Goal: Task Accomplishment & Management: Use online tool/utility

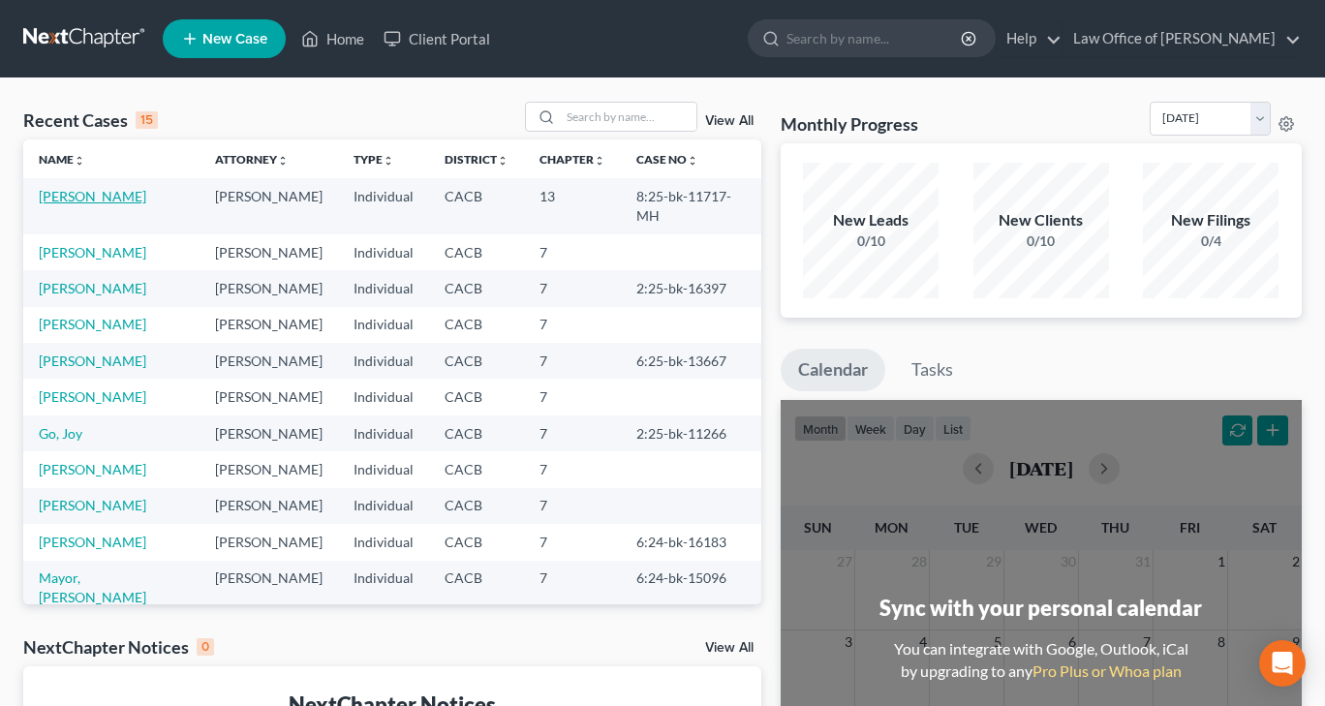
click at [59, 199] on link "[PERSON_NAME]" at bounding box center [92, 196] width 107 height 16
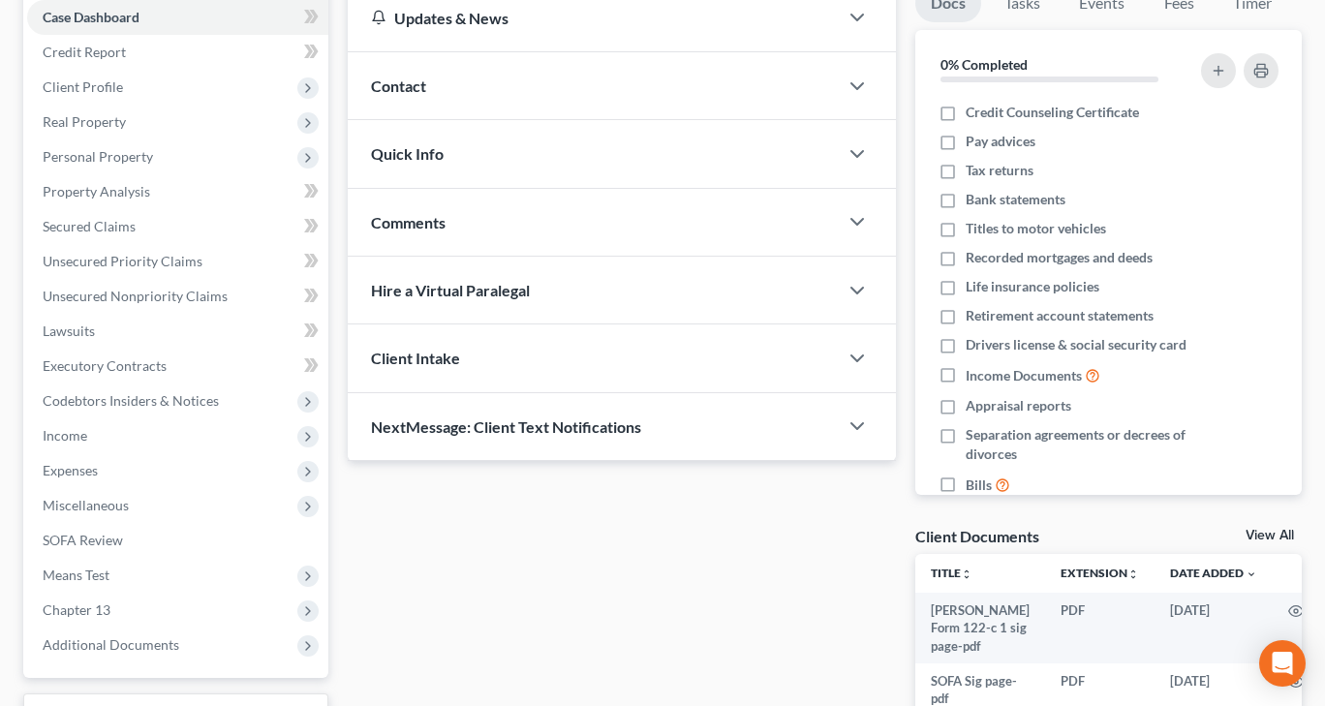
scroll to position [163, 0]
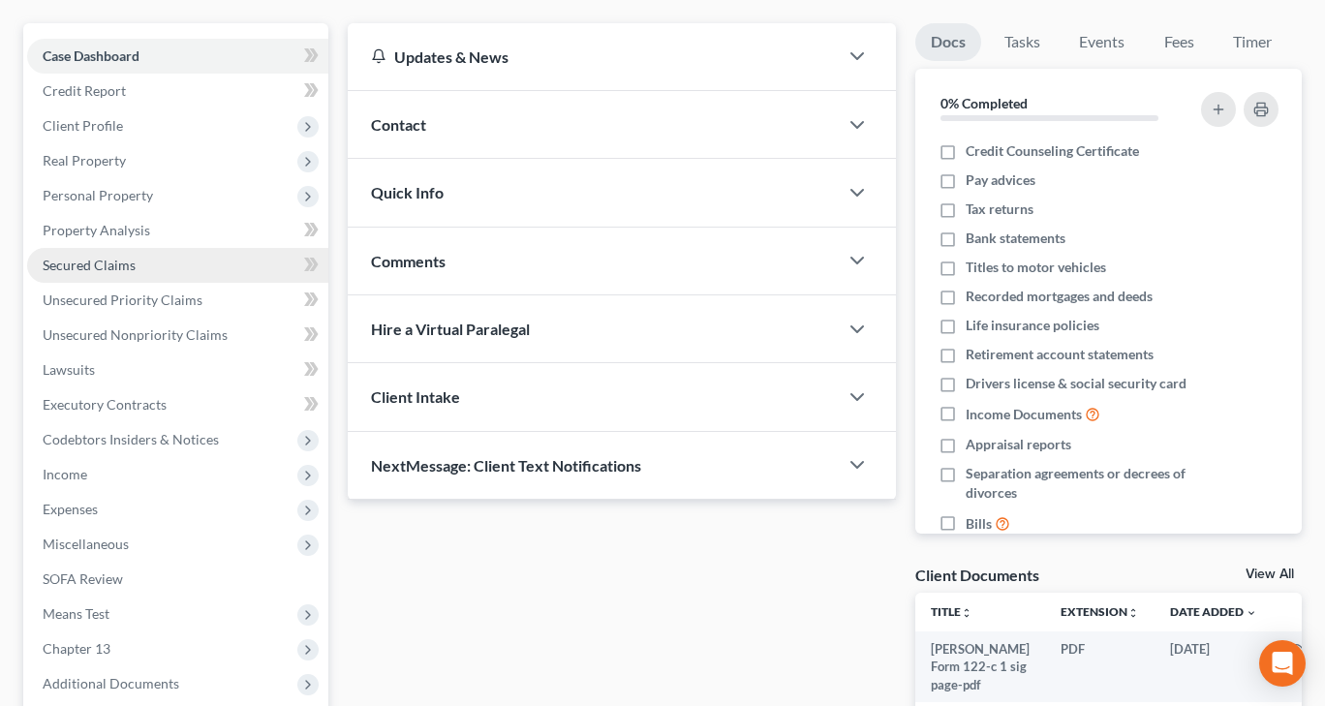
click at [70, 265] on span "Secured Claims" at bounding box center [89, 265] width 93 height 16
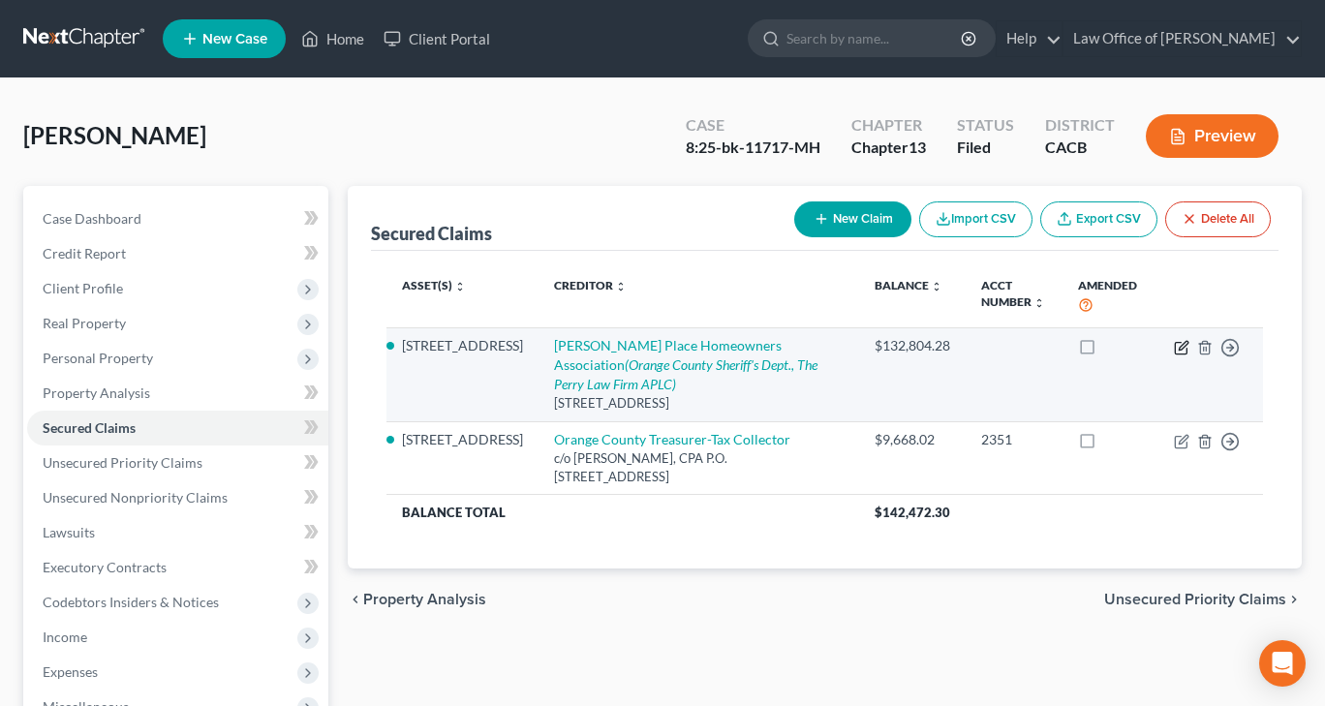
click at [1177, 347] on icon "button" at bounding box center [1181, 347] width 15 height 15
select select "4"
select select "2"
select select "0"
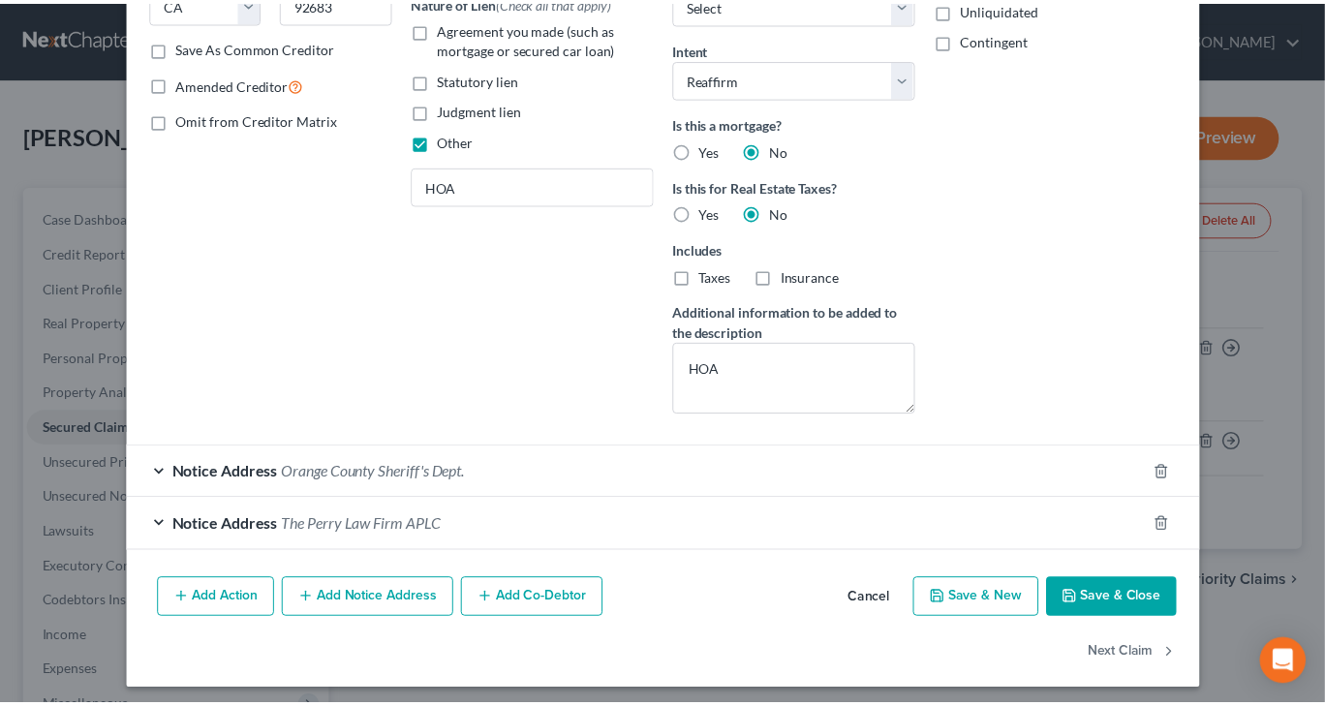
scroll to position [379, 0]
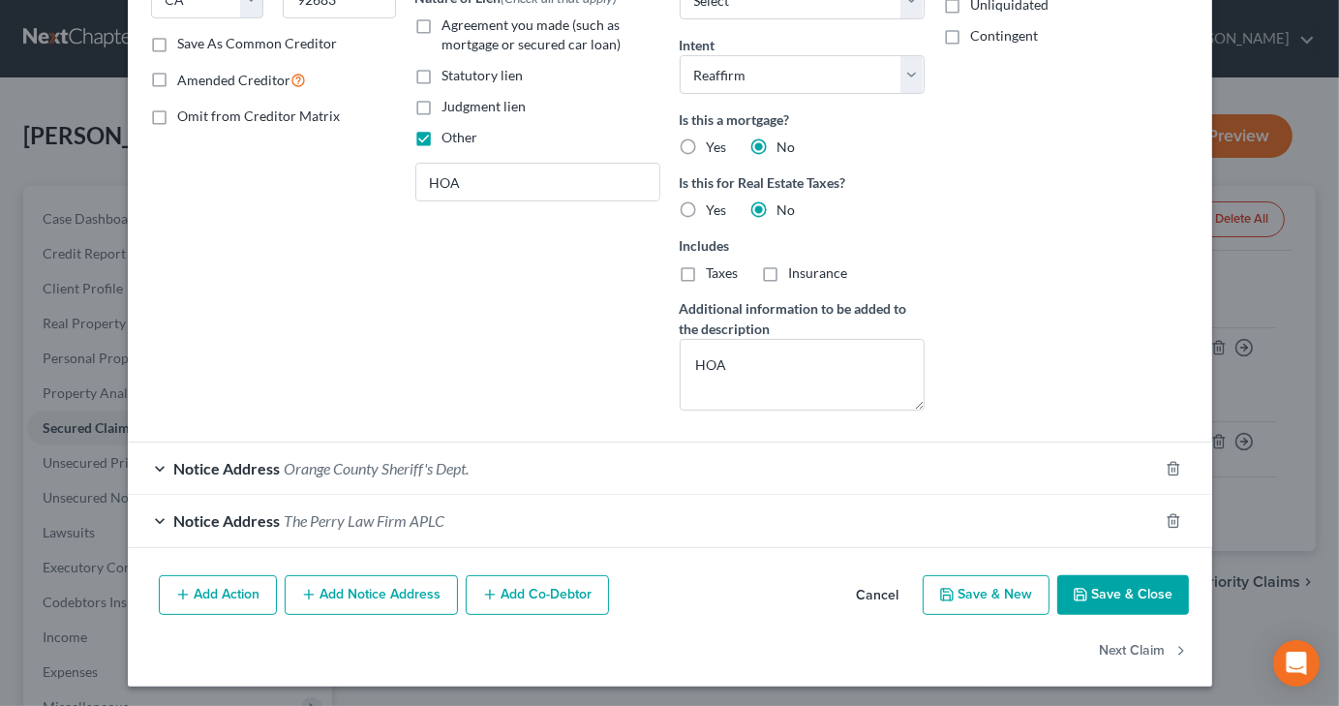
click at [1073, 598] on icon "button" at bounding box center [1080, 594] width 15 height 15
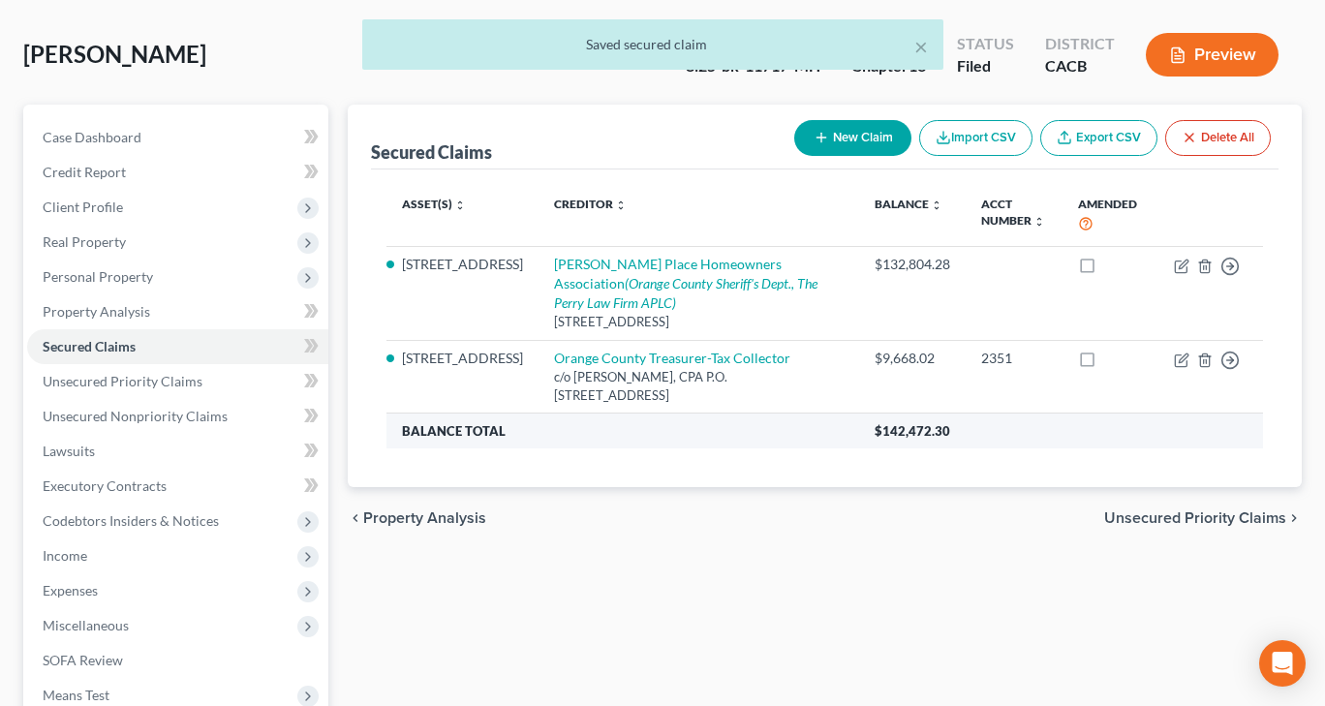
scroll to position [356, 0]
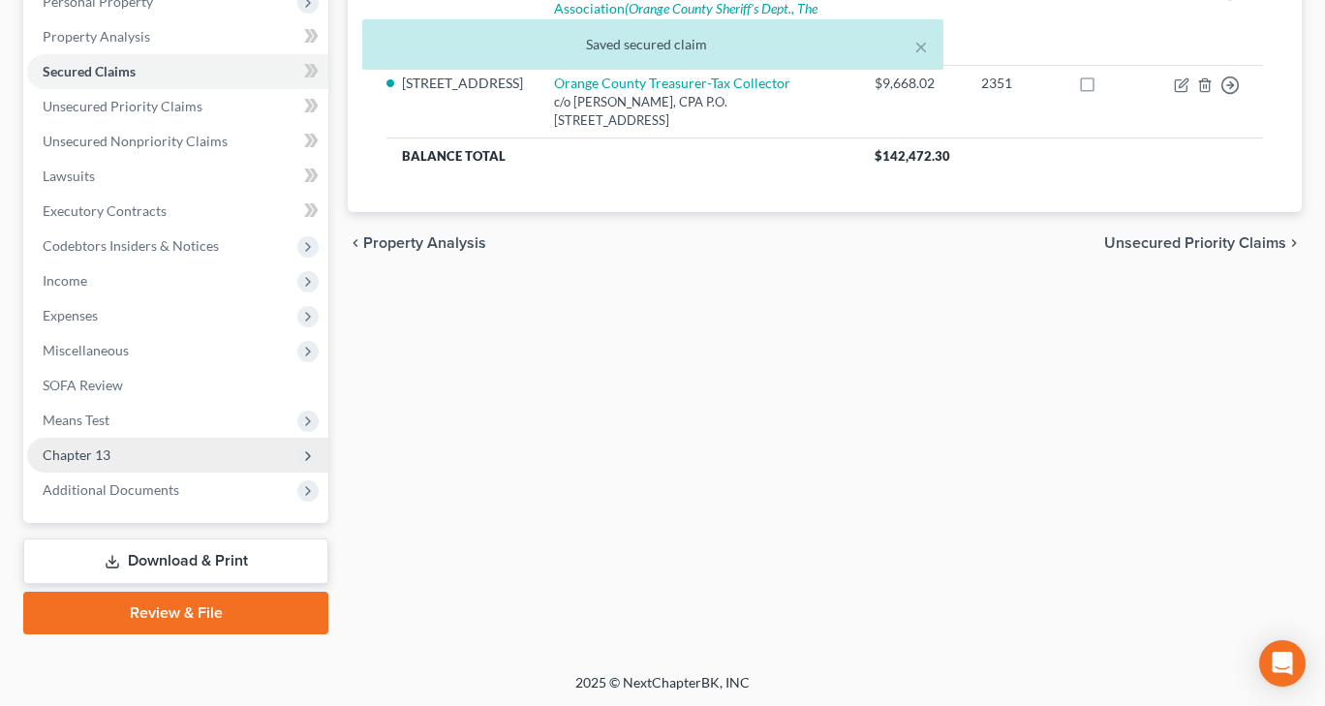
click at [78, 456] on span "Chapter 13" at bounding box center [77, 454] width 68 height 16
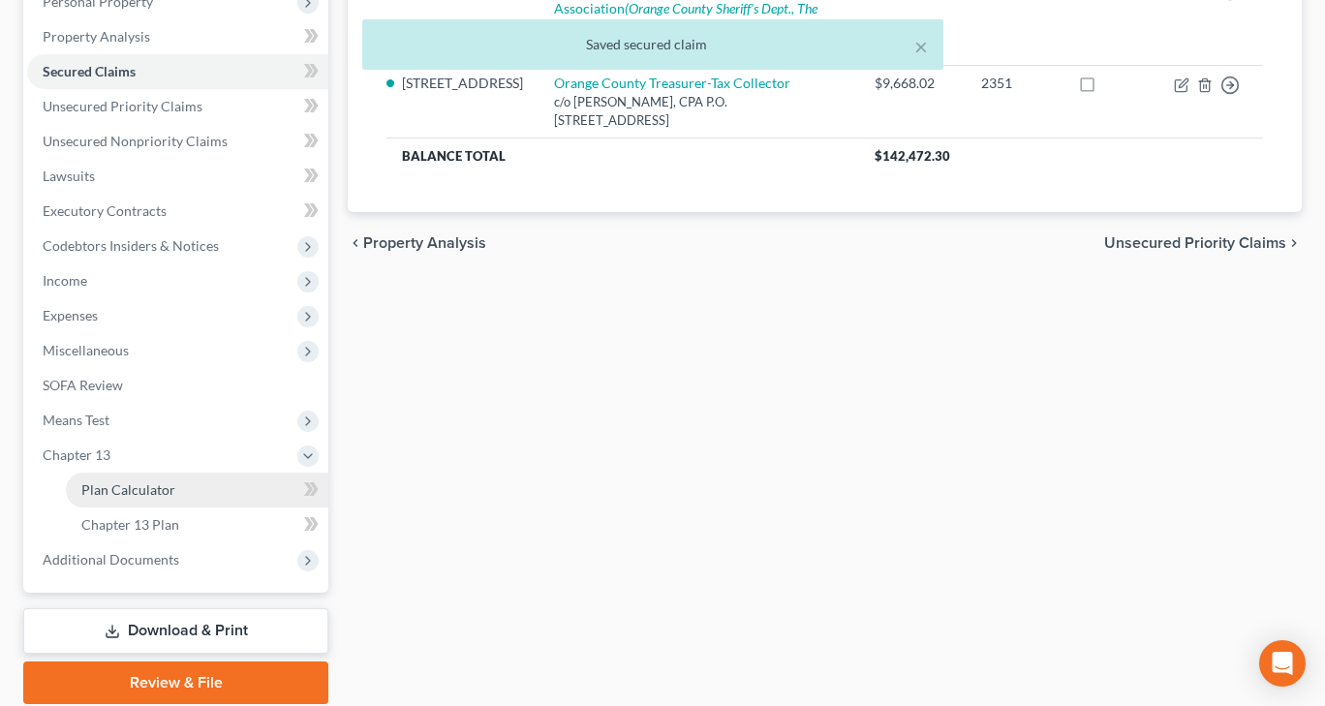
click at [98, 487] on span "Plan Calculator" at bounding box center [128, 489] width 94 height 16
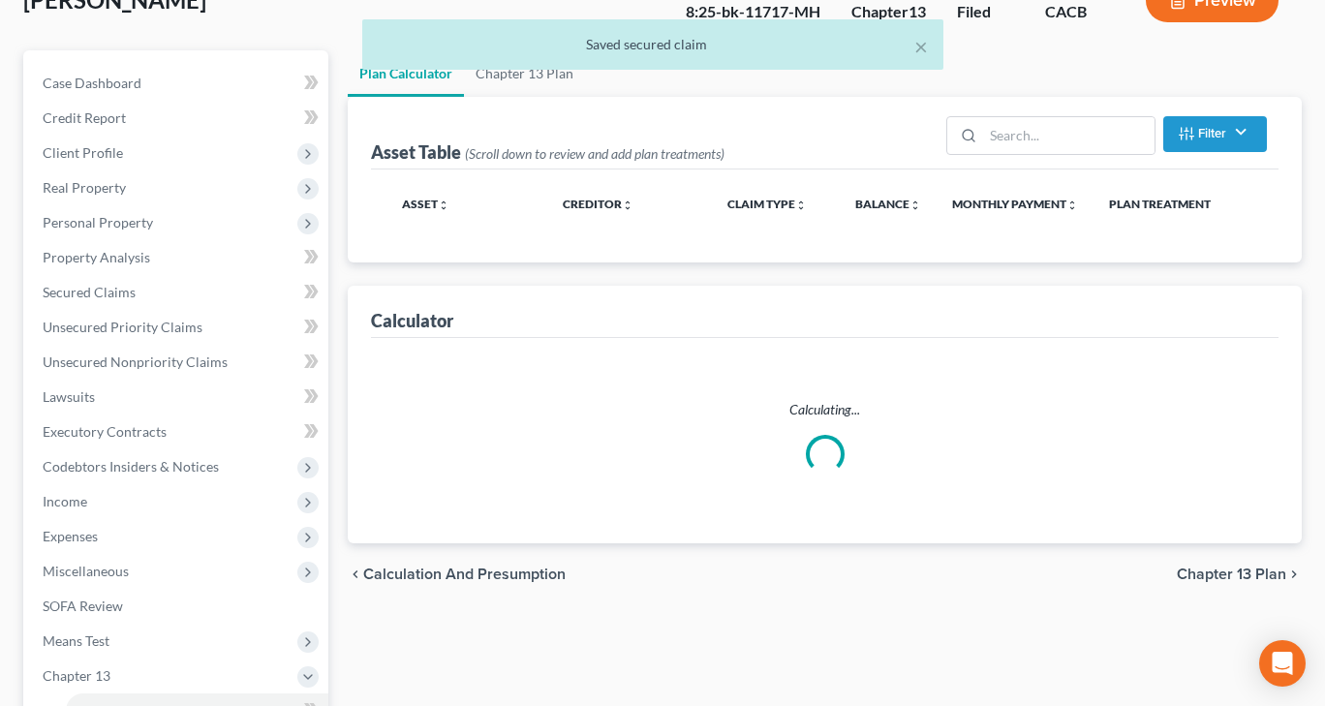
scroll to position [290, 0]
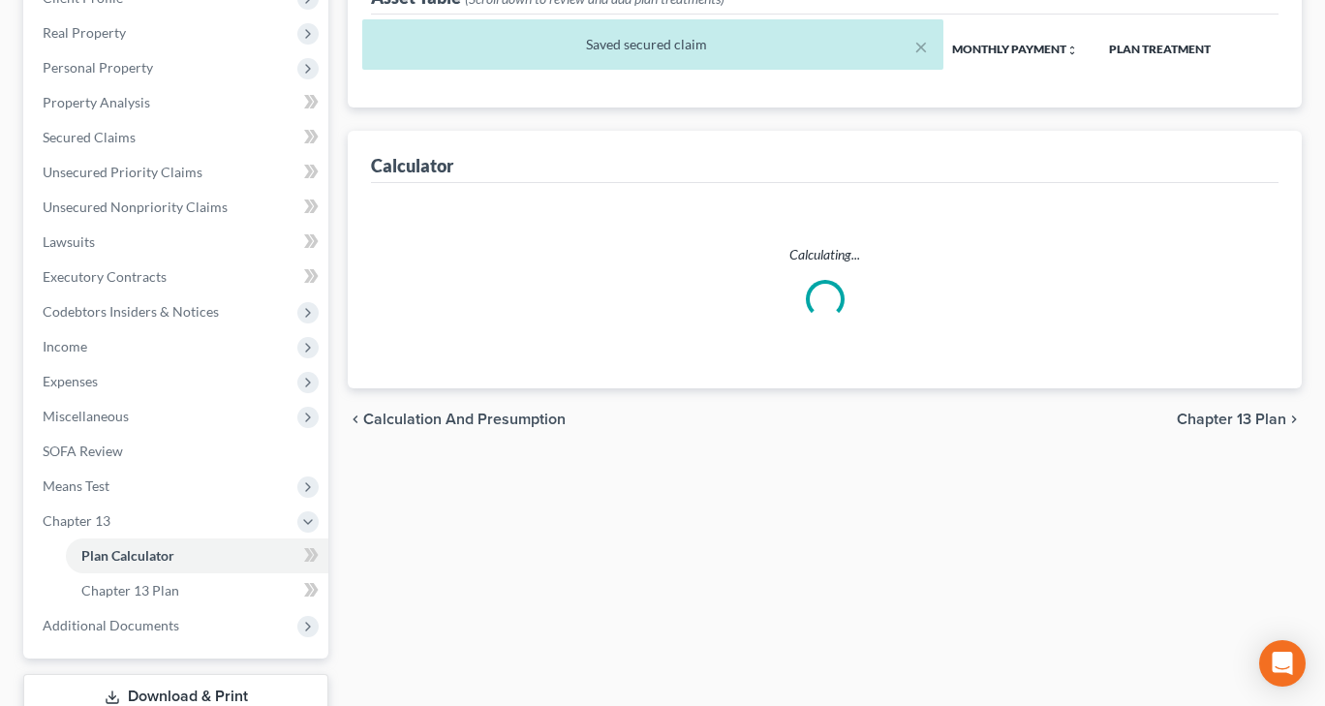
select select "59"
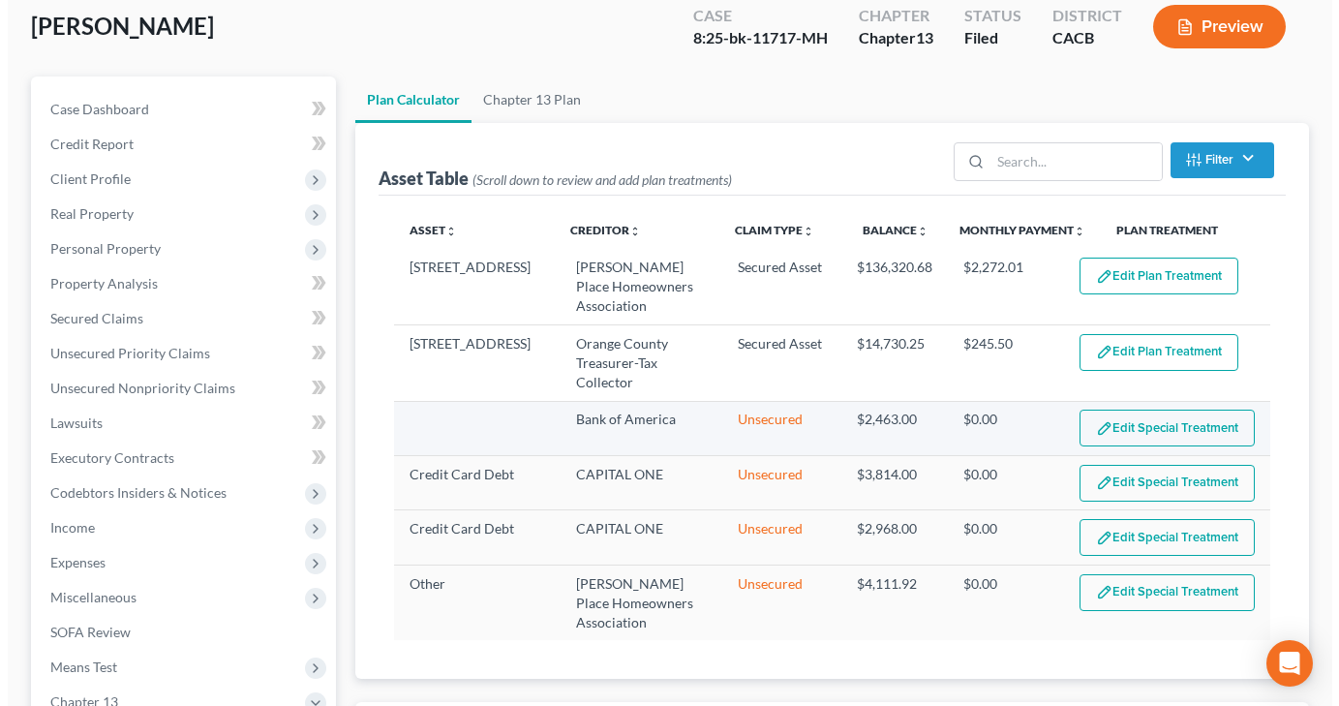
scroll to position [97, 0]
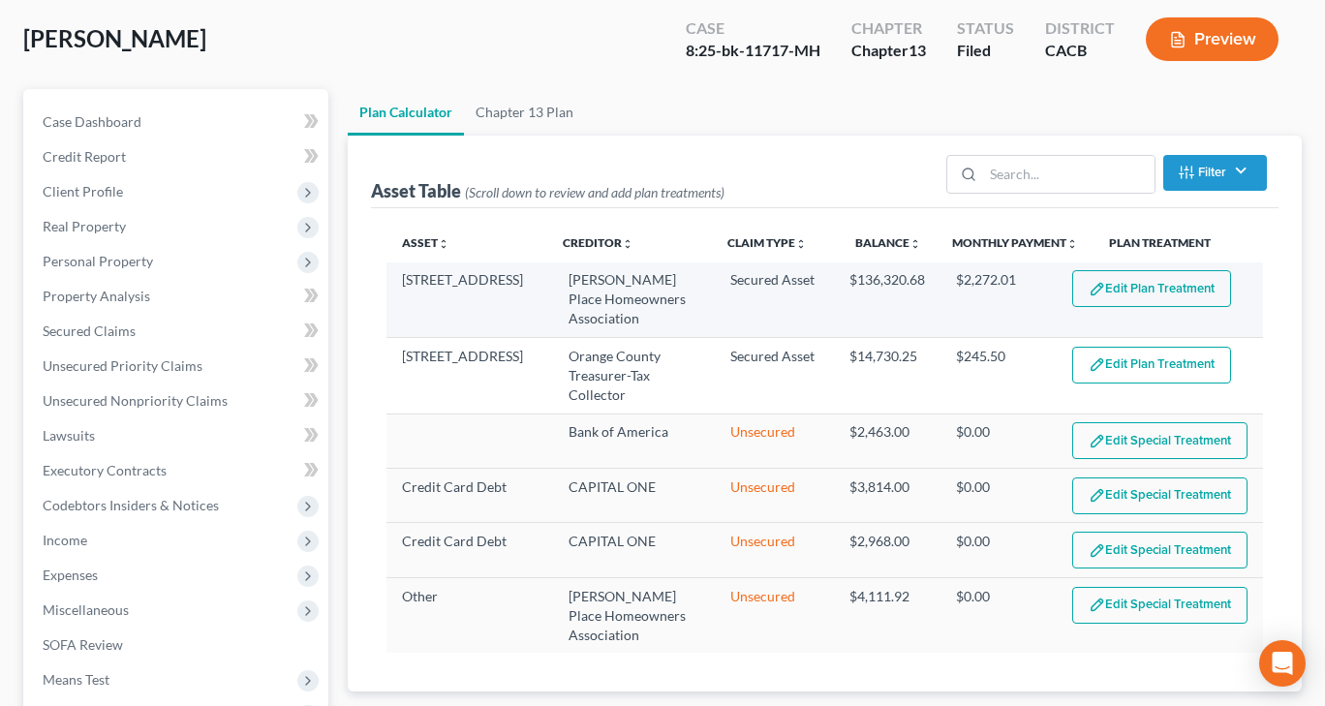
click at [1124, 290] on button "Edit Plan Treatment" at bounding box center [1151, 288] width 159 height 37
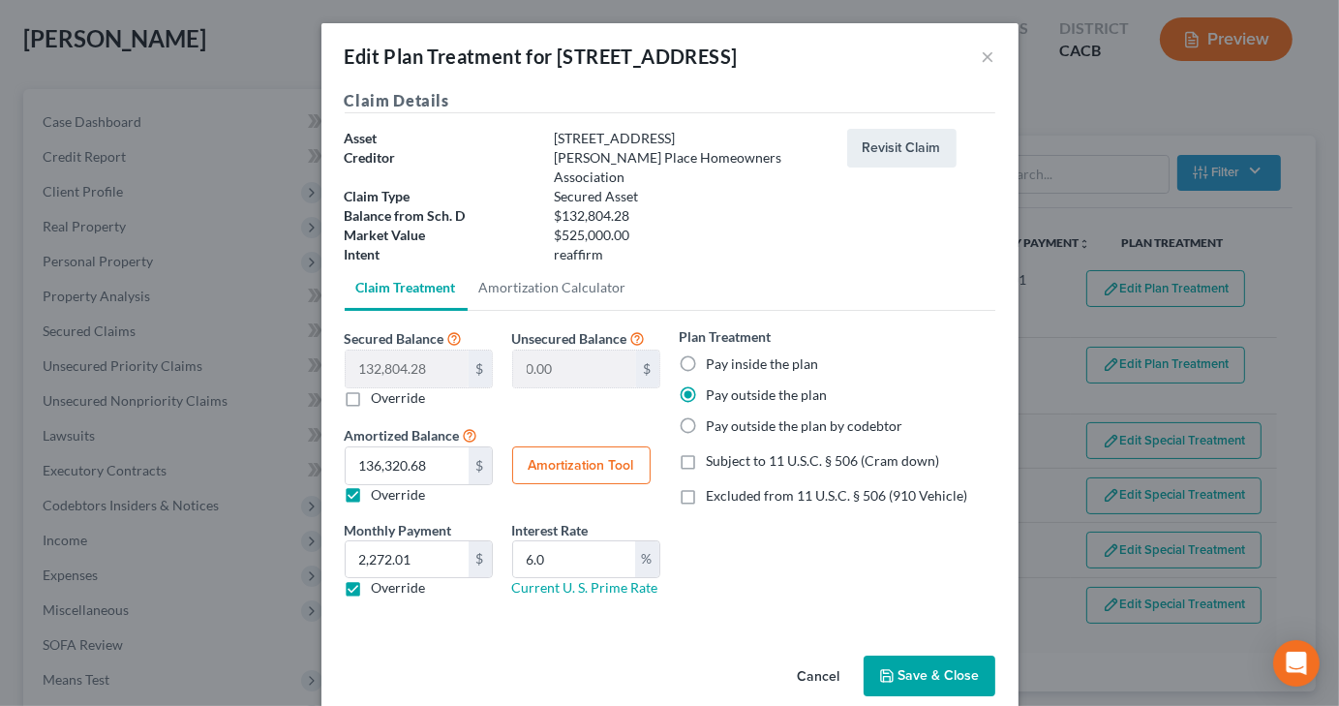
click at [554, 452] on button "Amortization Tool" at bounding box center [581, 465] width 138 height 39
type input "132,804.28"
type input "6.0"
type input "60"
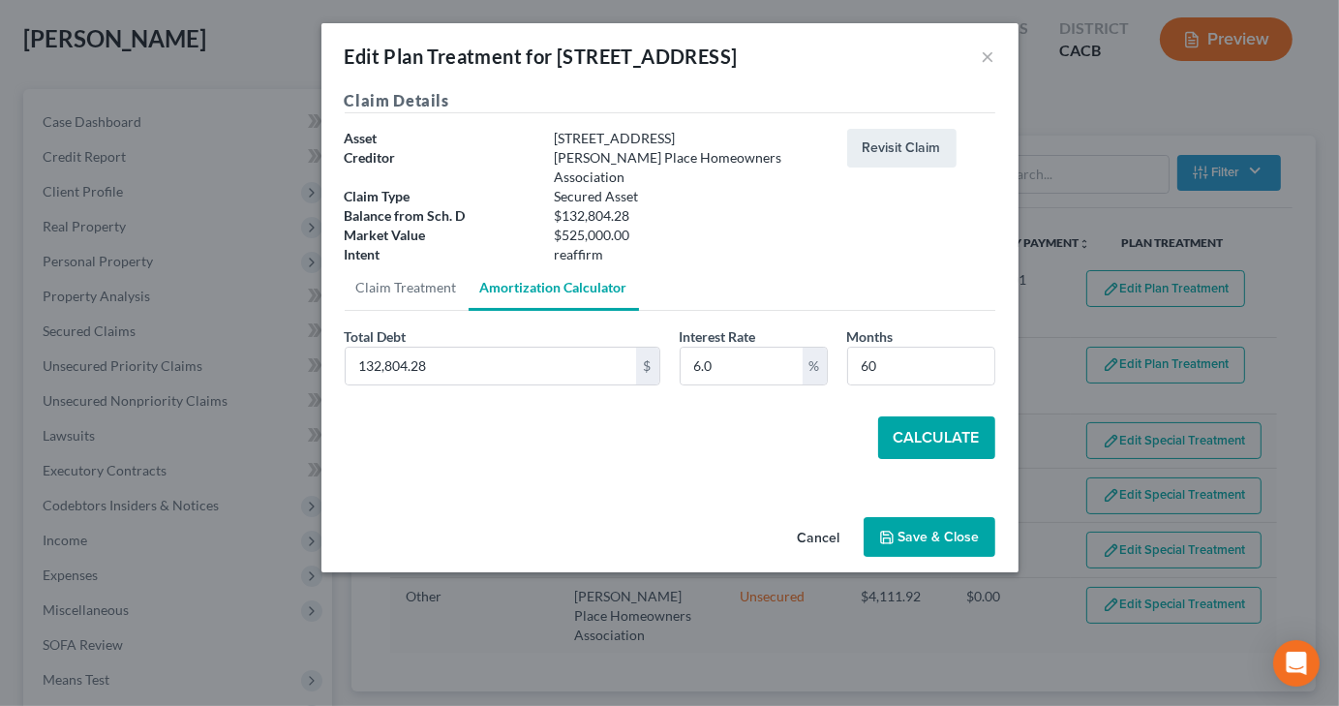
click at [939, 416] on button "Calculate" at bounding box center [936, 437] width 117 height 43
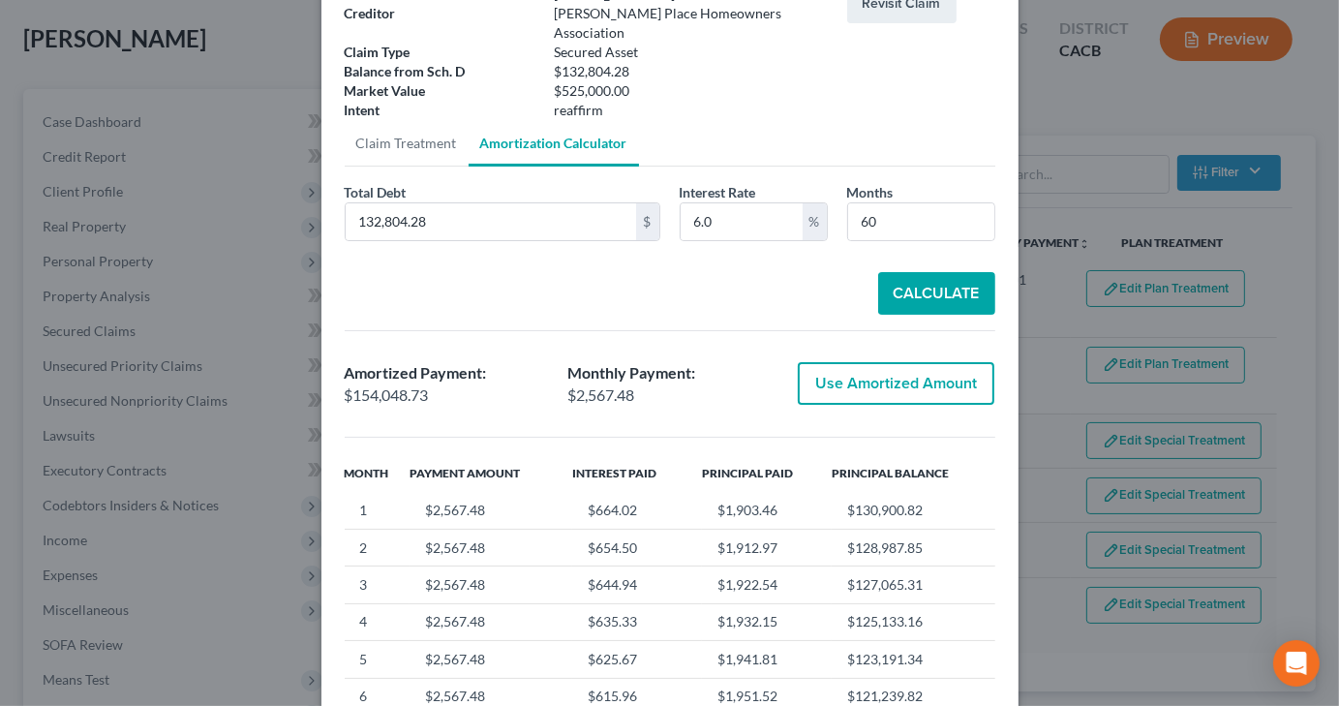
scroll to position [194, 0]
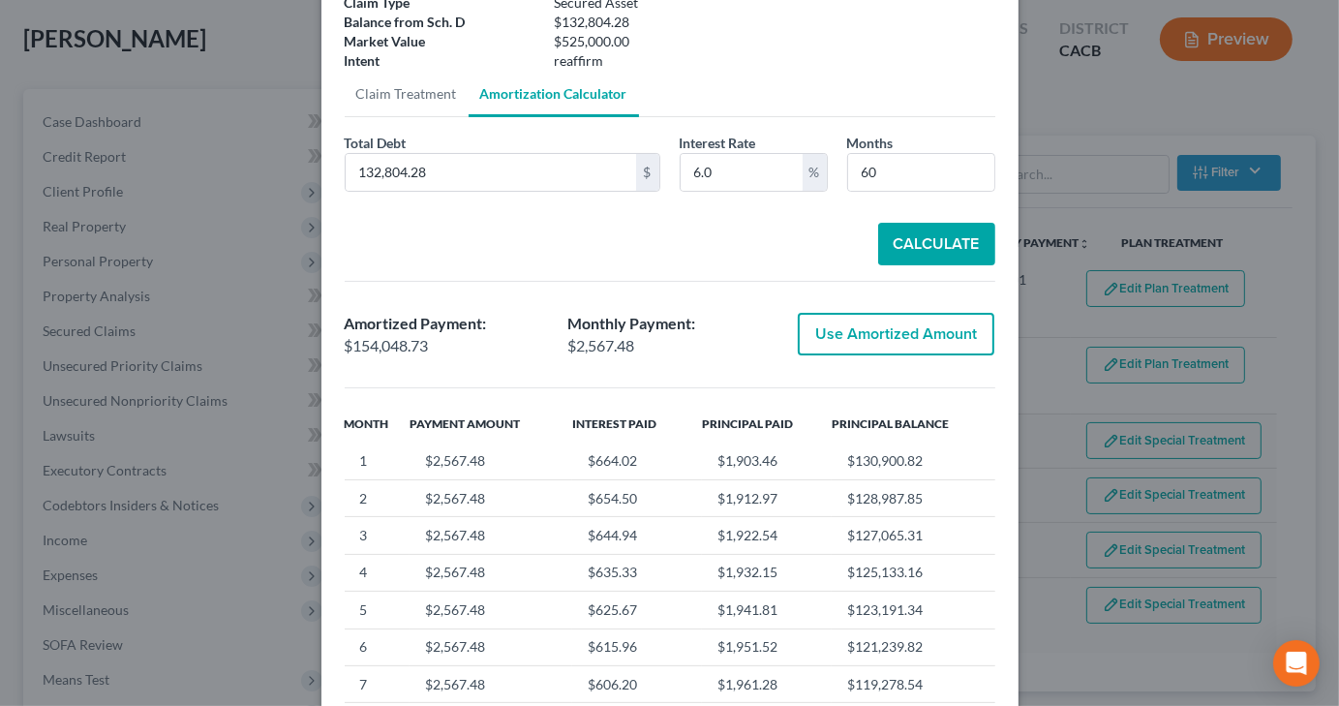
click at [953, 223] on button "Calculate" at bounding box center [936, 244] width 117 height 43
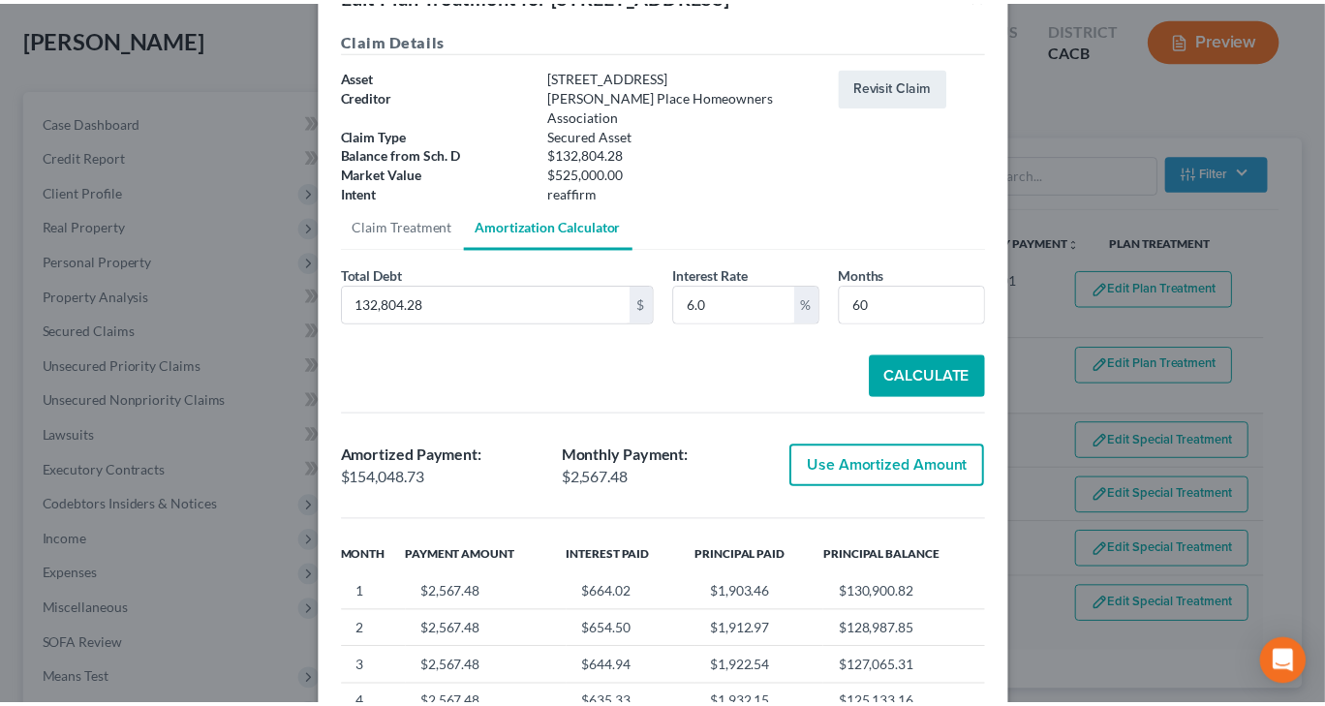
scroll to position [0, 0]
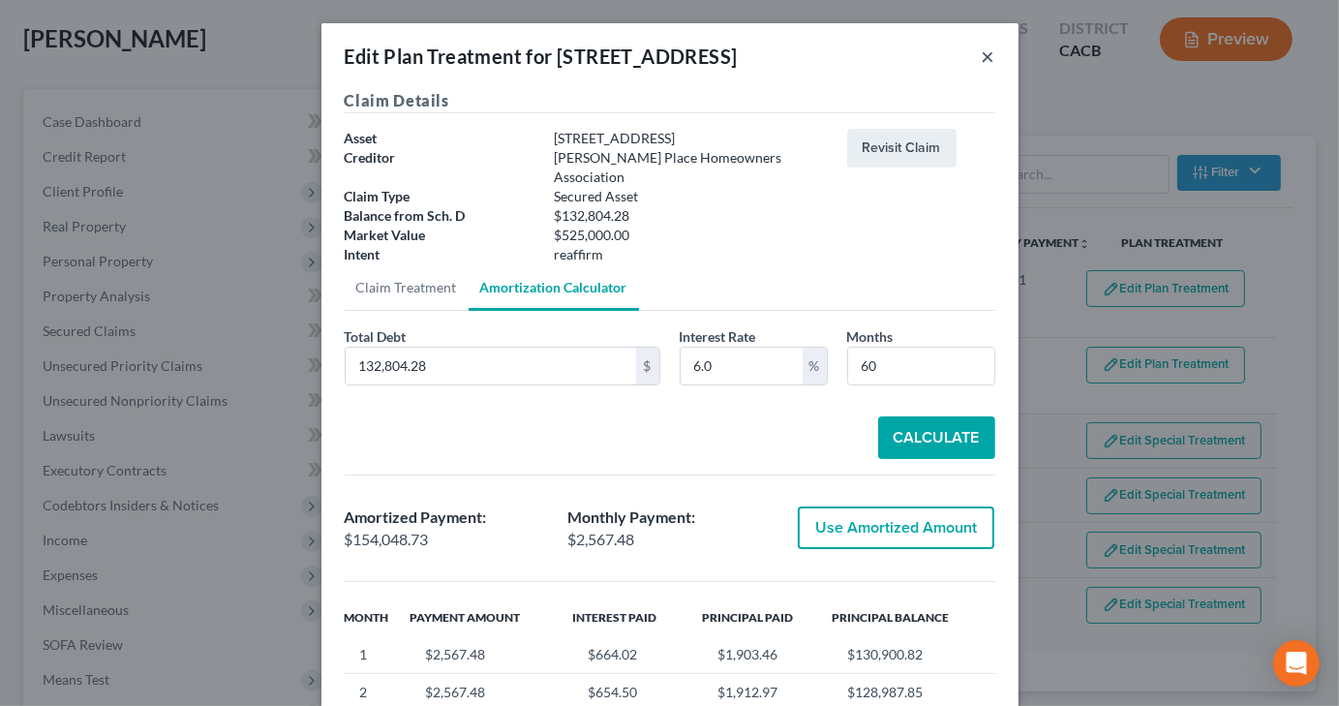
click at [982, 54] on button "×" at bounding box center [989, 56] width 14 height 23
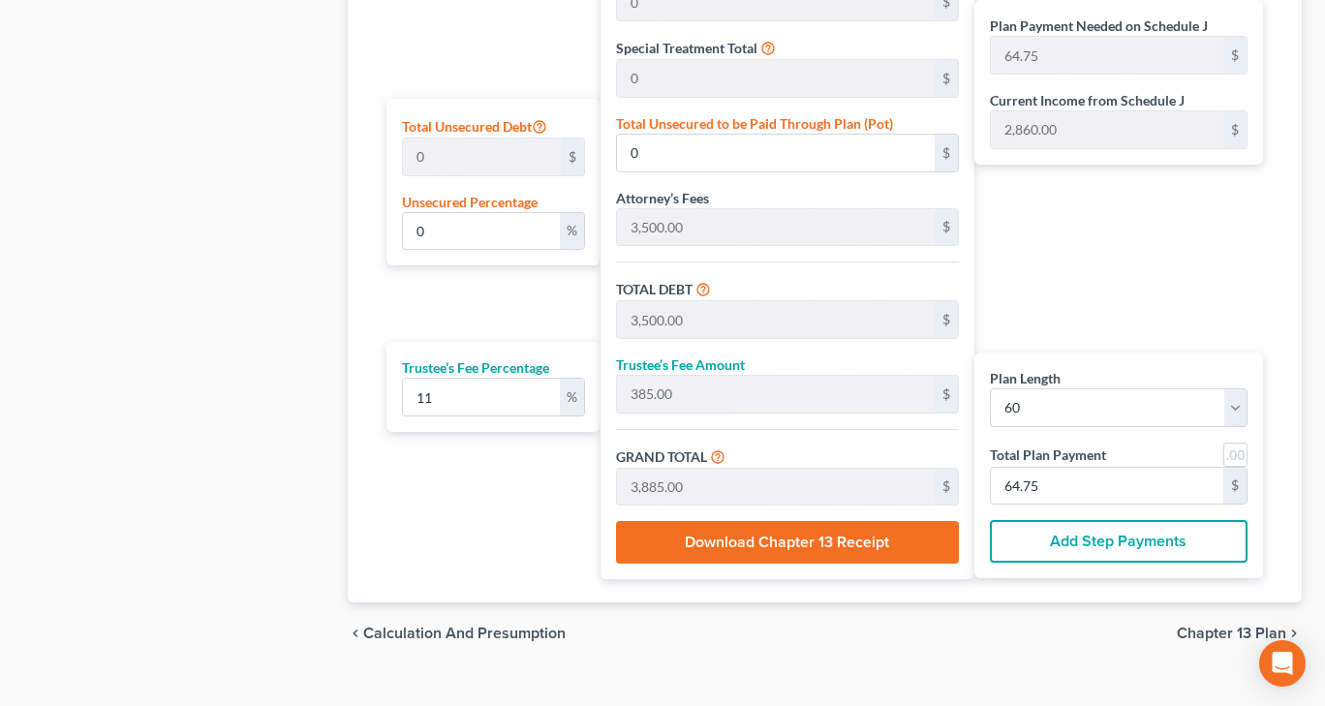
scroll to position [1112, 0]
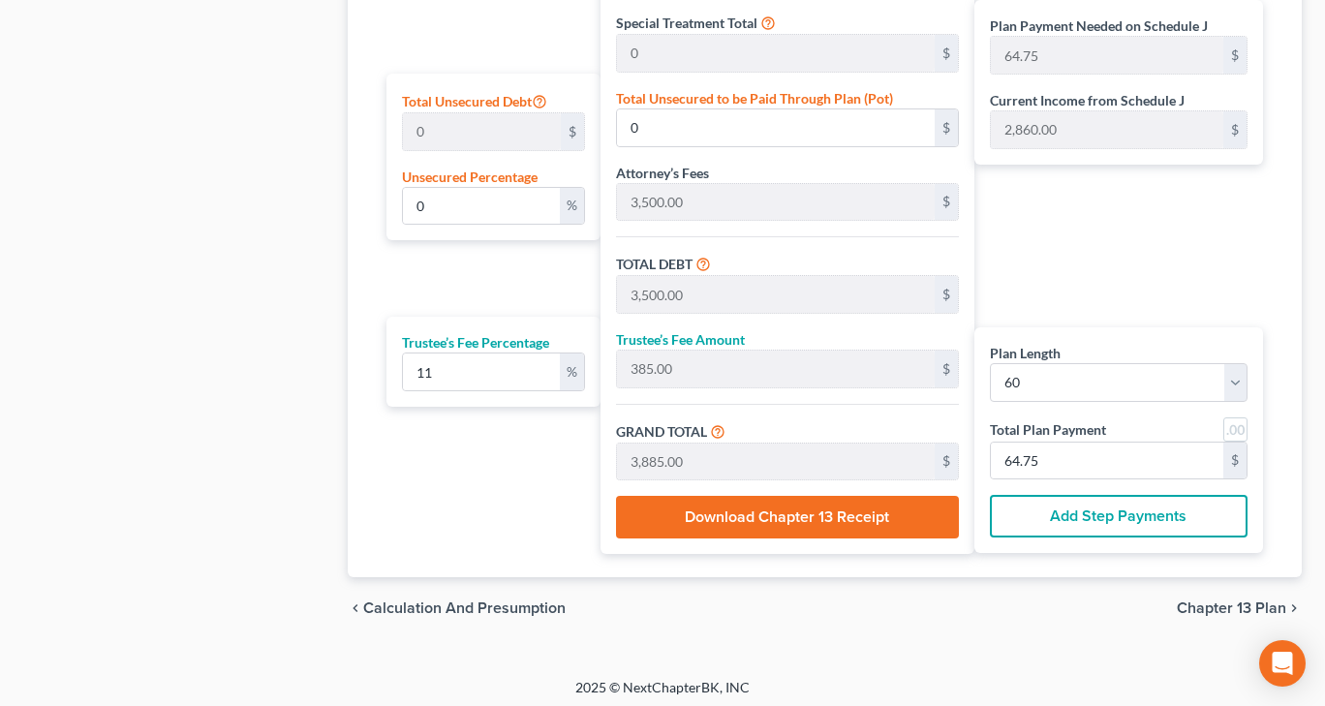
click at [1110, 507] on button "Add Step Payments" at bounding box center [1119, 516] width 258 height 43
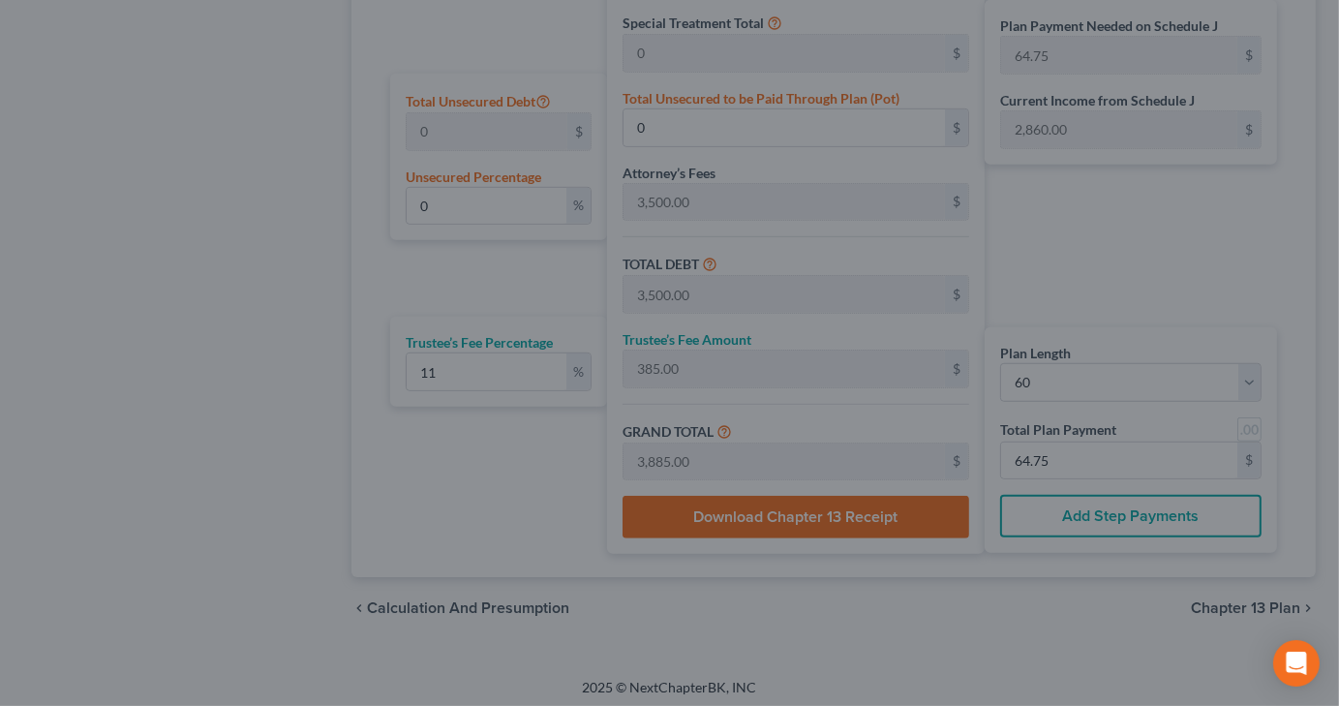
click at [1289, 57] on div "Step Payments × Number of Months Monthly Payment Total Term Payments Remove Ter…" at bounding box center [669, 353] width 1339 height 706
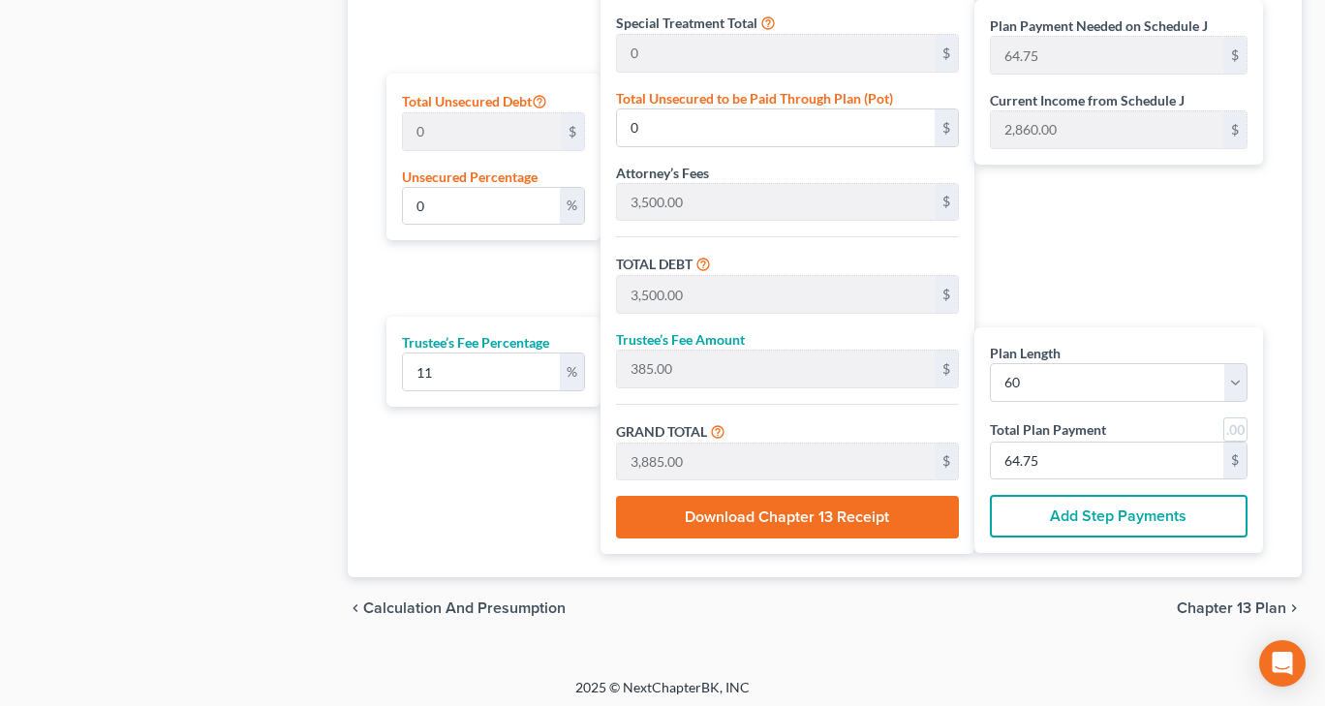
click at [745, 520] on button "Download Chapter 13 Receipt" at bounding box center [787, 517] width 342 height 43
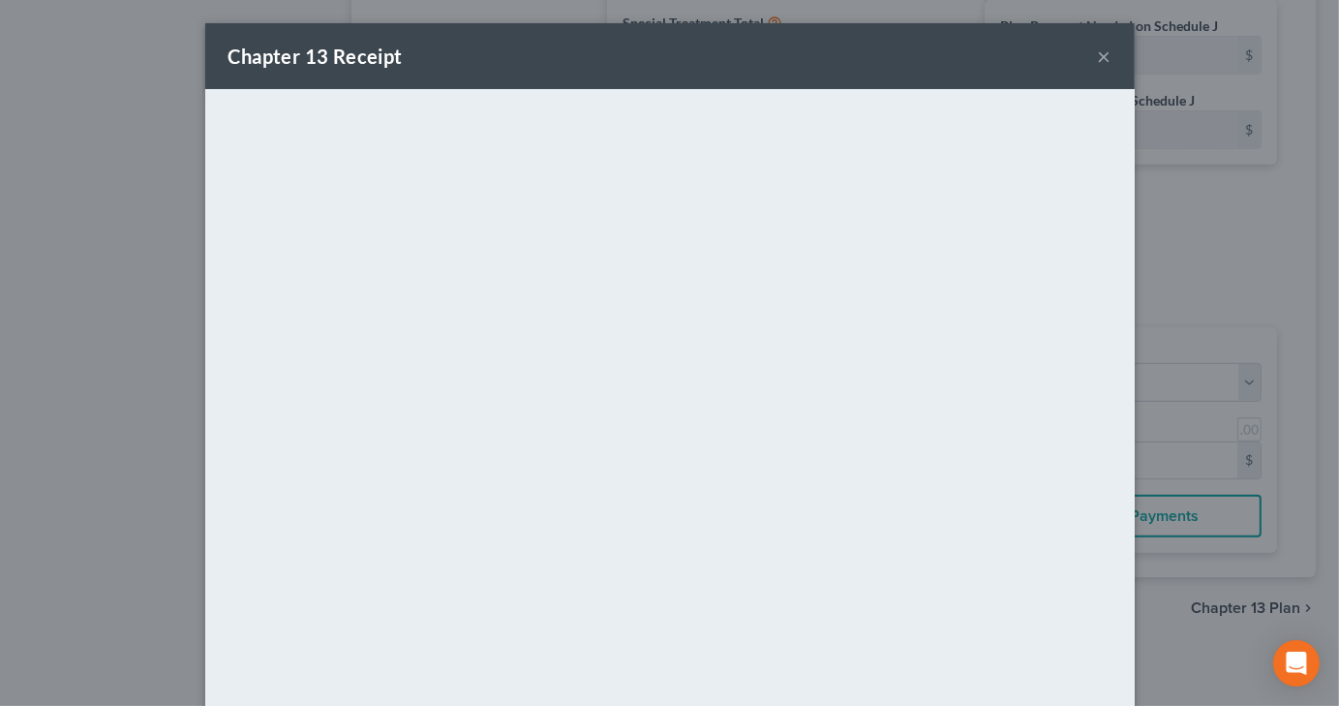
click at [1098, 59] on button "×" at bounding box center [1105, 56] width 14 height 23
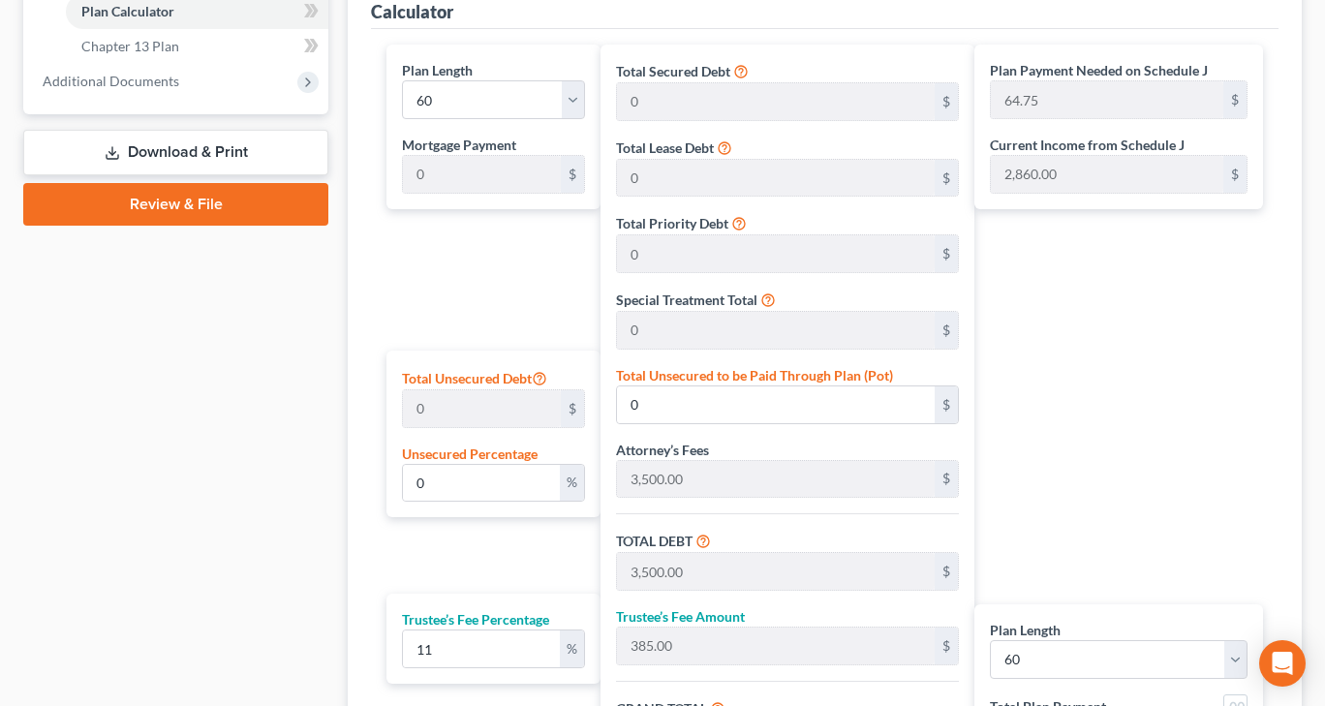
scroll to position [821, 0]
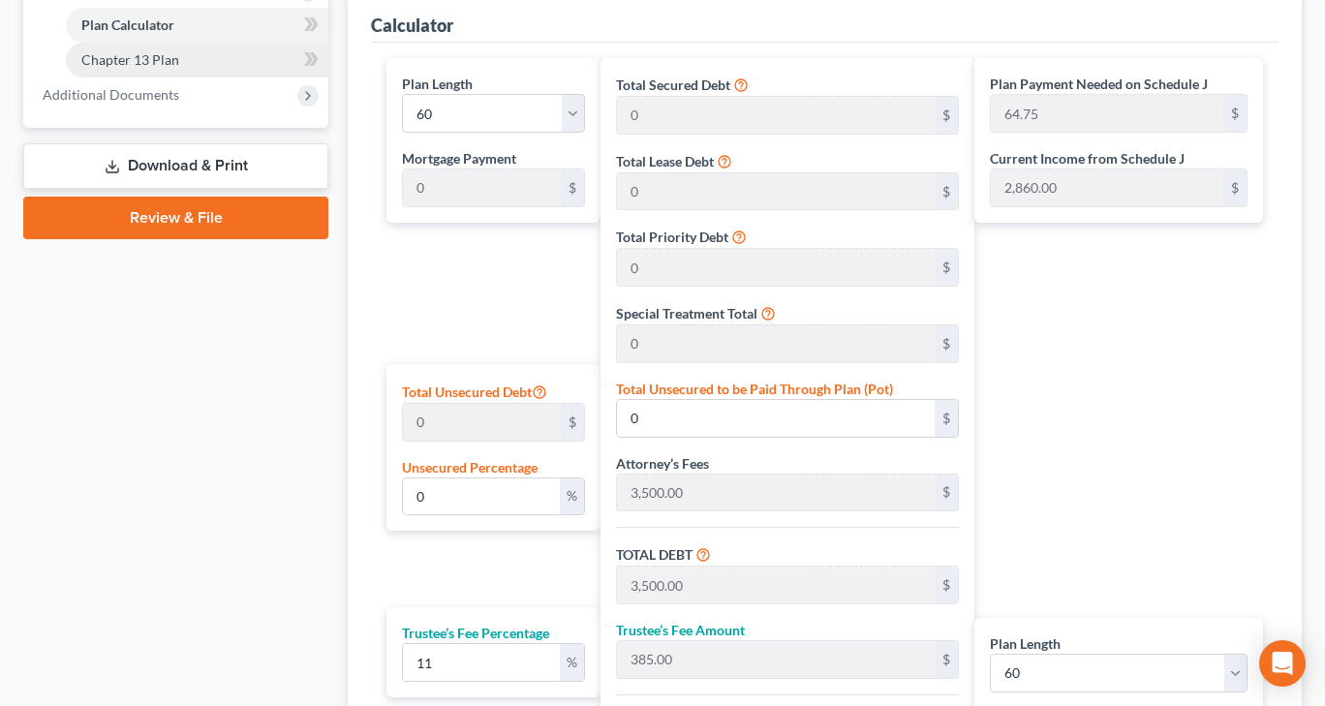
click at [96, 54] on span "Chapter 13 Plan" at bounding box center [130, 59] width 98 height 16
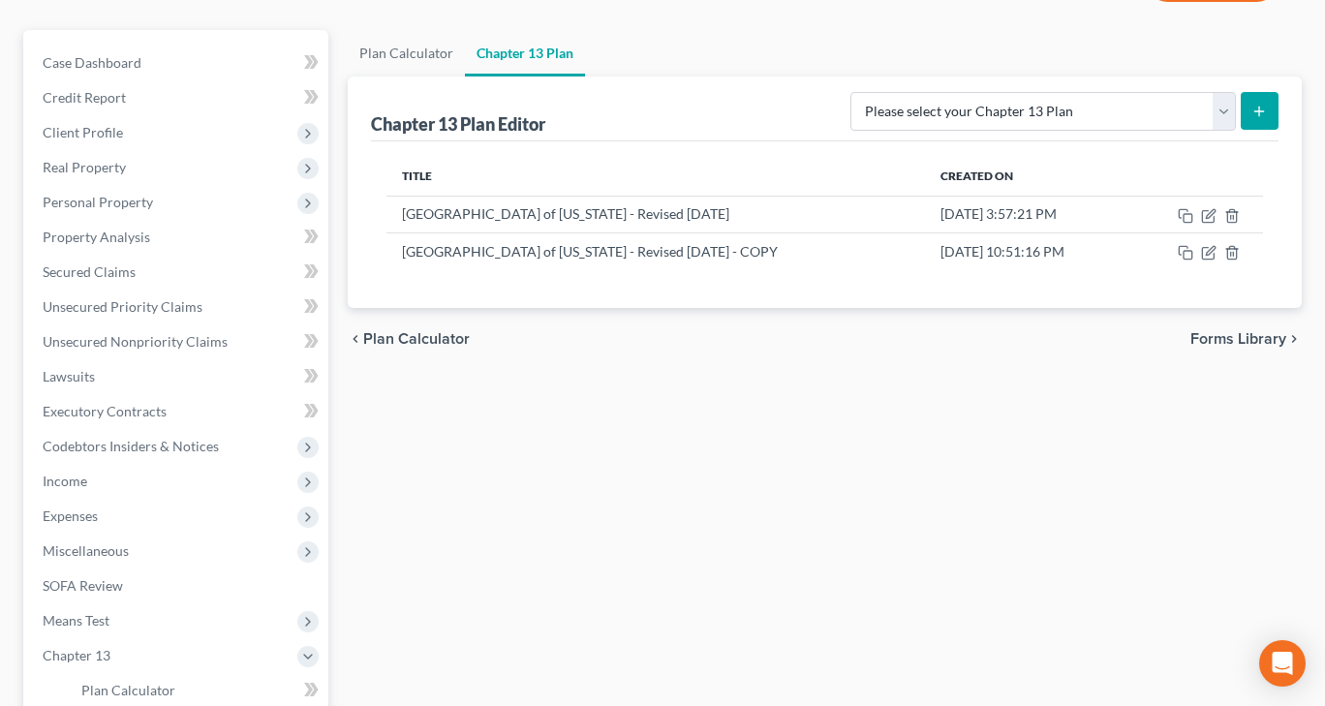
scroll to position [387, 0]
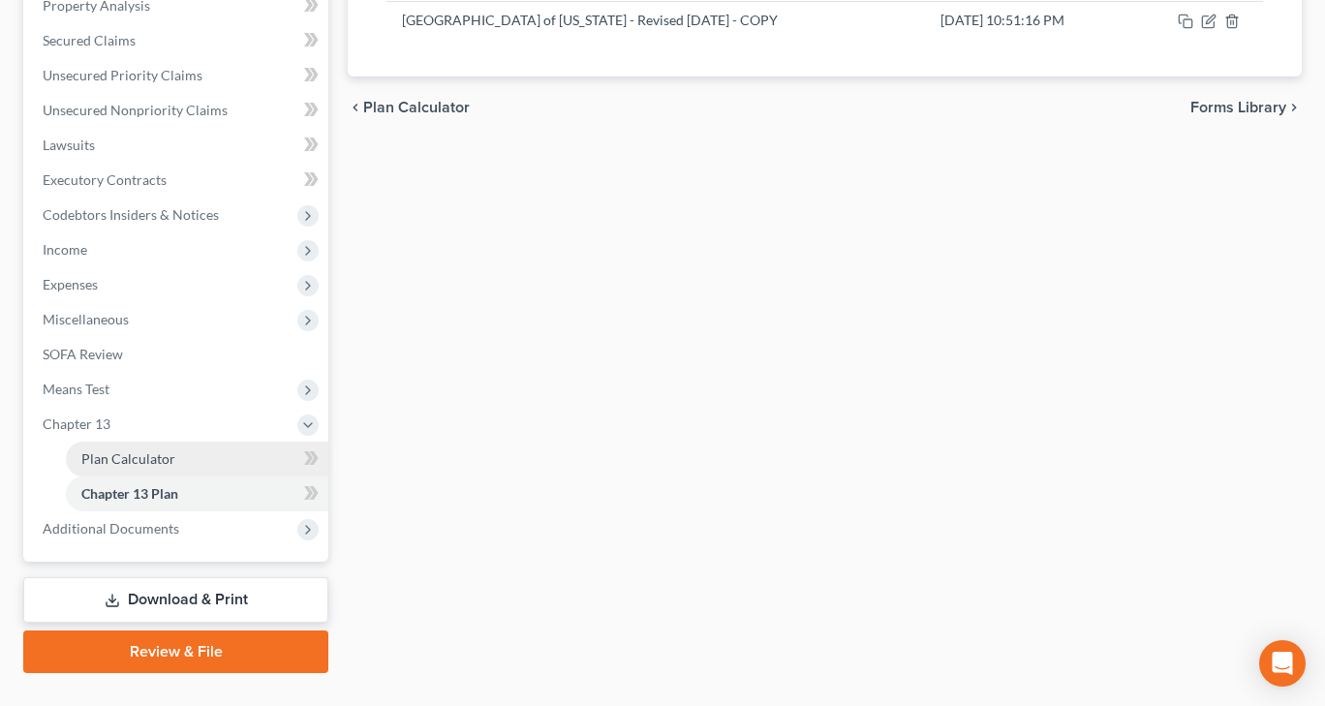
click at [159, 460] on span "Plan Calculator" at bounding box center [128, 458] width 94 height 16
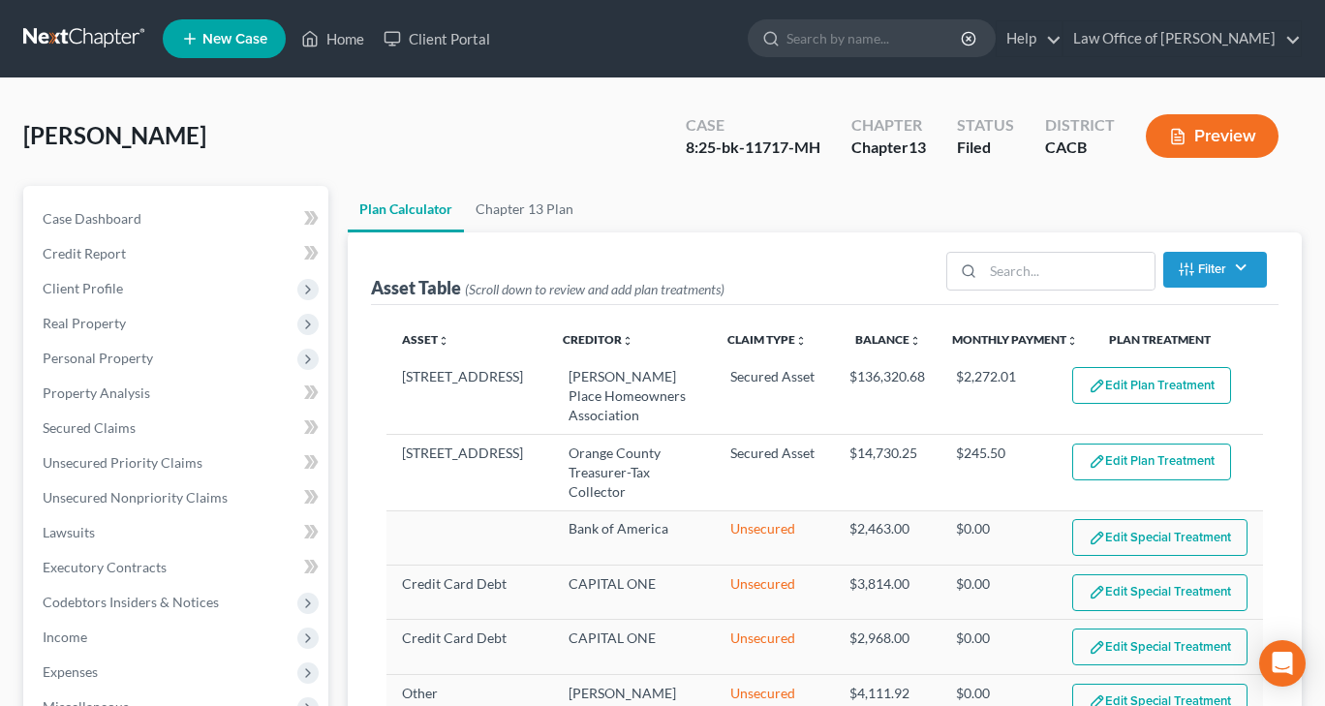
select select "59"
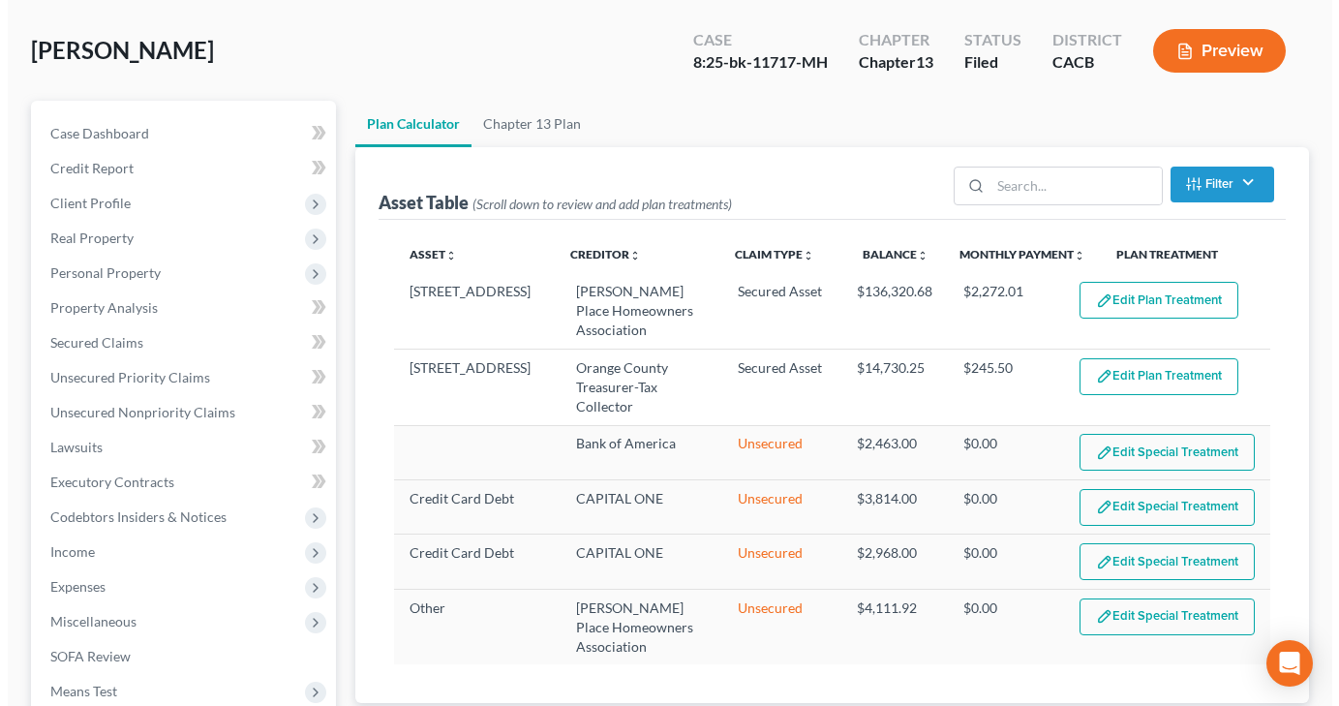
scroll to position [194, 0]
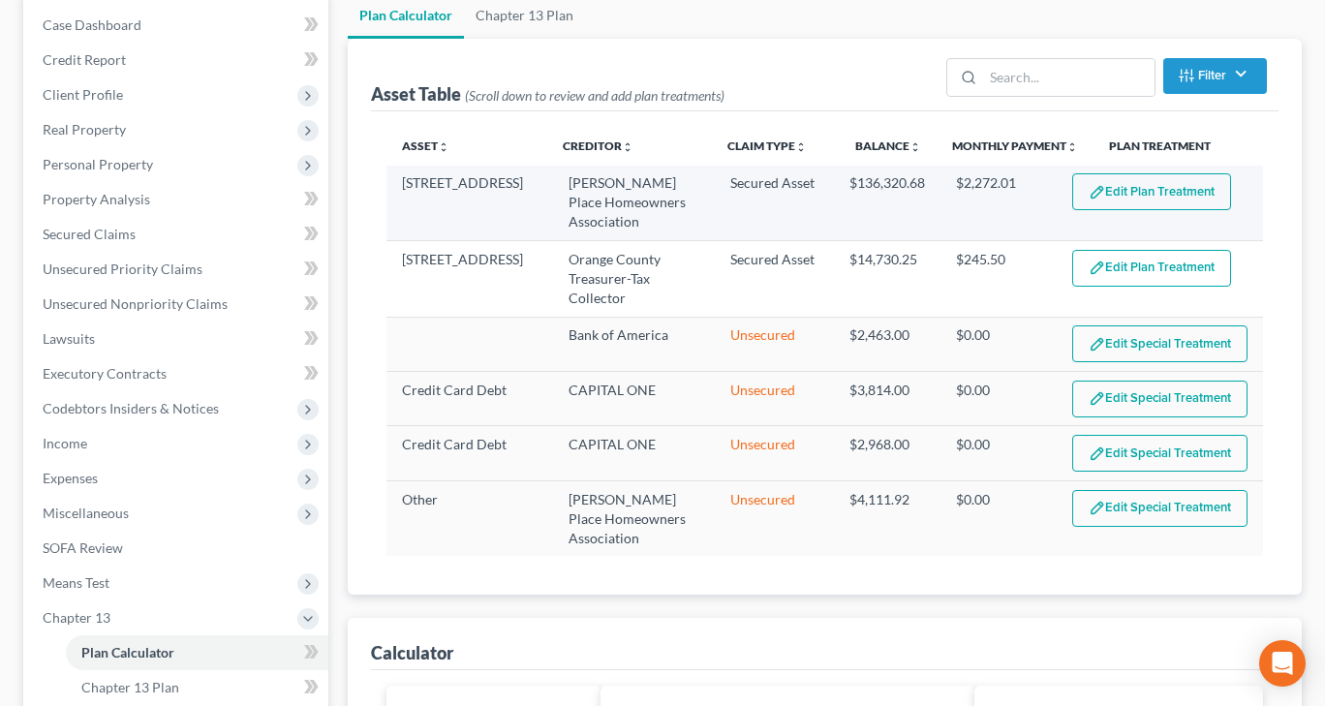
click at [1127, 196] on button "Edit Plan Treatment" at bounding box center [1151, 191] width 159 height 37
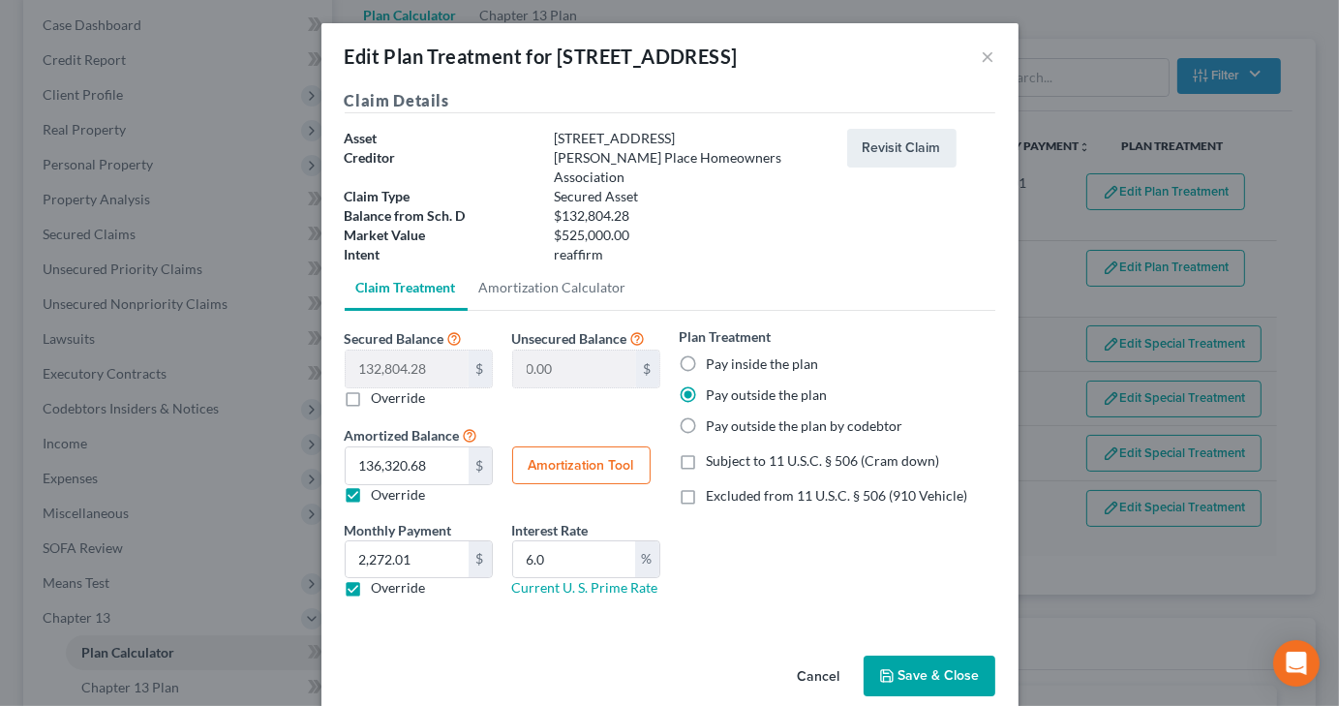
click at [372, 485] on label "Override" at bounding box center [399, 494] width 54 height 19
click at [380, 485] on input "Override" at bounding box center [386, 491] width 13 height 13
click at [372, 485] on label "Override" at bounding box center [399, 494] width 54 height 19
click at [380, 485] on input "Override" at bounding box center [386, 491] width 13 height 13
checkbox input "true"
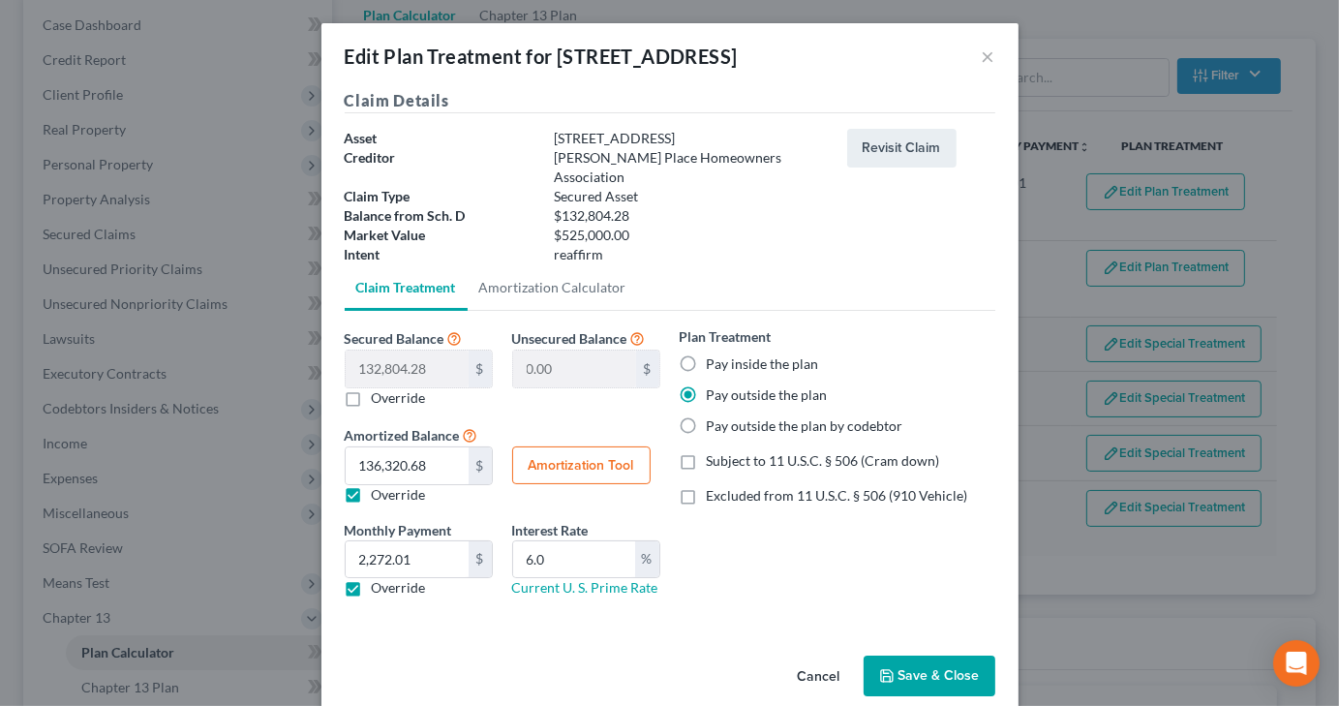
click at [372, 578] on label "Override" at bounding box center [399, 587] width 54 height 19
click at [380, 578] on input "Override" at bounding box center [386, 584] width 13 height 13
checkbox input "false"
click at [548, 446] on button "Amortization Tool" at bounding box center [581, 465] width 138 height 39
type input "132,804.28"
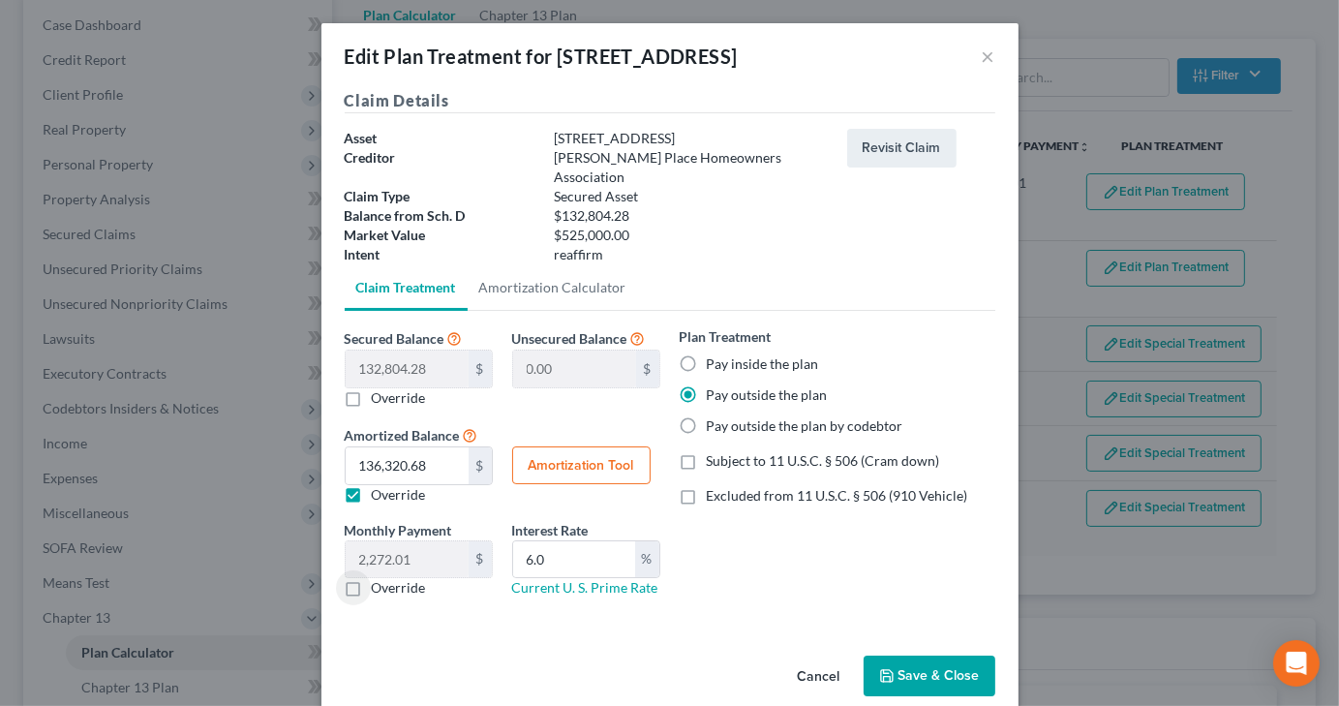
type input "6.0"
type input "60"
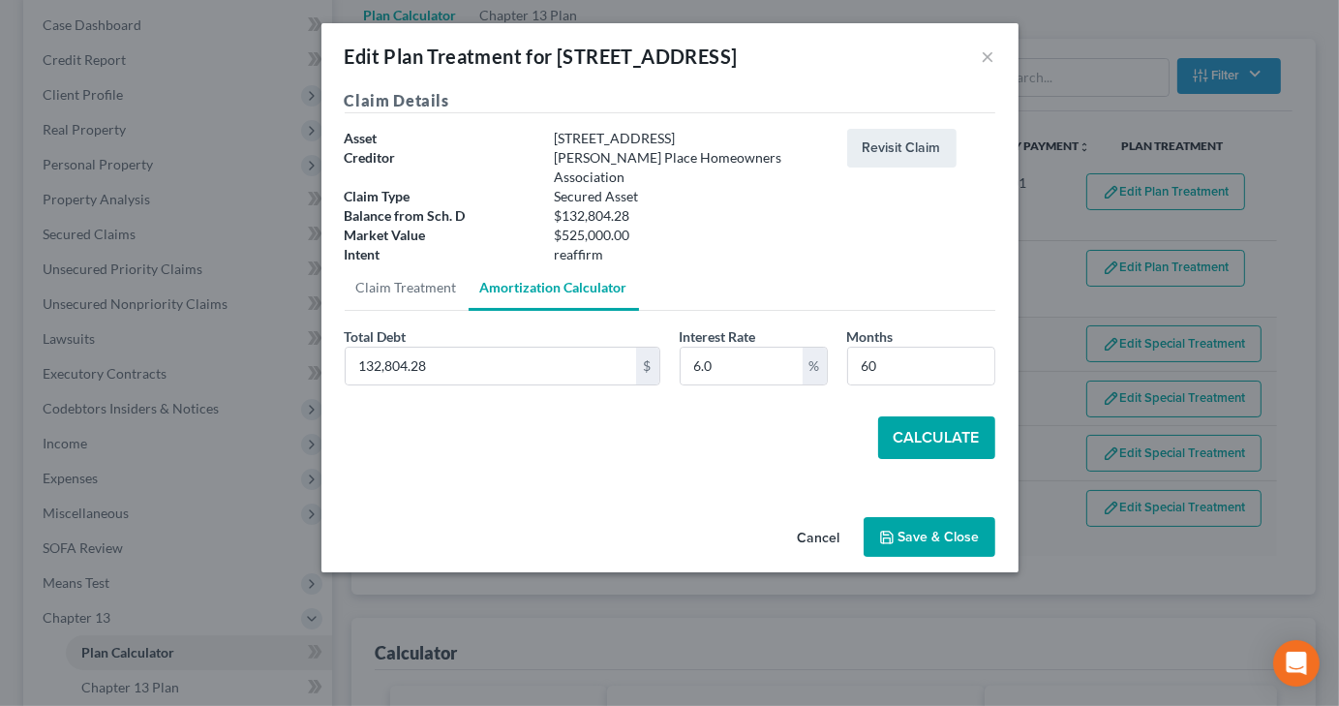
click at [959, 417] on button "Calculate" at bounding box center [936, 437] width 117 height 43
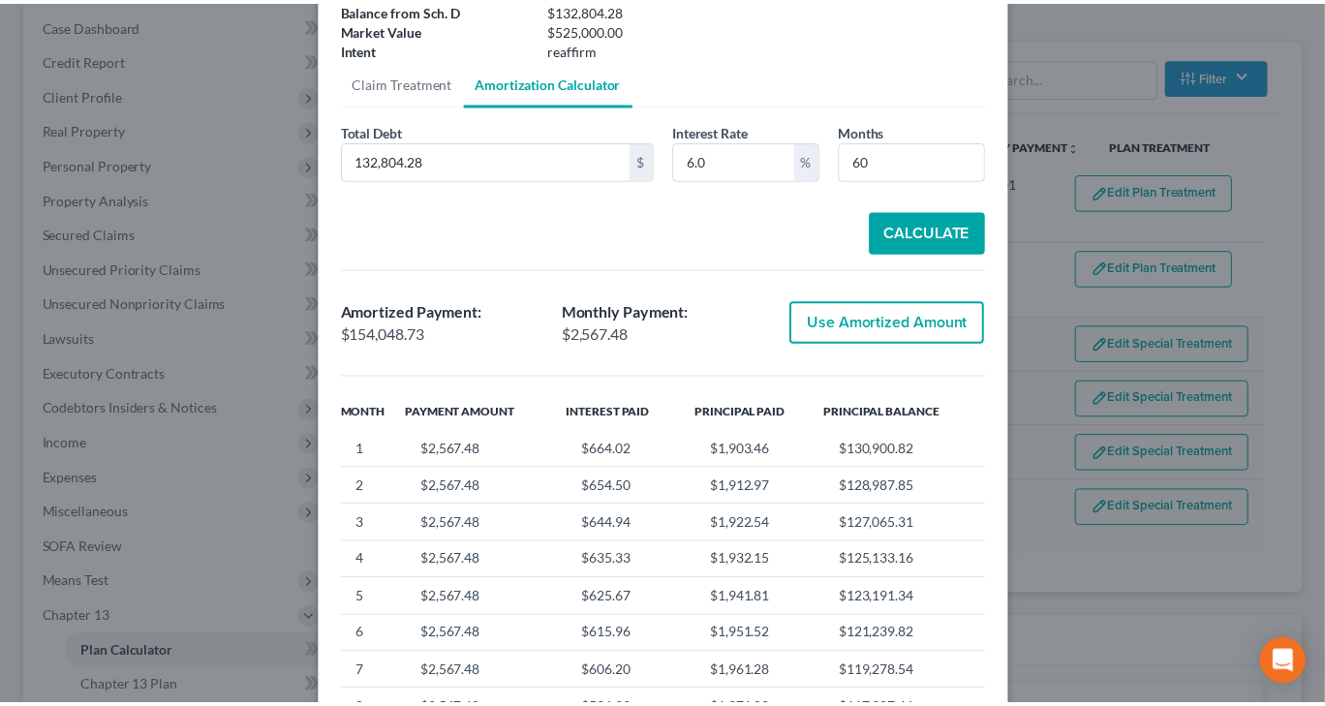
scroll to position [290, 0]
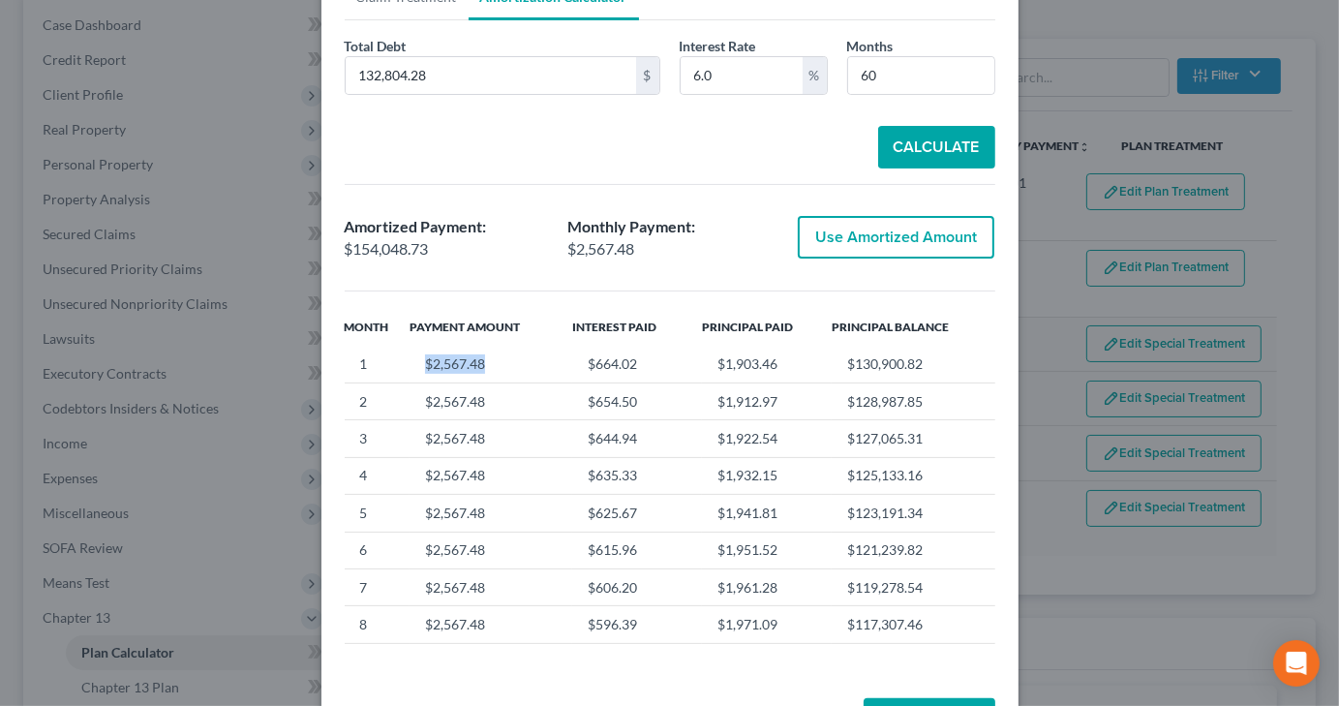
drag, startPoint x: 416, startPoint y: 341, endPoint x: 498, endPoint y: 343, distance: 81.4
click at [498, 346] on td "$2,567.48" at bounding box center [491, 364] width 163 height 37
copy td "$2,567.48"
click at [901, 672] on button "Save & Close" at bounding box center [930, 718] width 132 height 41
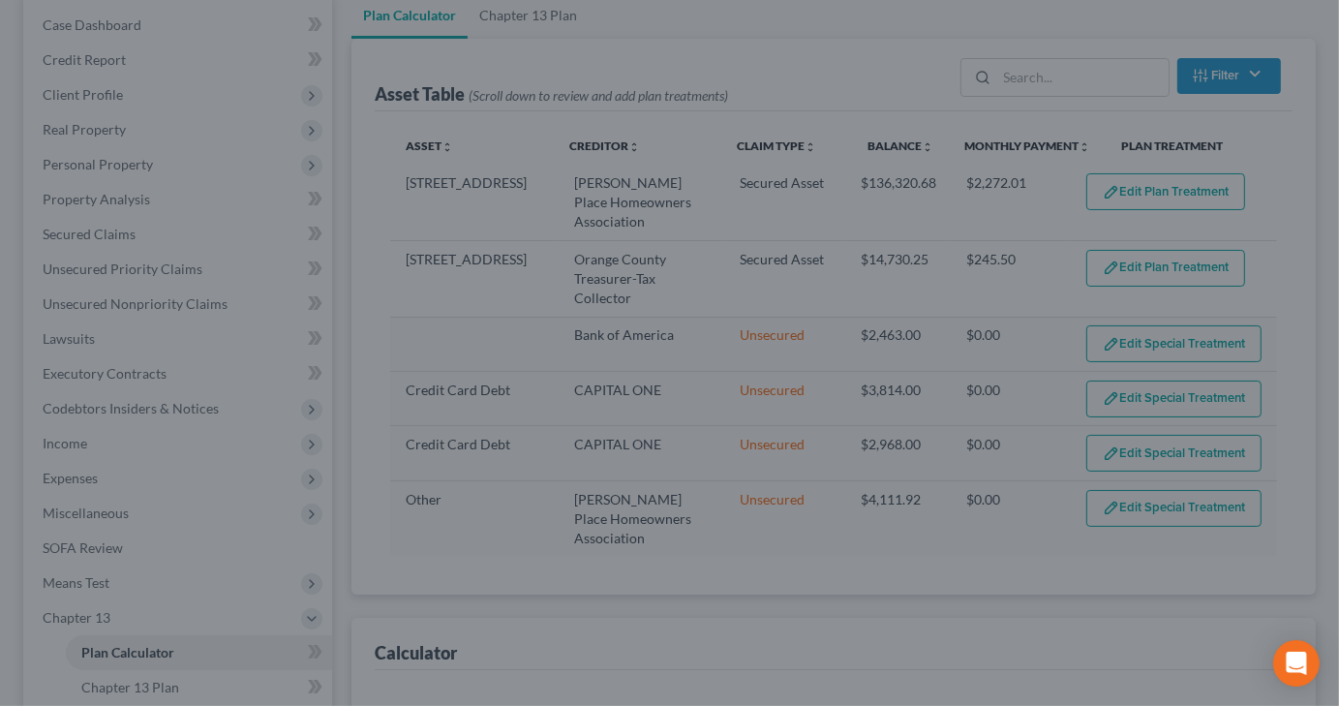
select select "59"
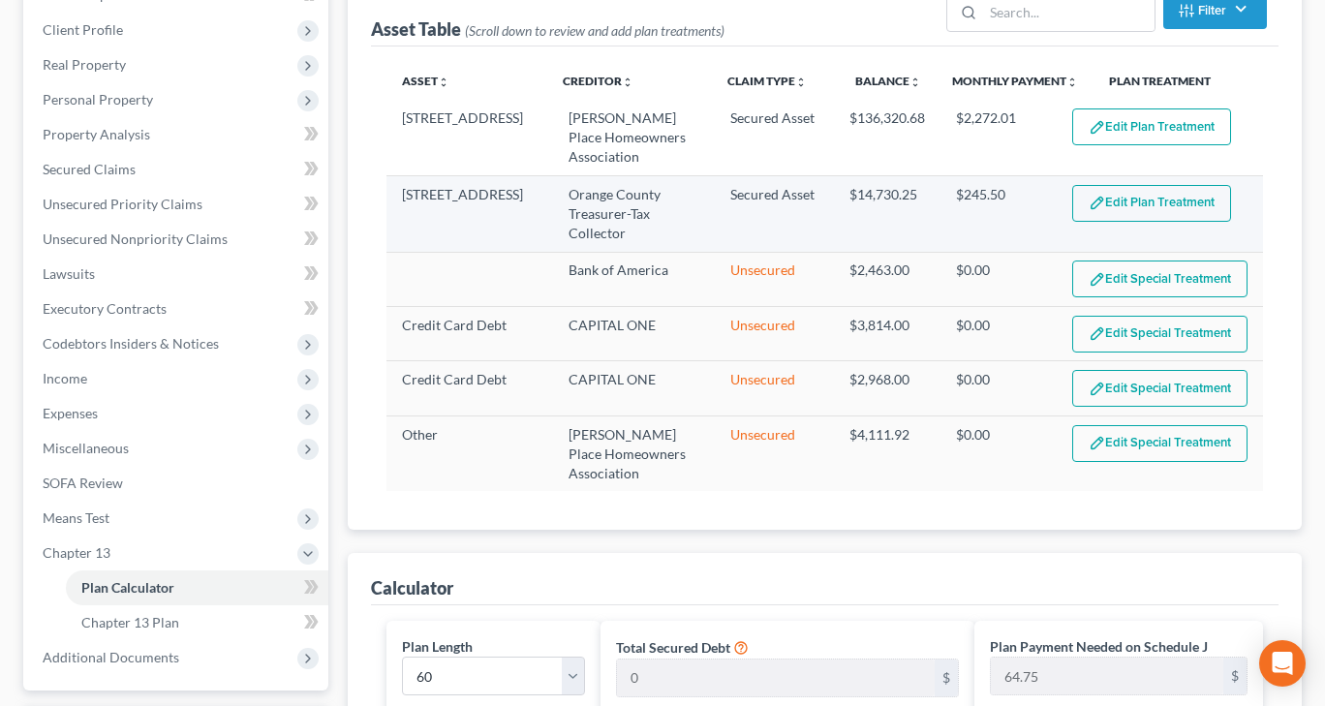
scroll to position [387, 0]
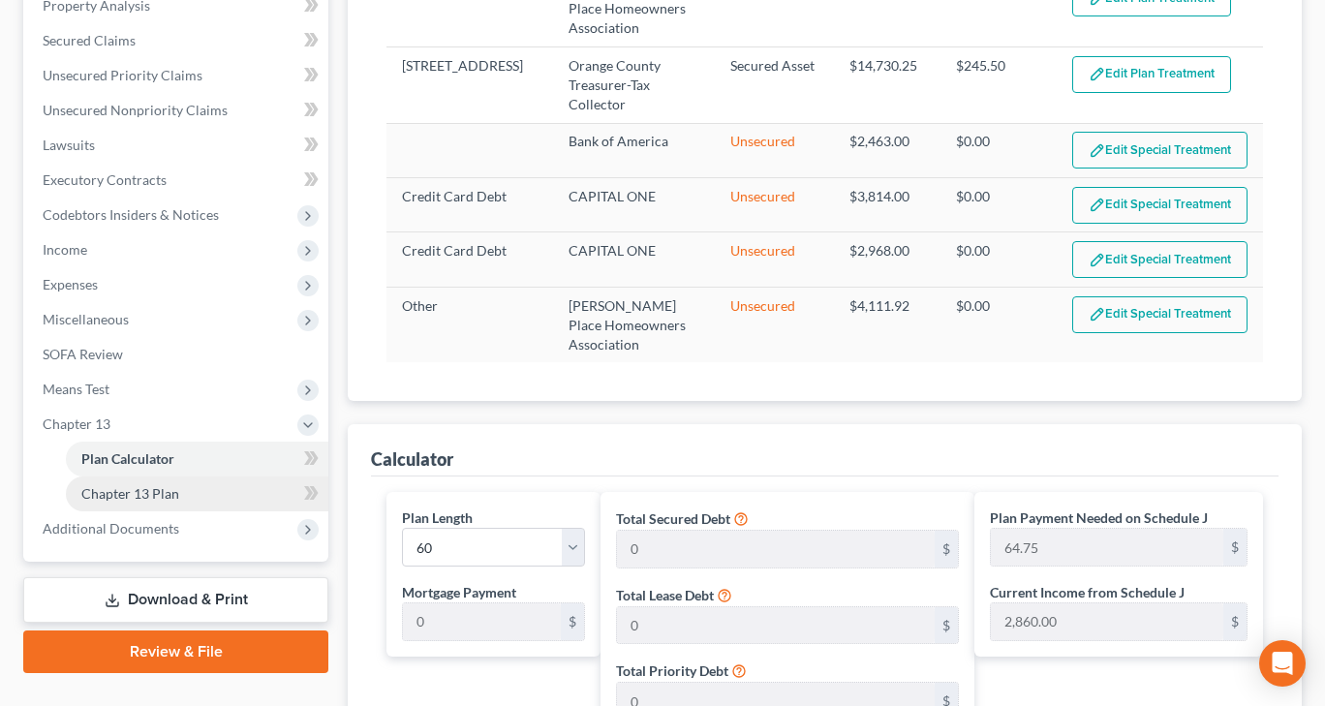
click at [103, 497] on span "Chapter 13 Plan" at bounding box center [130, 493] width 98 height 16
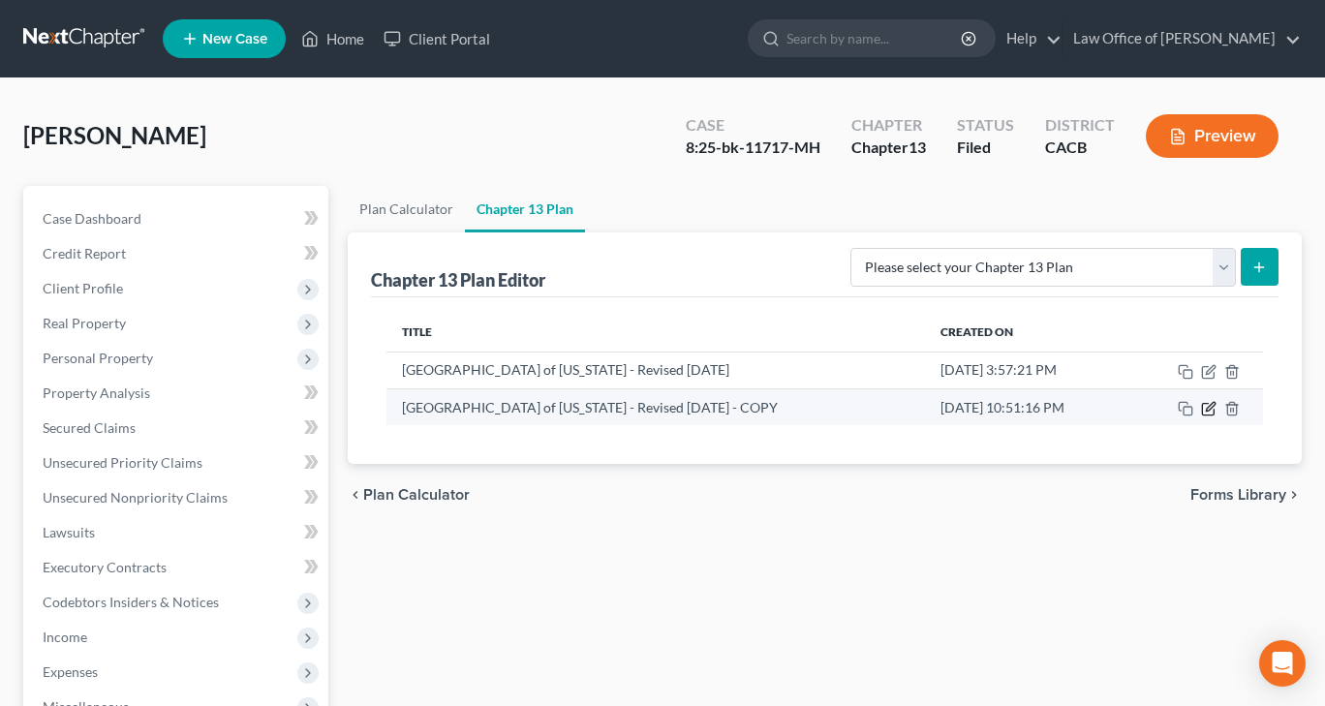
click at [1205, 408] on icon "button" at bounding box center [1208, 408] width 15 height 15
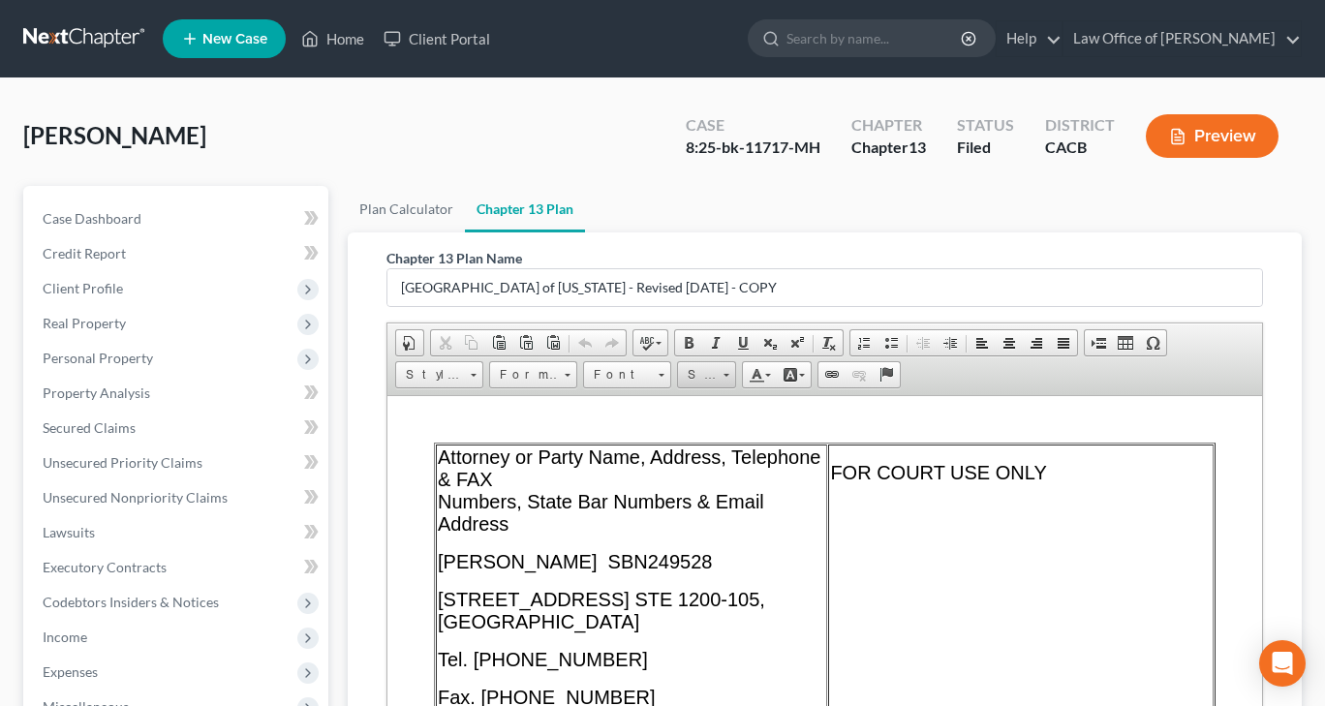
click at [692, 373] on span "Size" at bounding box center [697, 374] width 39 height 25
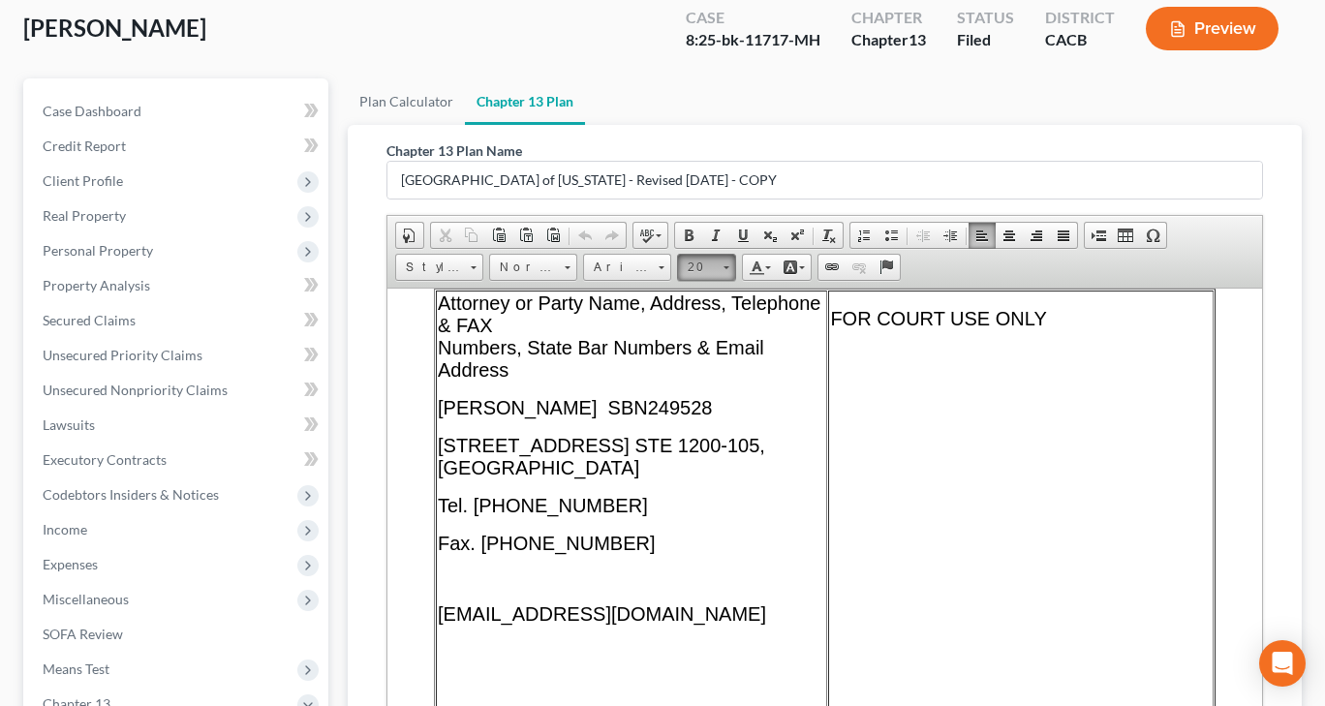
scroll to position [170, 0]
click at [692, 398] on span "22" at bounding box center [694, 390] width 21 height 24
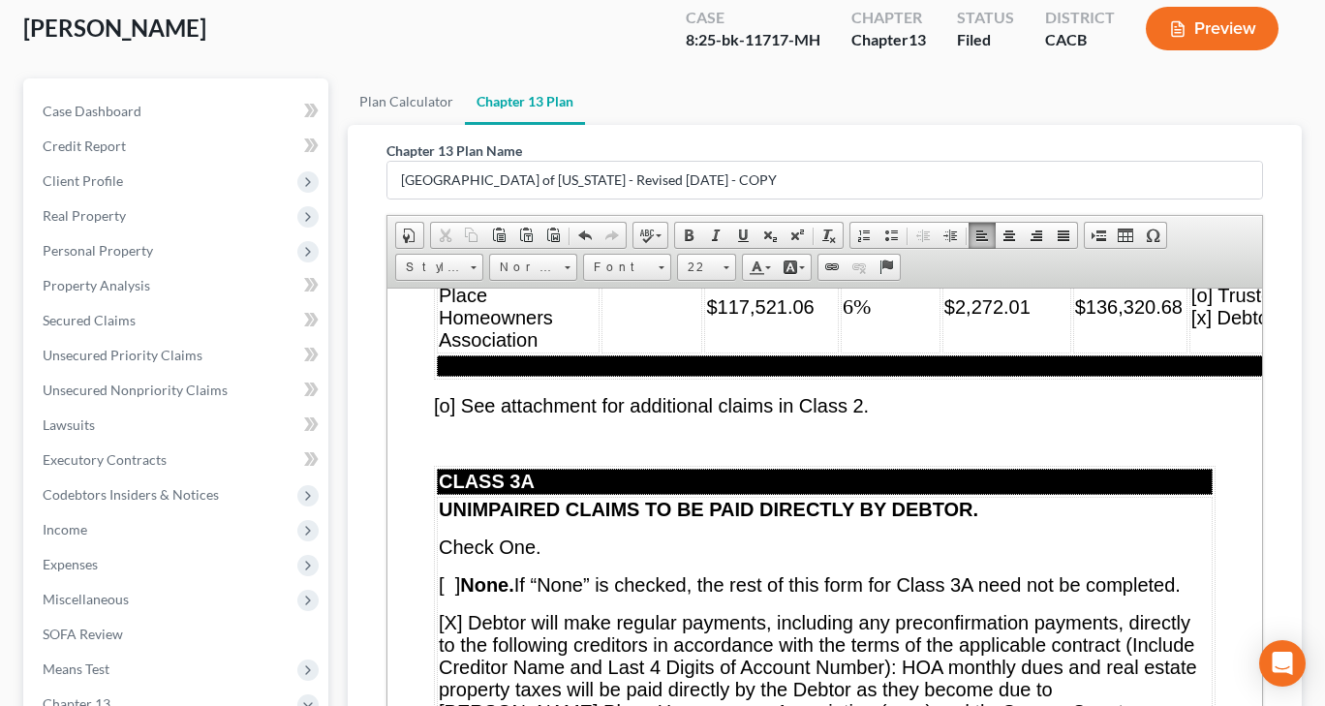
scroll to position [10117, 0]
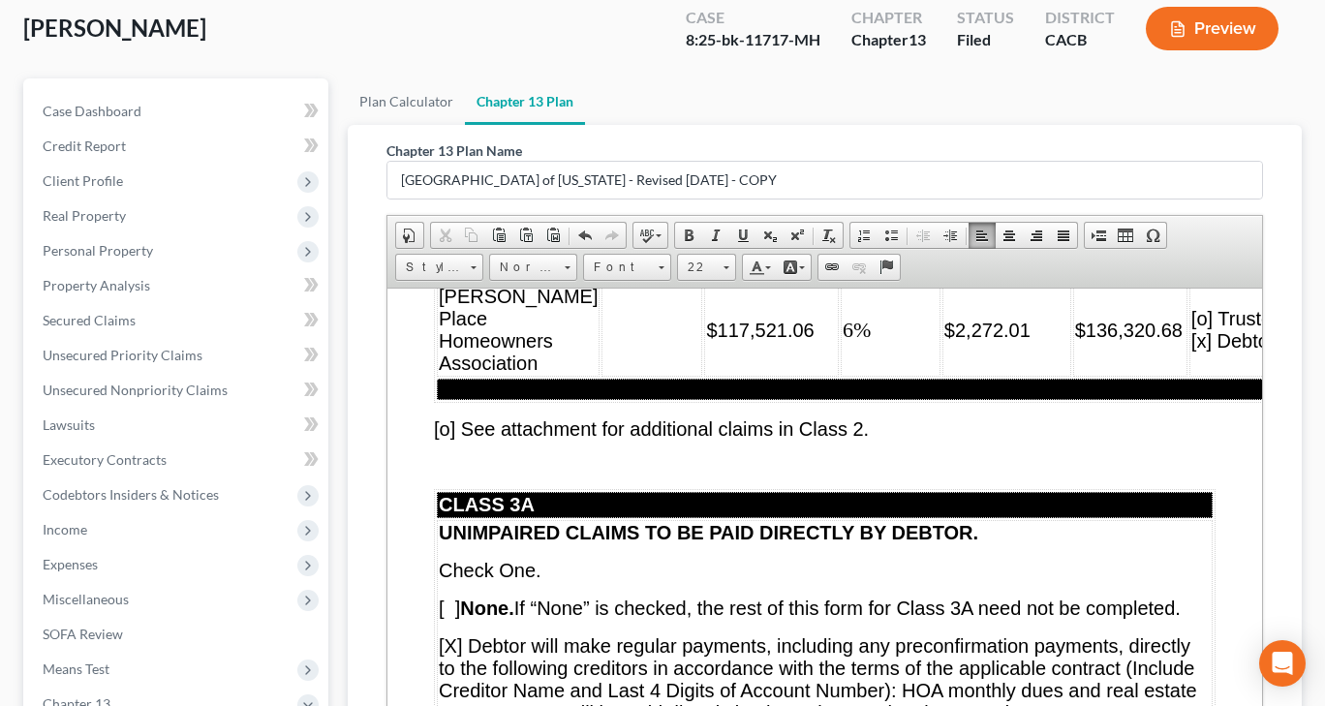
click at [706, 340] on span "$117,521.06" at bounding box center [759, 329] width 107 height 21
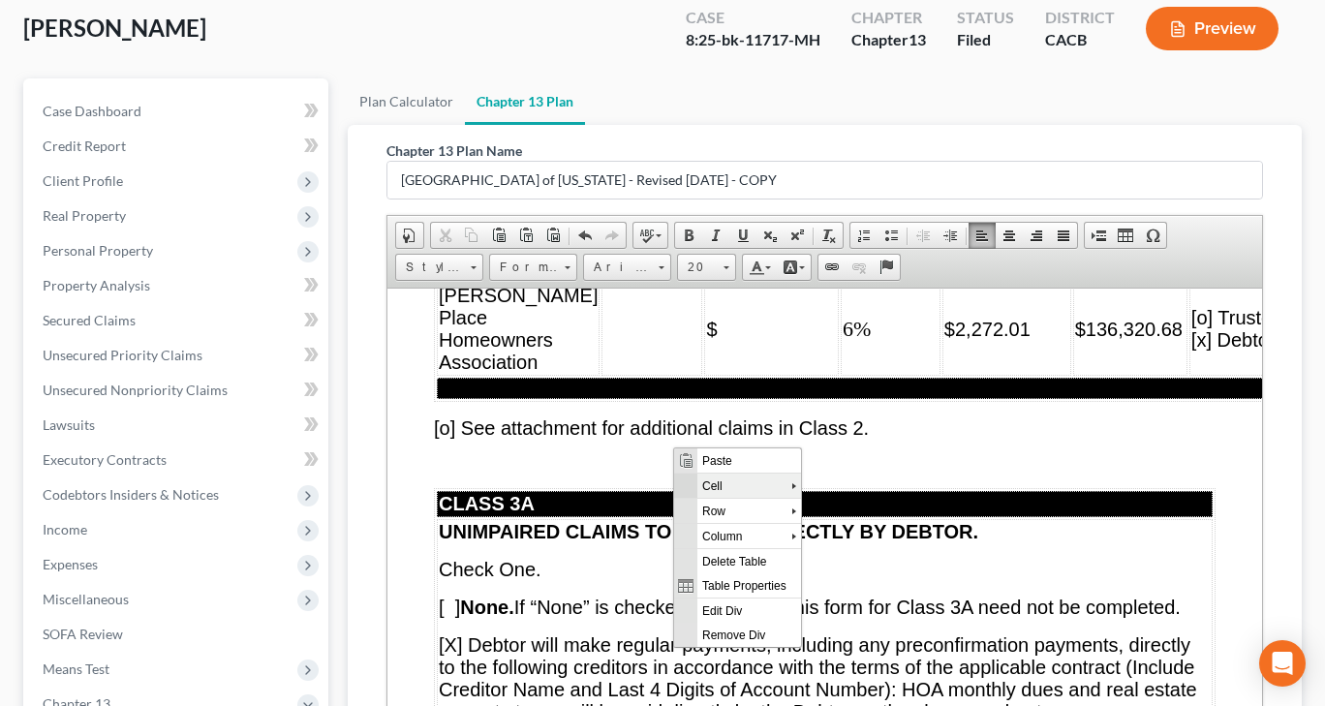
scroll to position [0, 0]
click at [708, 464] on span "Paste" at bounding box center [748, 459] width 104 height 24
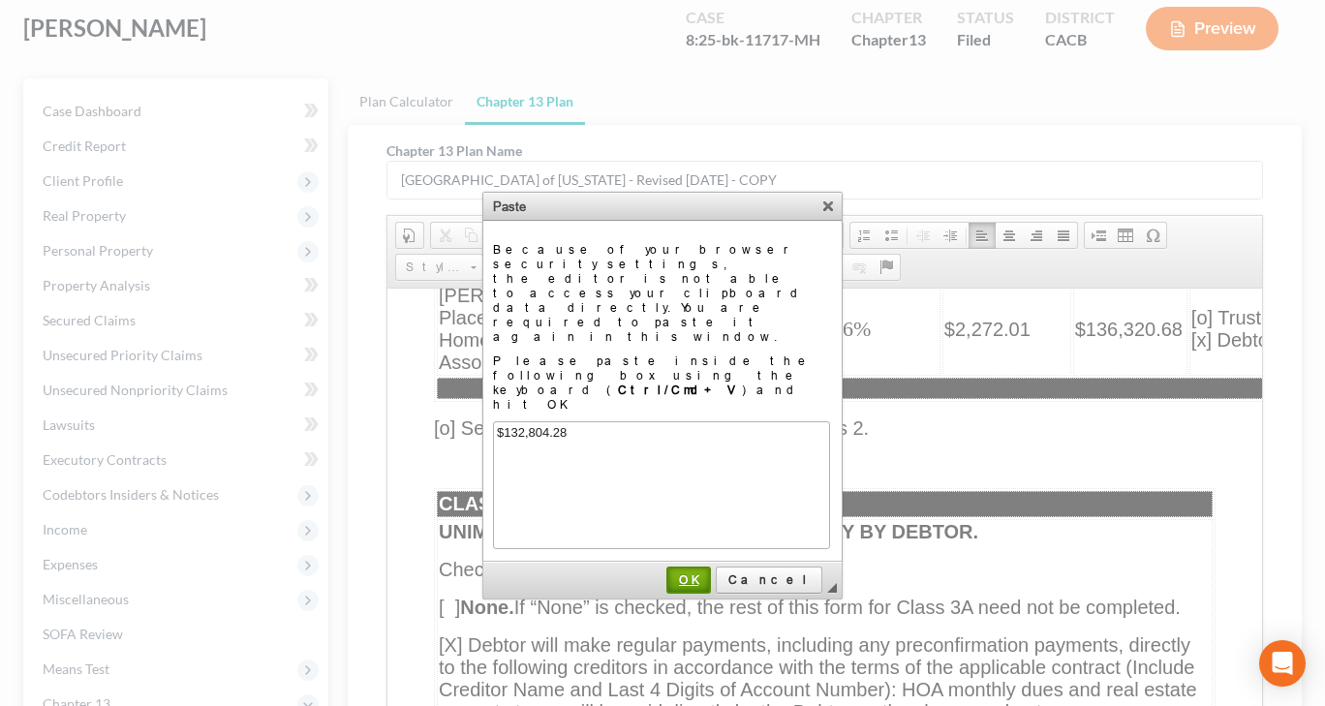
click at [709, 572] on span "OK" at bounding box center [688, 579] width 41 height 15
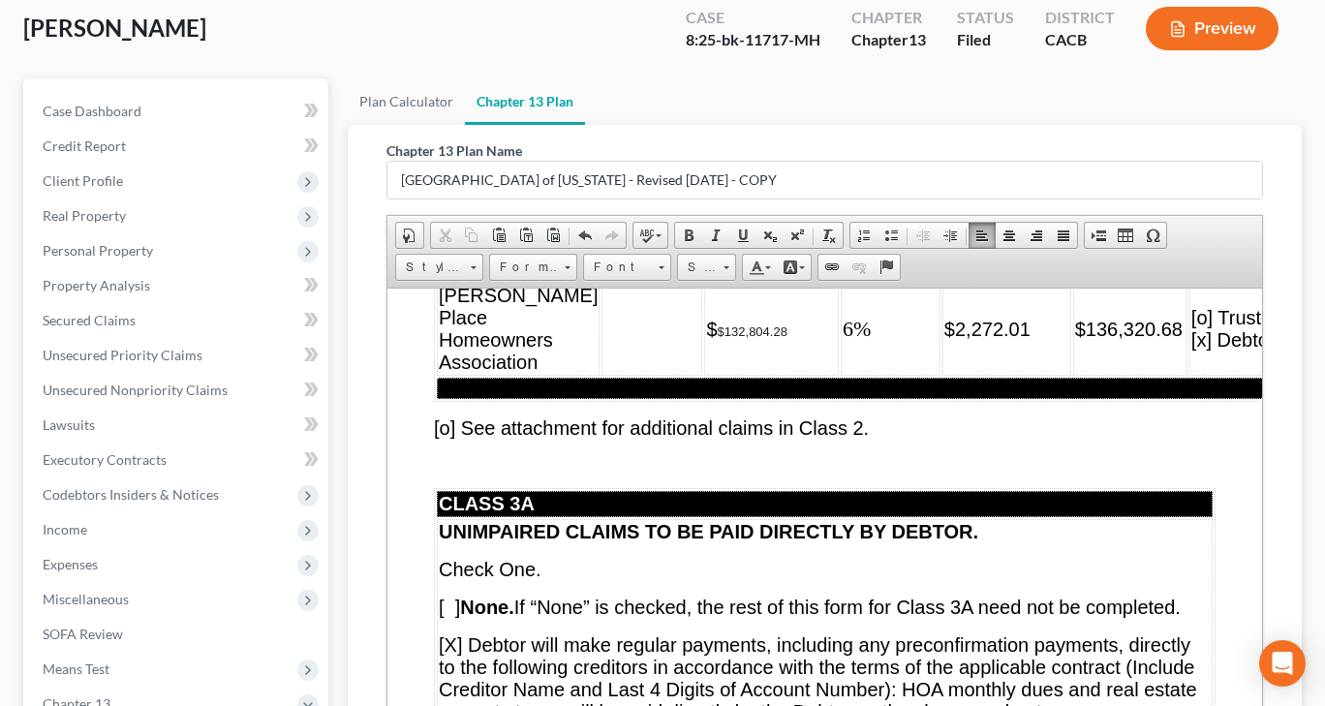
click at [706, 339] on span "$" at bounding box center [711, 328] width 11 height 21
click at [706, 255] on span "$9,668.02" at bounding box center [749, 243] width 86 height 21
drag, startPoint x: 658, startPoint y: 444, endPoint x: 766, endPoint y: 453, distance: 107.8
click at [766, 375] on td "$132,804.28" at bounding box center [771, 328] width 134 height 93
click at [724, 266] on span at bounding box center [725, 265] width 5 height 18
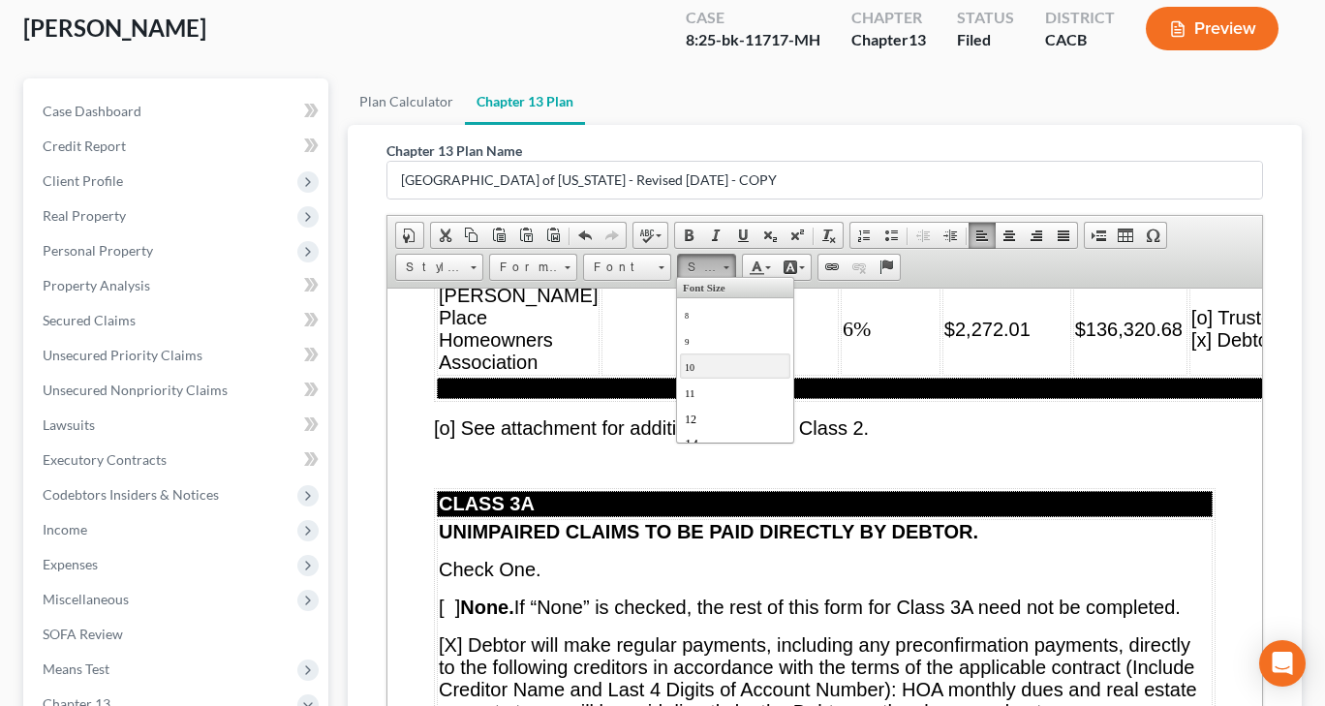
scroll to position [97, 0]
click at [695, 424] on span "20" at bounding box center [693, 430] width 19 height 21
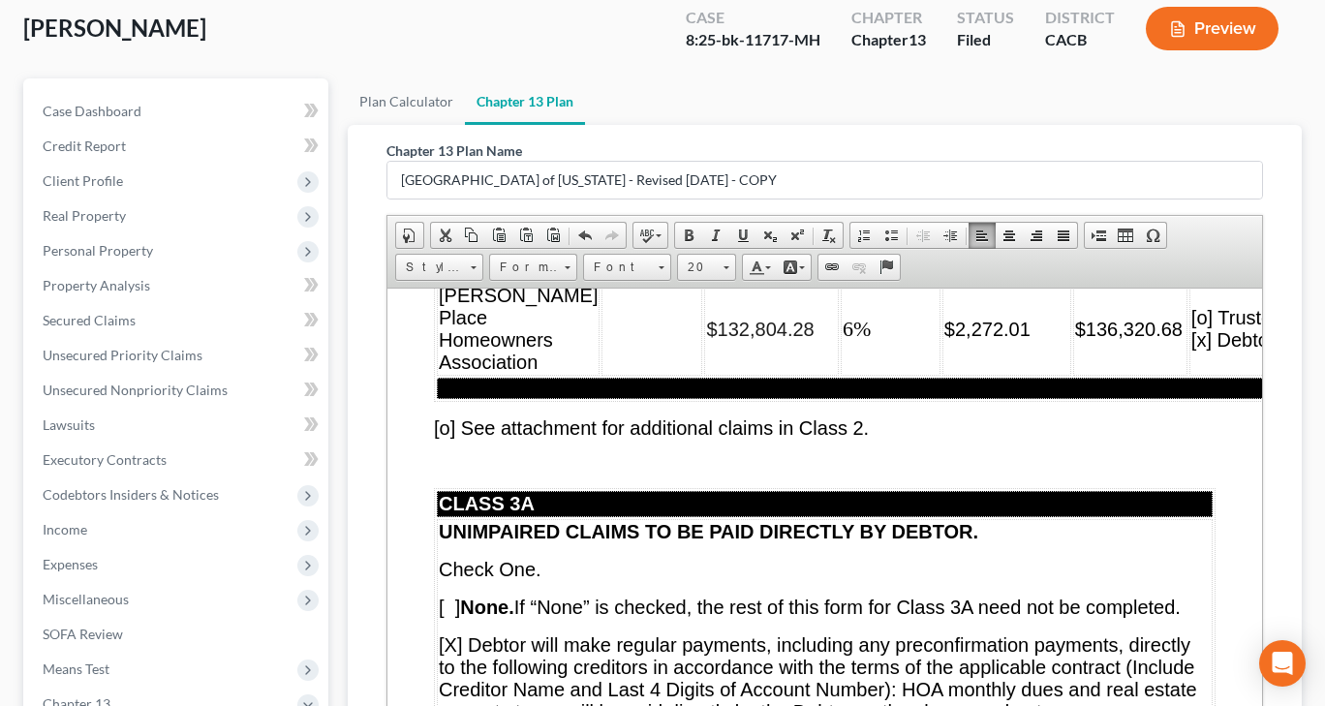
scroll to position [0, 0]
click at [660, 266] on span at bounding box center [661, 267] width 6 height 3
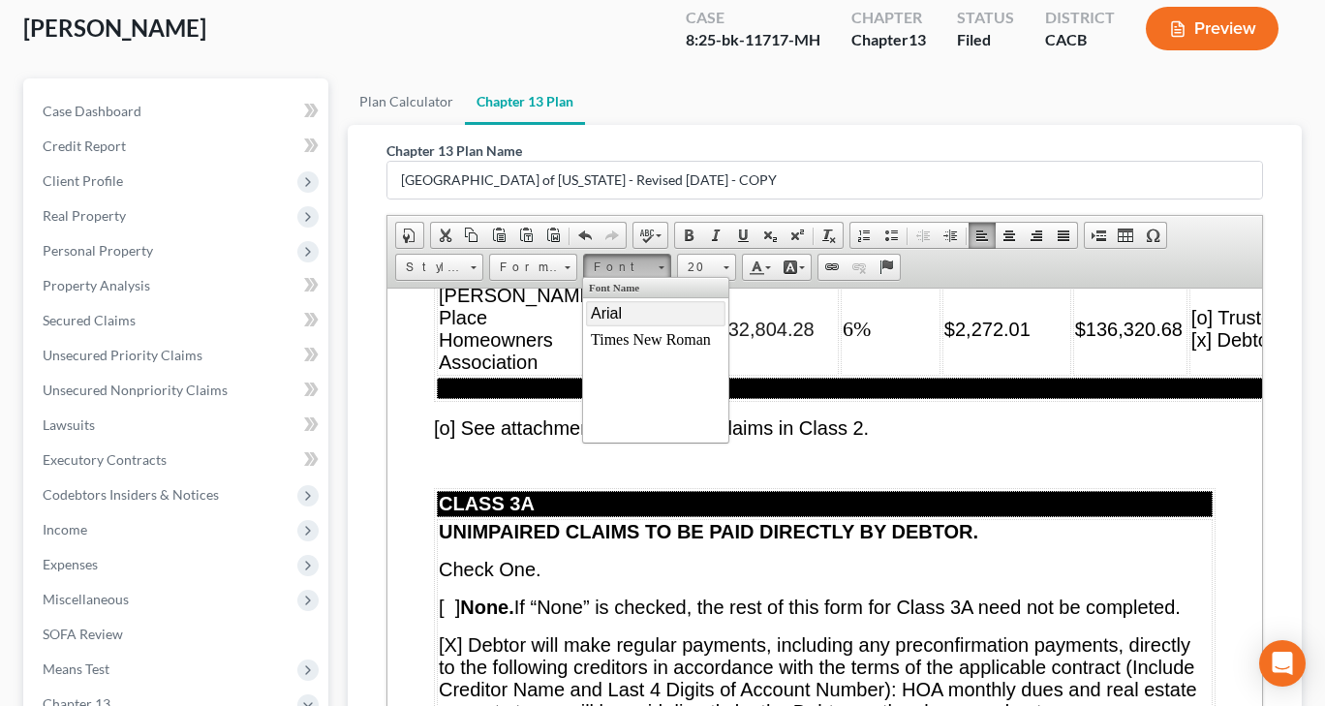
click at [642, 322] on link "Arial" at bounding box center [655, 313] width 139 height 25
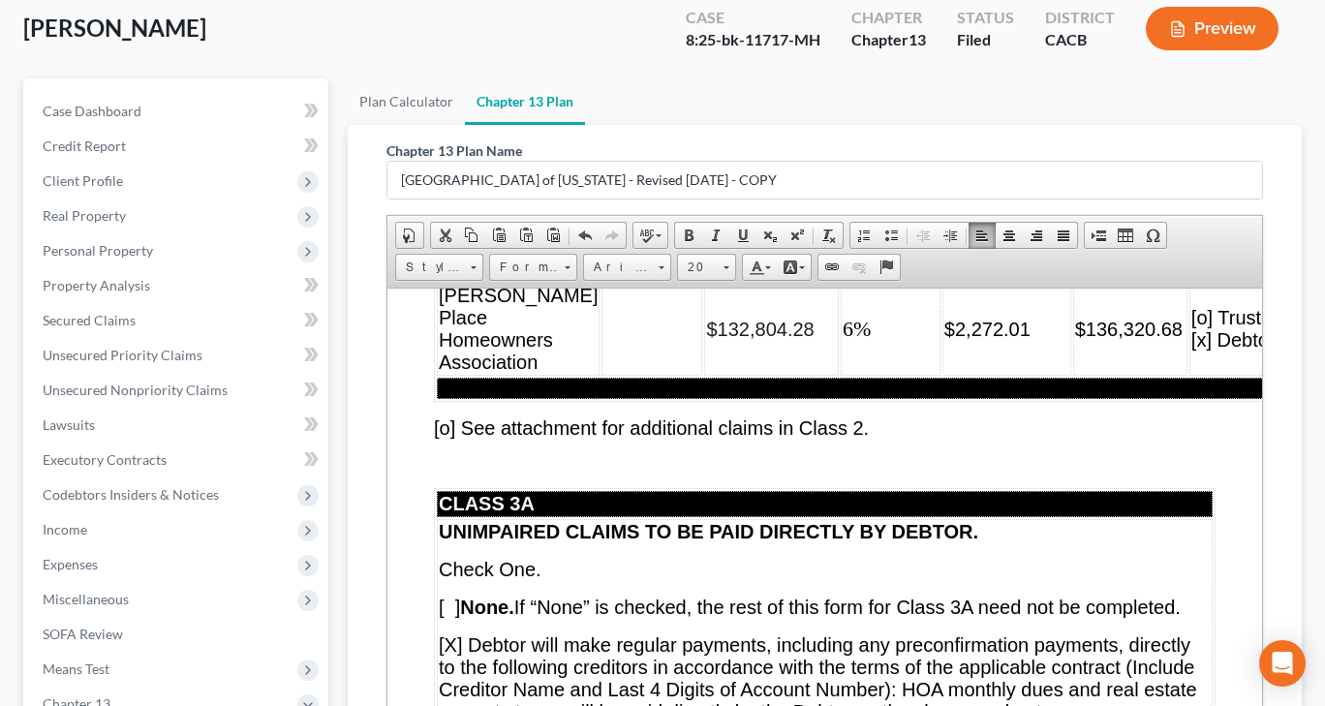
click at [759, 375] on td "$132,804.28" at bounding box center [771, 328] width 134 height 93
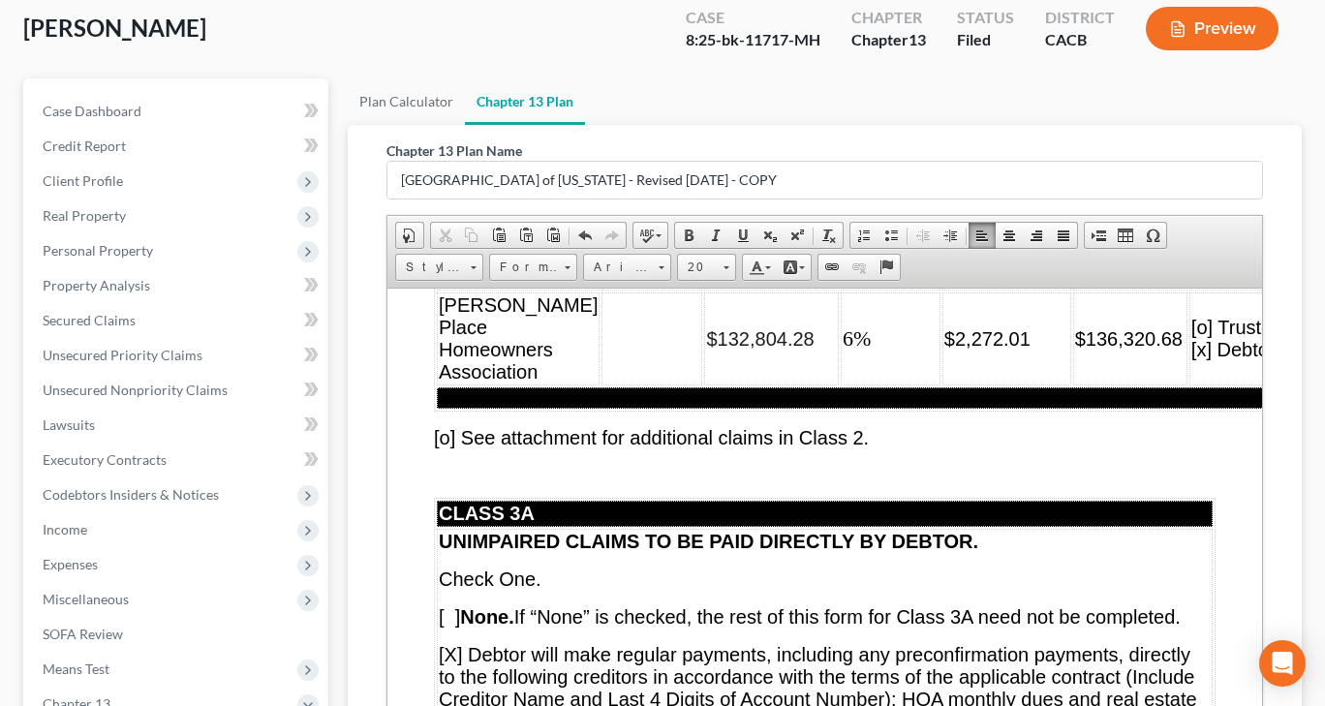
scroll to position [10115, 0]
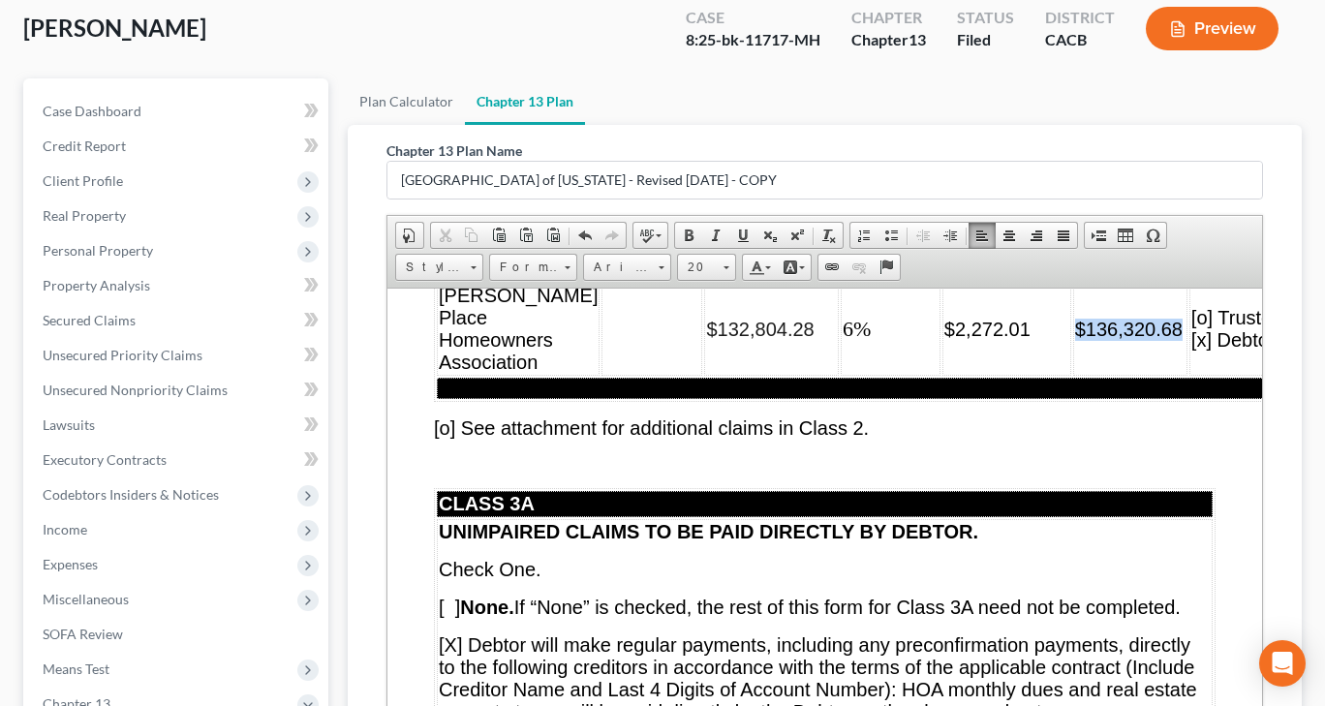
drag, startPoint x: 1028, startPoint y: 452, endPoint x: 1131, endPoint y: 452, distance: 102.6
click at [1131, 339] on span "$136,320.68" at bounding box center [1128, 328] width 107 height 21
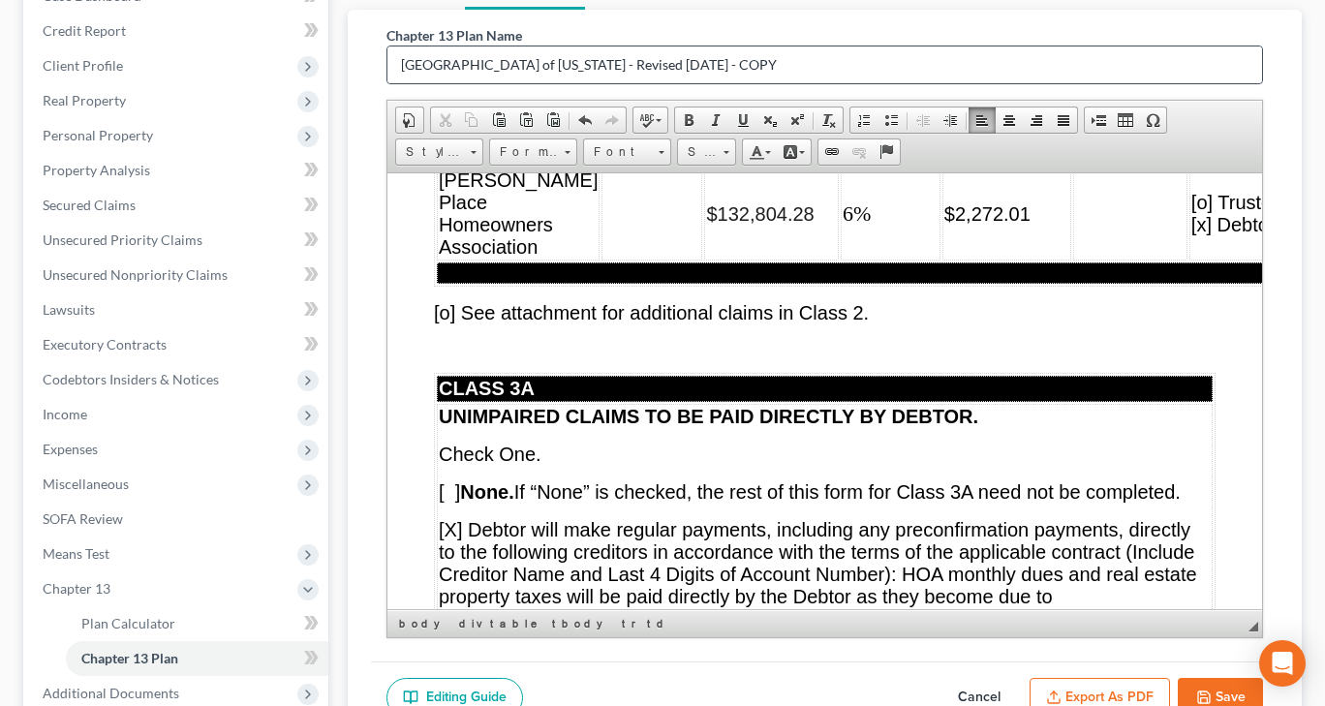
scroll to position [426, 0]
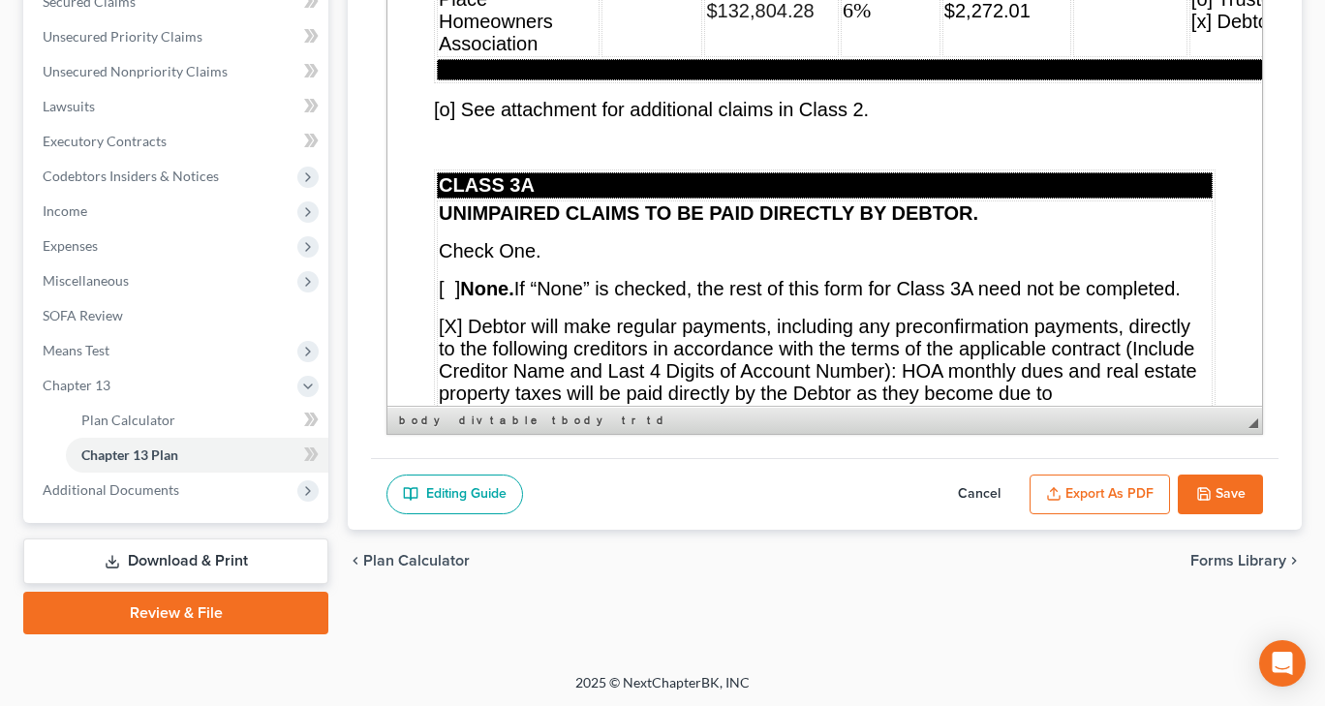
click at [1198, 488] on icon "button" at bounding box center [1204, 494] width 12 height 12
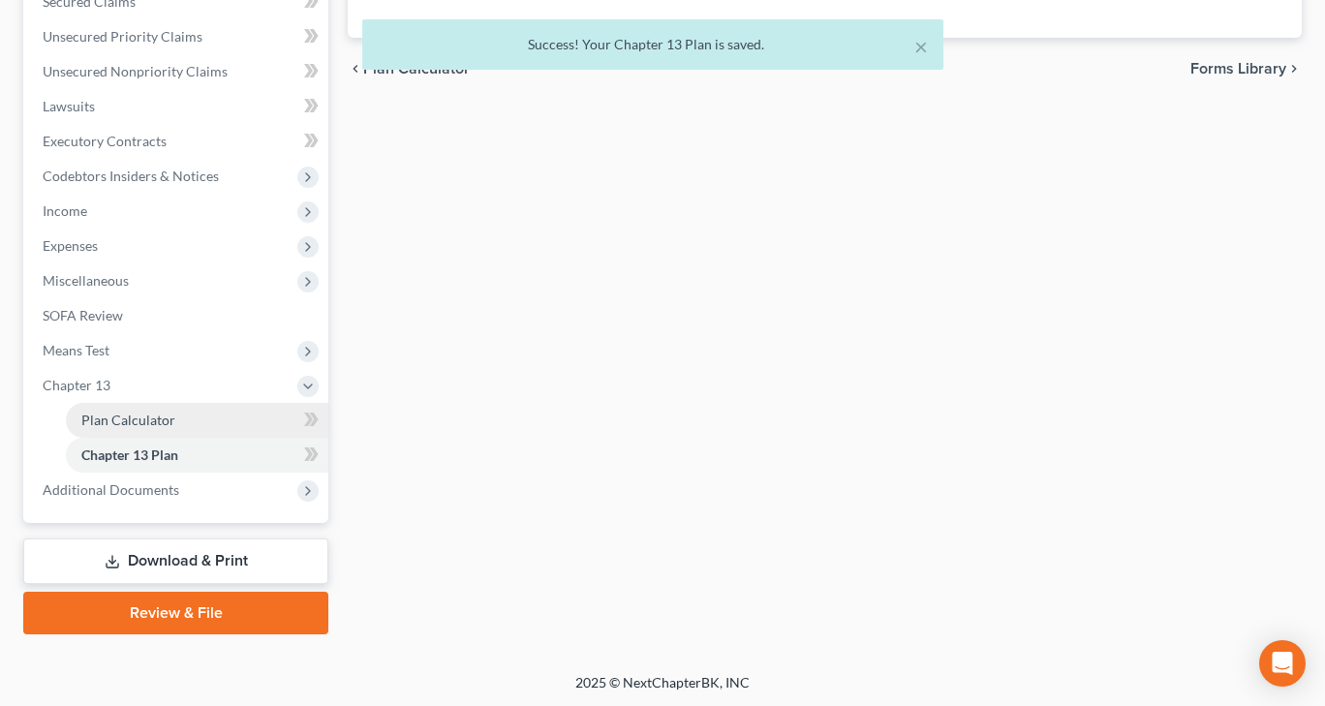
click at [118, 419] on span "Plan Calculator" at bounding box center [128, 420] width 94 height 16
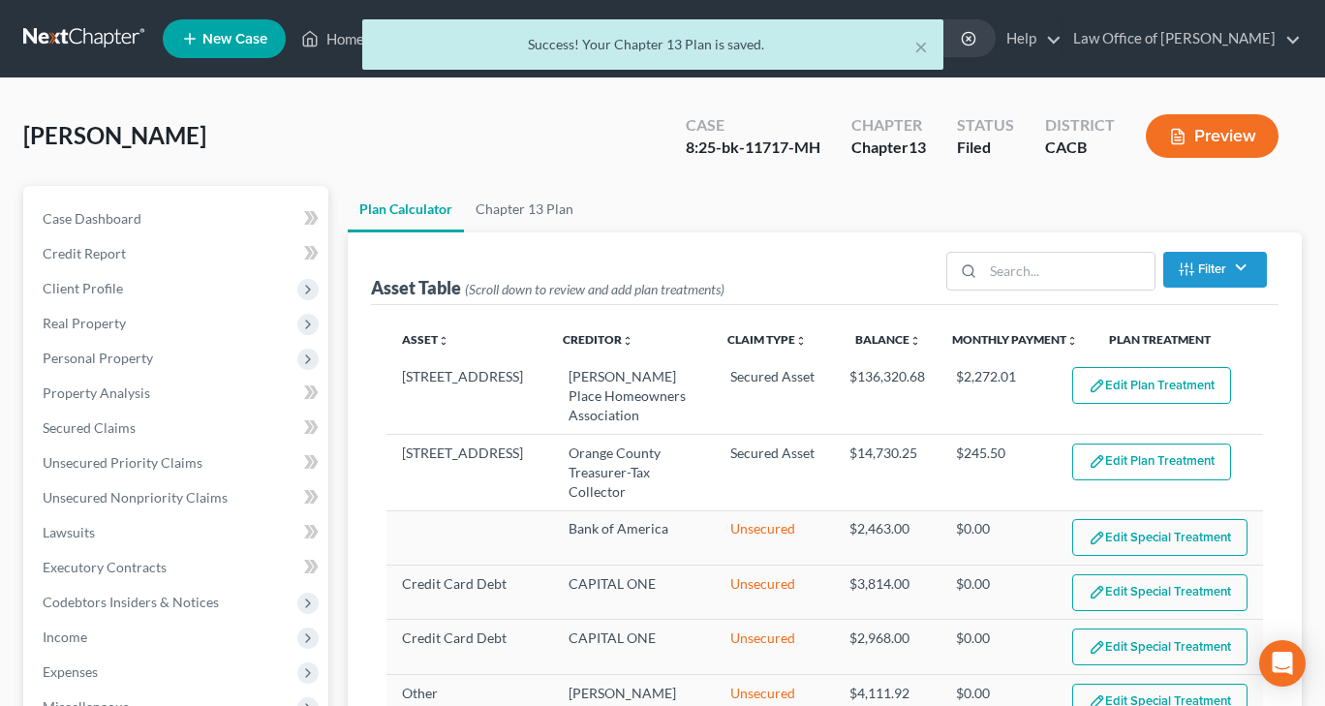
select select "59"
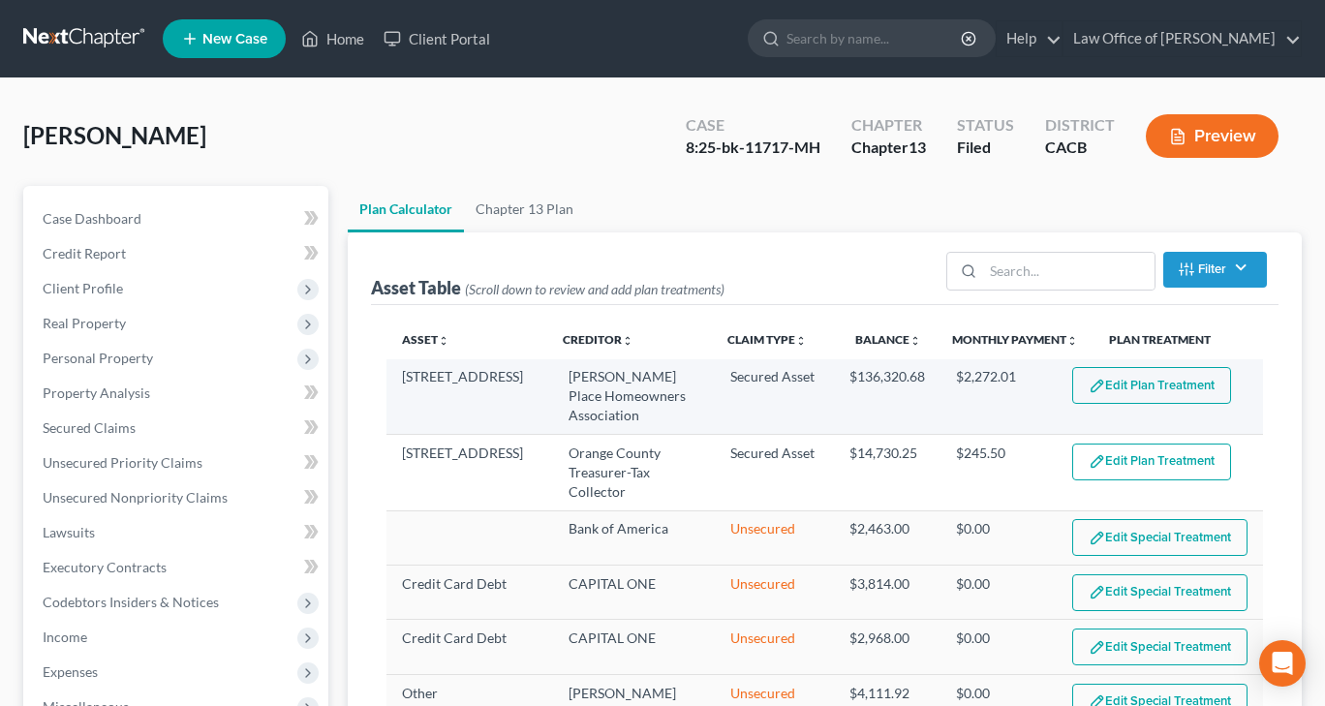
click at [1122, 390] on button "Edit Plan Treatment" at bounding box center [1151, 385] width 159 height 37
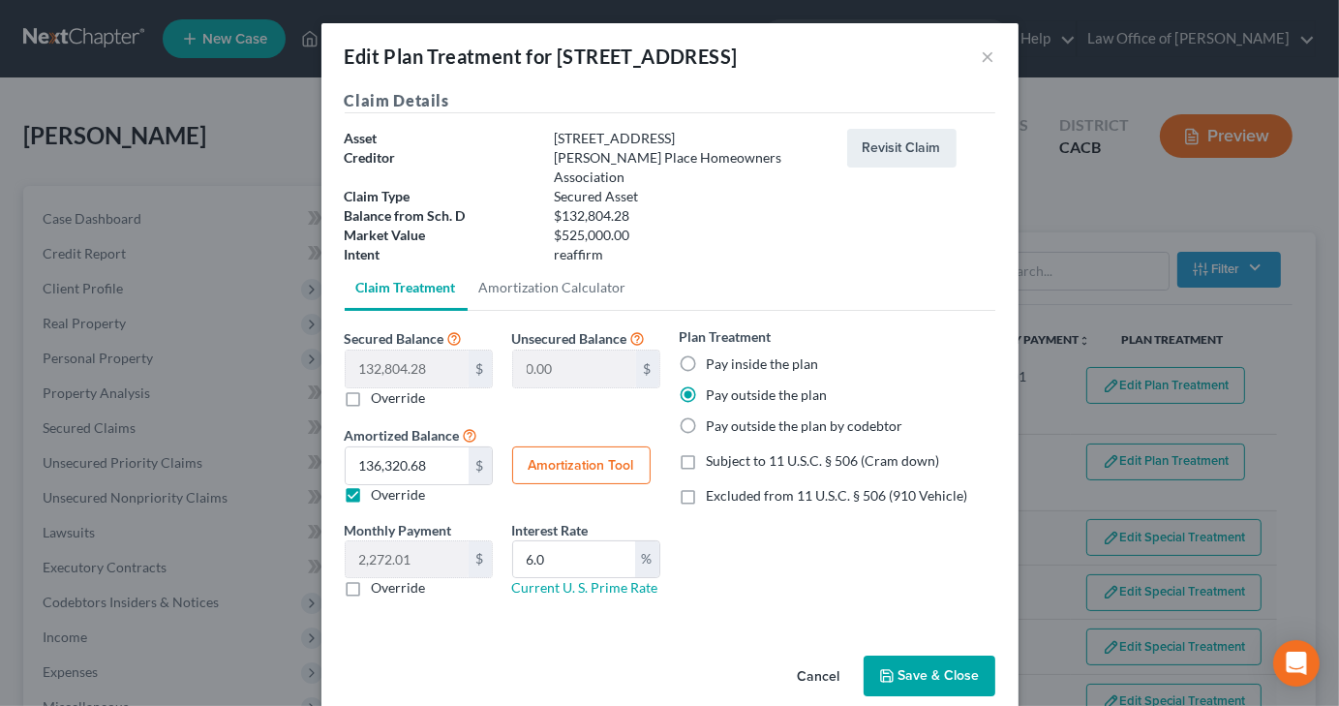
click at [372, 578] on label "Override" at bounding box center [399, 587] width 54 height 19
click at [380, 578] on input "Override" at bounding box center [386, 584] width 13 height 13
checkbox input "true"
click at [529, 453] on button "Amortization Tool" at bounding box center [581, 465] width 138 height 39
type input "132,804.28"
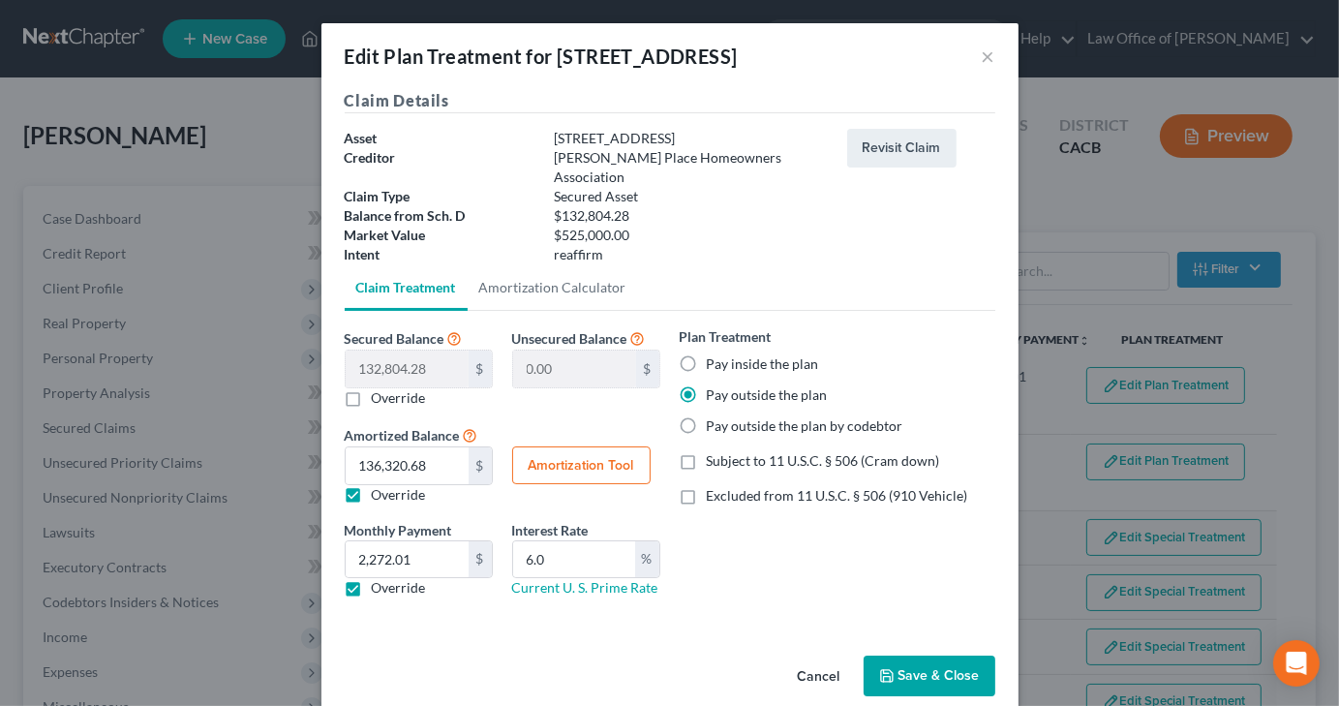
type input "6.0"
type input "60"
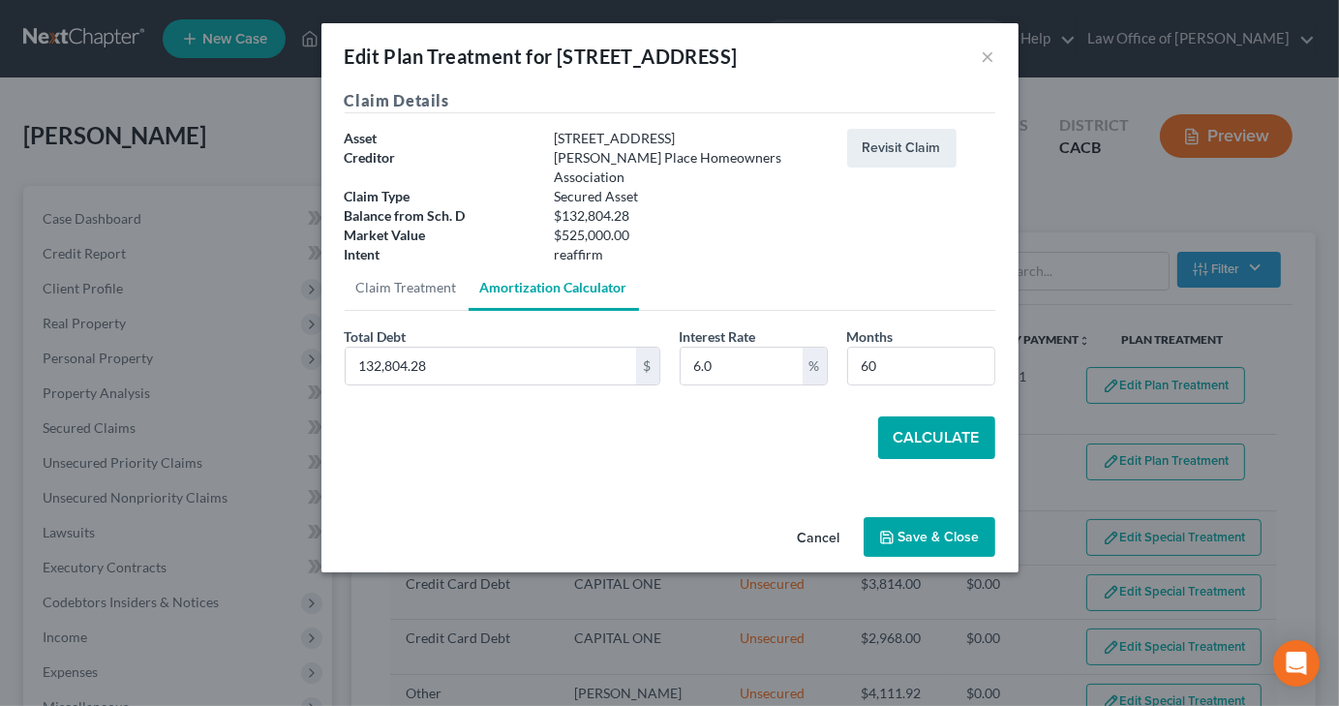
click at [915, 423] on button "Calculate" at bounding box center [936, 437] width 117 height 43
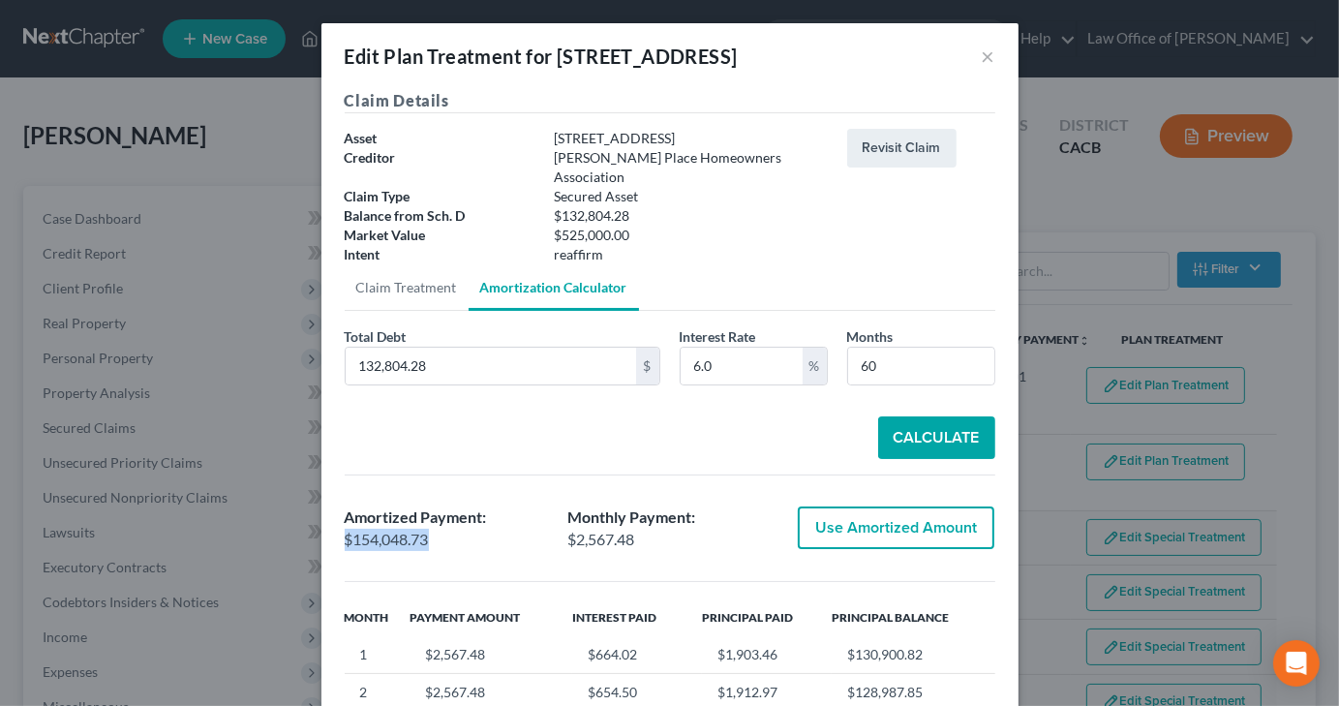
drag, startPoint x: 338, startPoint y: 518, endPoint x: 429, endPoint y: 515, distance: 91.1
click at [429, 529] on div "$154,048.73" at bounding box center [447, 540] width 204 height 22
copy div "$154,048.73"
click at [594, 424] on div "Calculate" at bounding box center [670, 437] width 651 height 43
drag, startPoint x: 564, startPoint y: 516, endPoint x: 659, endPoint y: 519, distance: 95.9
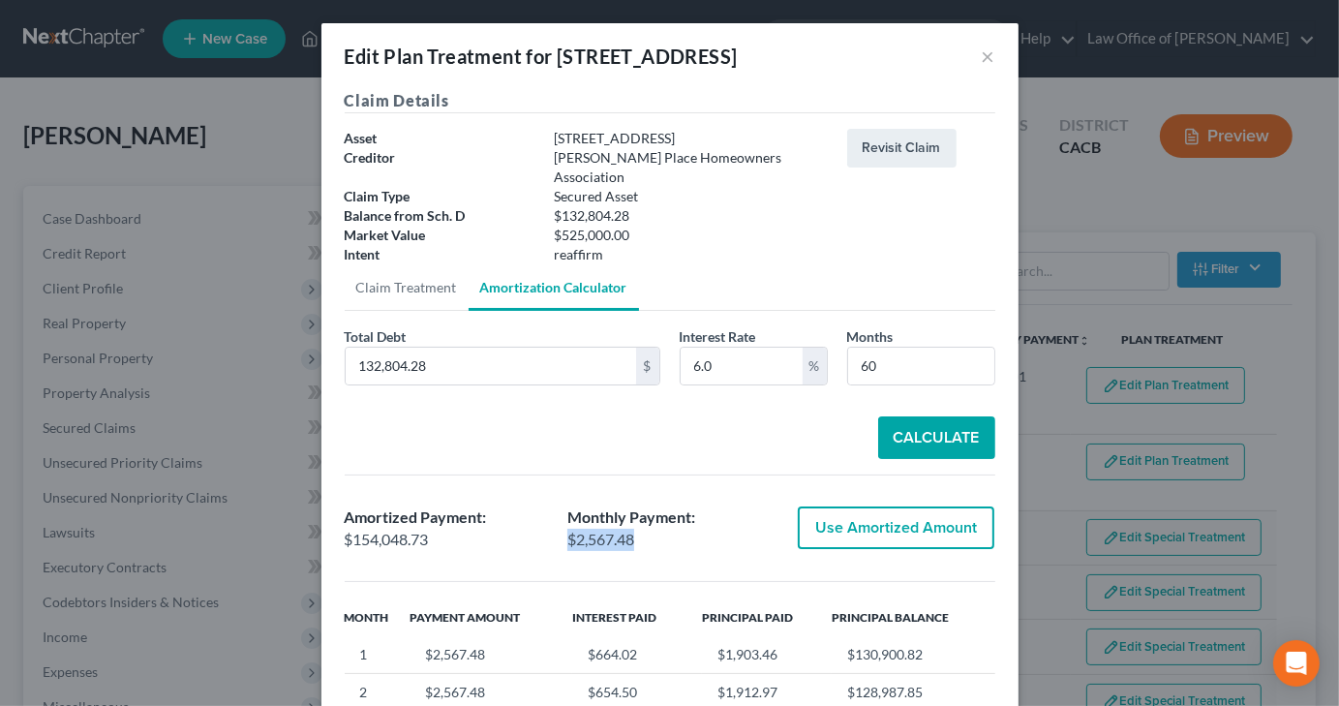
click at [659, 529] on div "$2,567.48" at bounding box center [669, 540] width 204 height 22
copy div "$2,567.48"
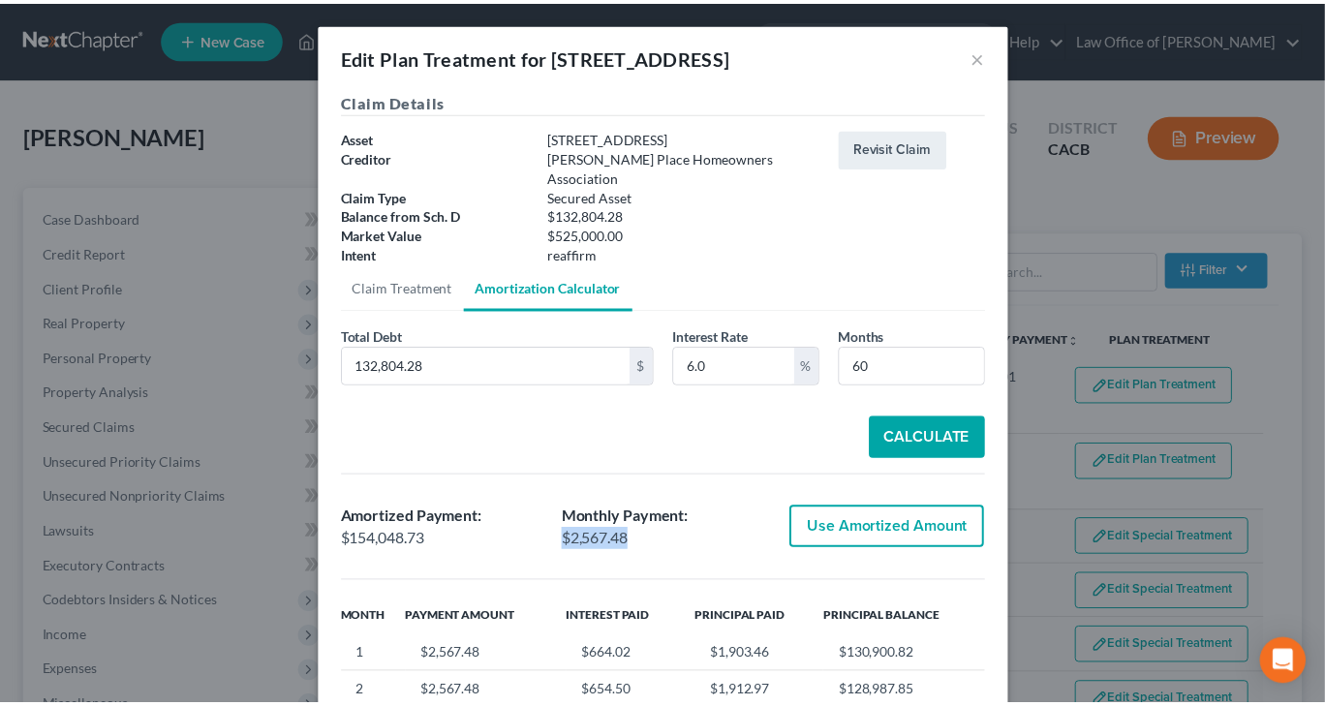
scroll to position [341, 0]
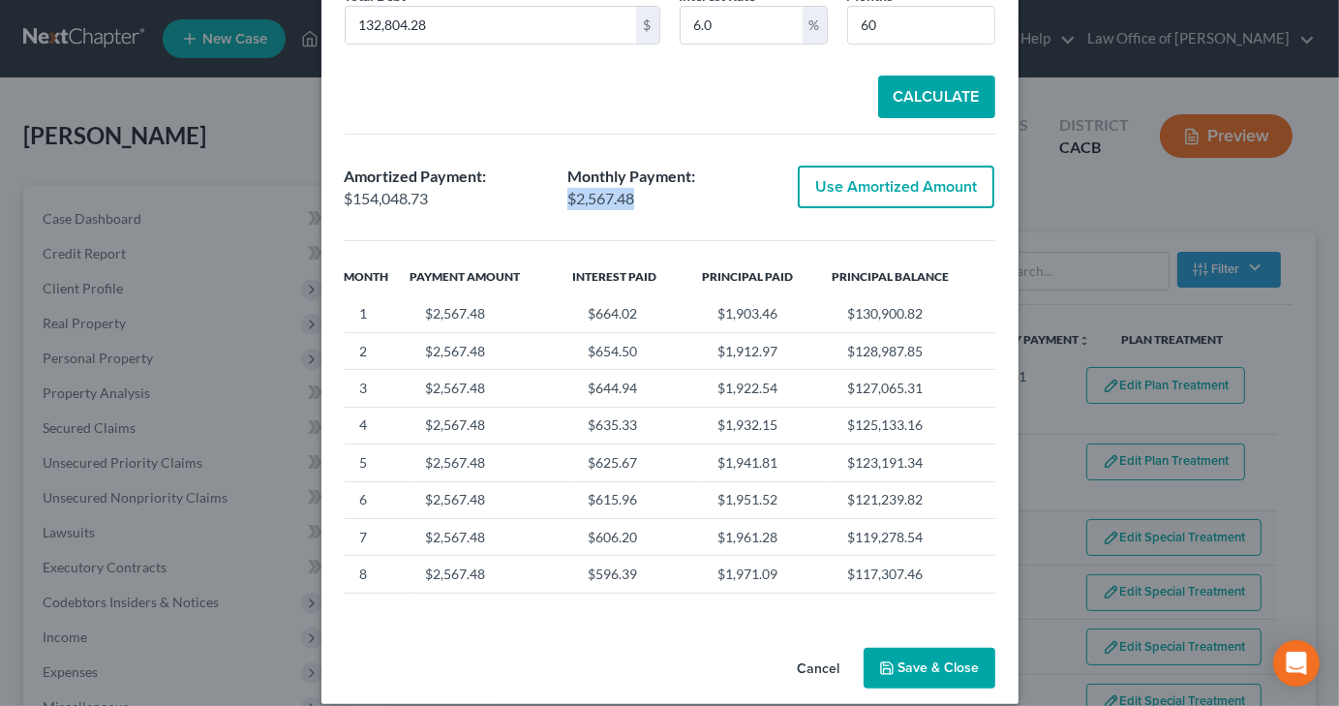
click at [926, 655] on button "Save & Close" at bounding box center [930, 668] width 132 height 41
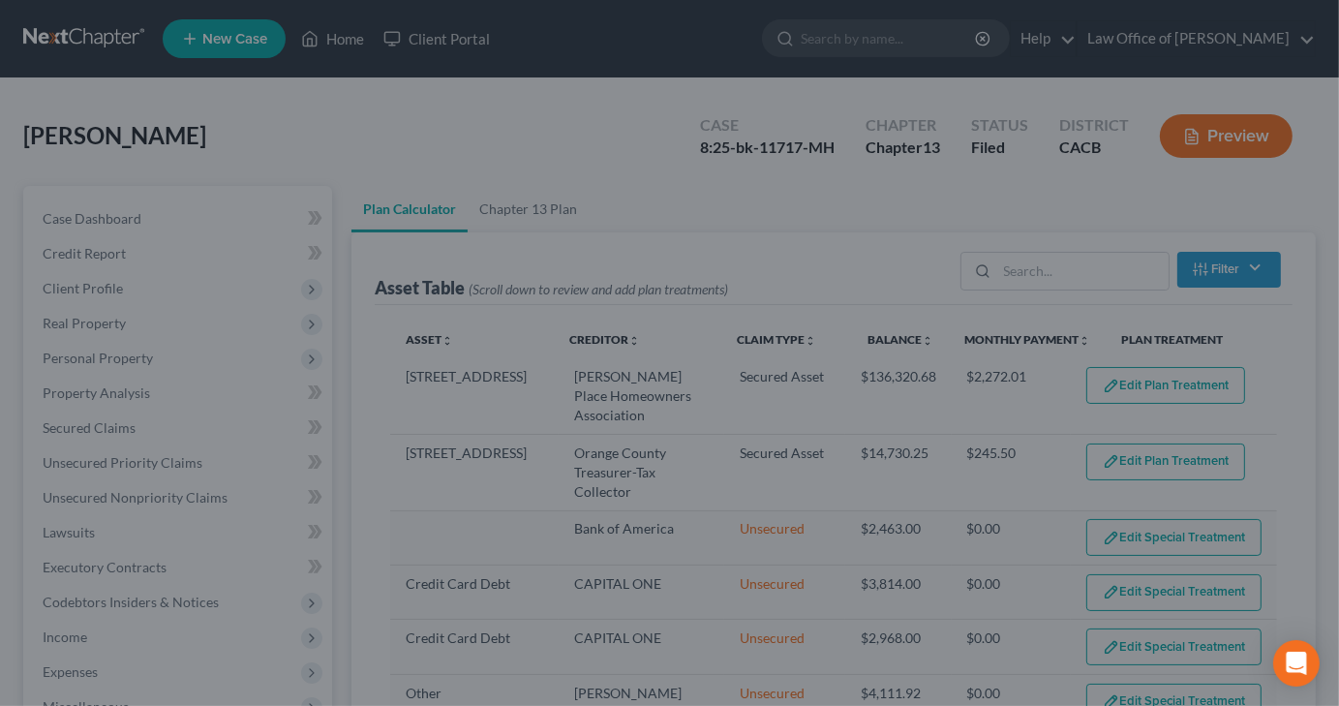
select select "59"
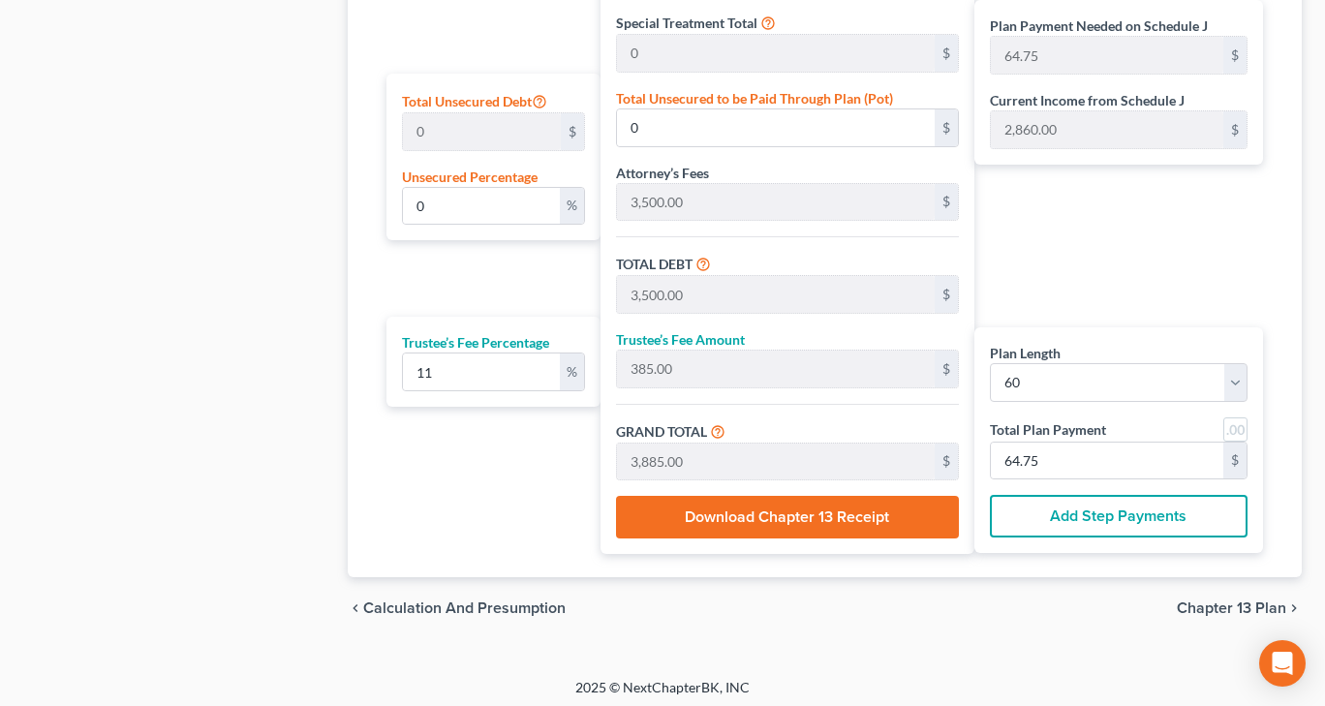
scroll to position [1112, 0]
click at [778, 507] on button "Download Chapter 13 Receipt" at bounding box center [787, 517] width 342 height 43
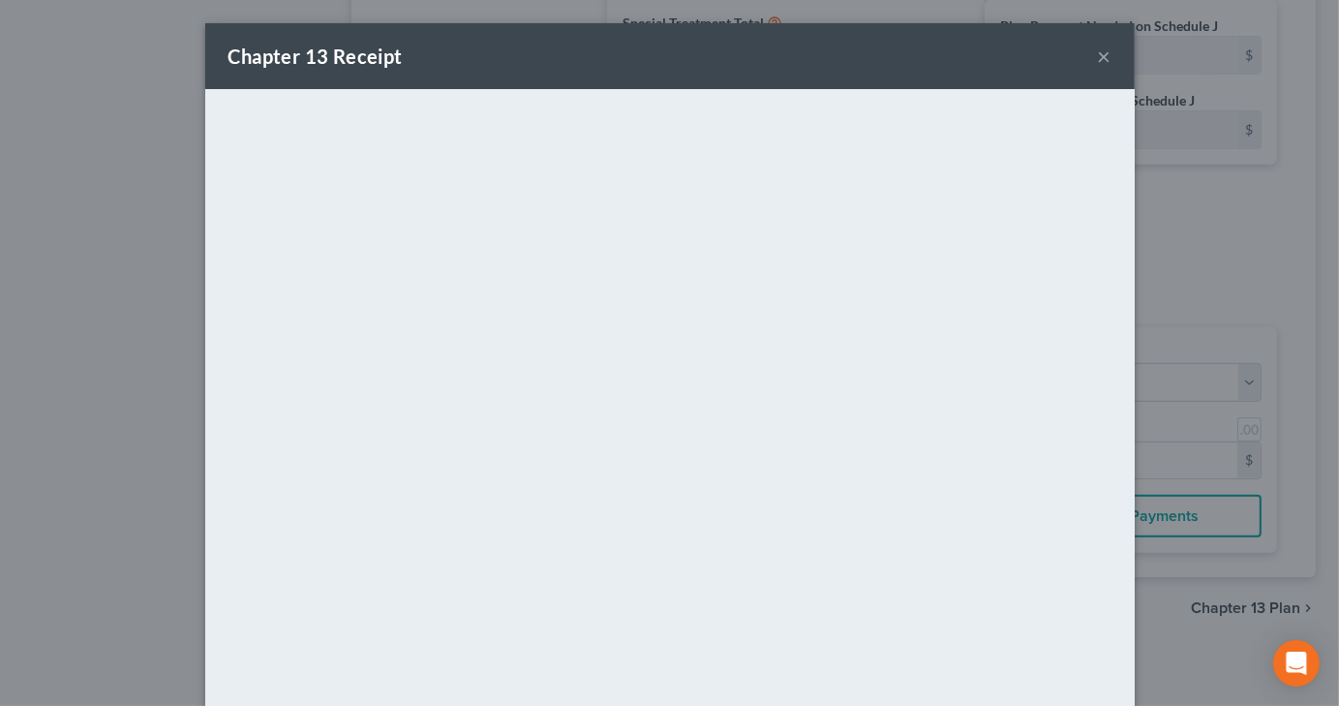
click at [1098, 53] on button "×" at bounding box center [1105, 56] width 14 height 23
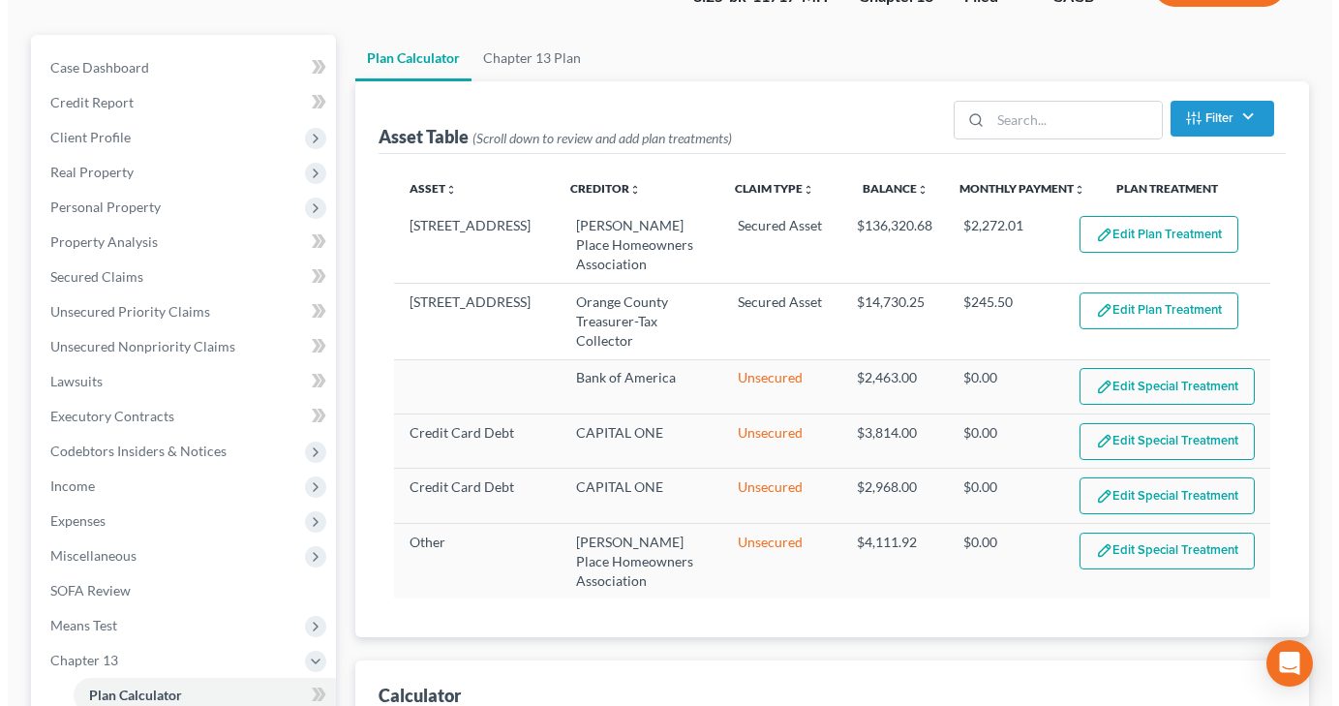
scroll to position [143, 0]
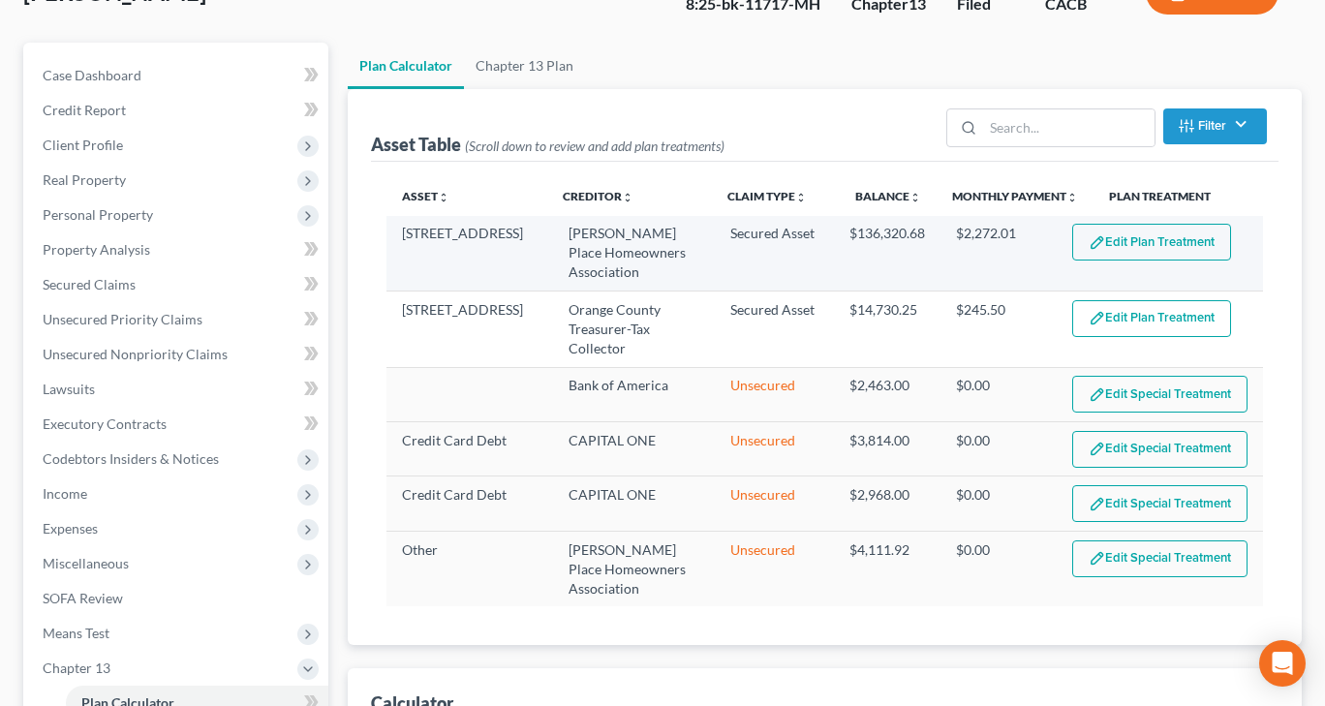
click at [1167, 245] on button "Edit Plan Treatment" at bounding box center [1151, 242] width 159 height 37
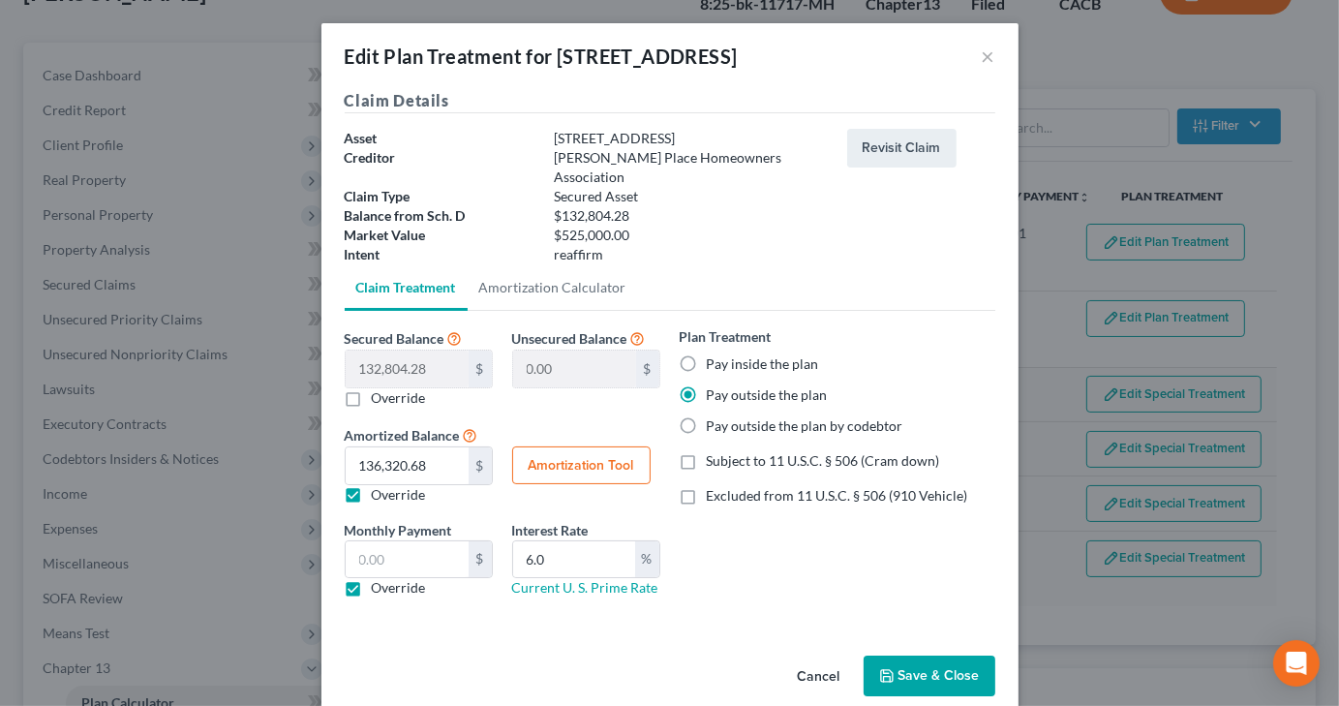
click at [372, 578] on label "Override" at bounding box center [399, 587] width 54 height 19
click at [380, 578] on input "Override" at bounding box center [386, 584] width 13 height 13
checkbox input "false"
click at [606, 456] on button "Amortization Tool" at bounding box center [581, 465] width 138 height 39
type input "132,804.28"
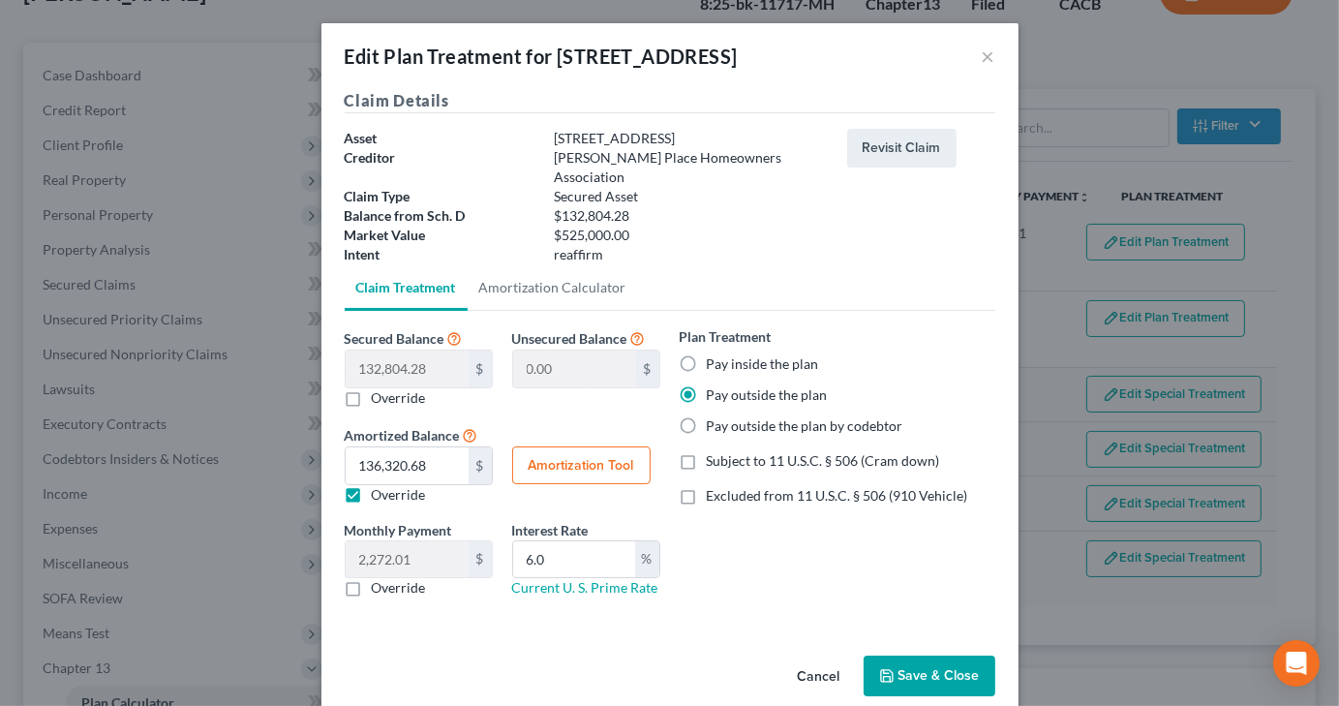
type input "6.0"
type input "60"
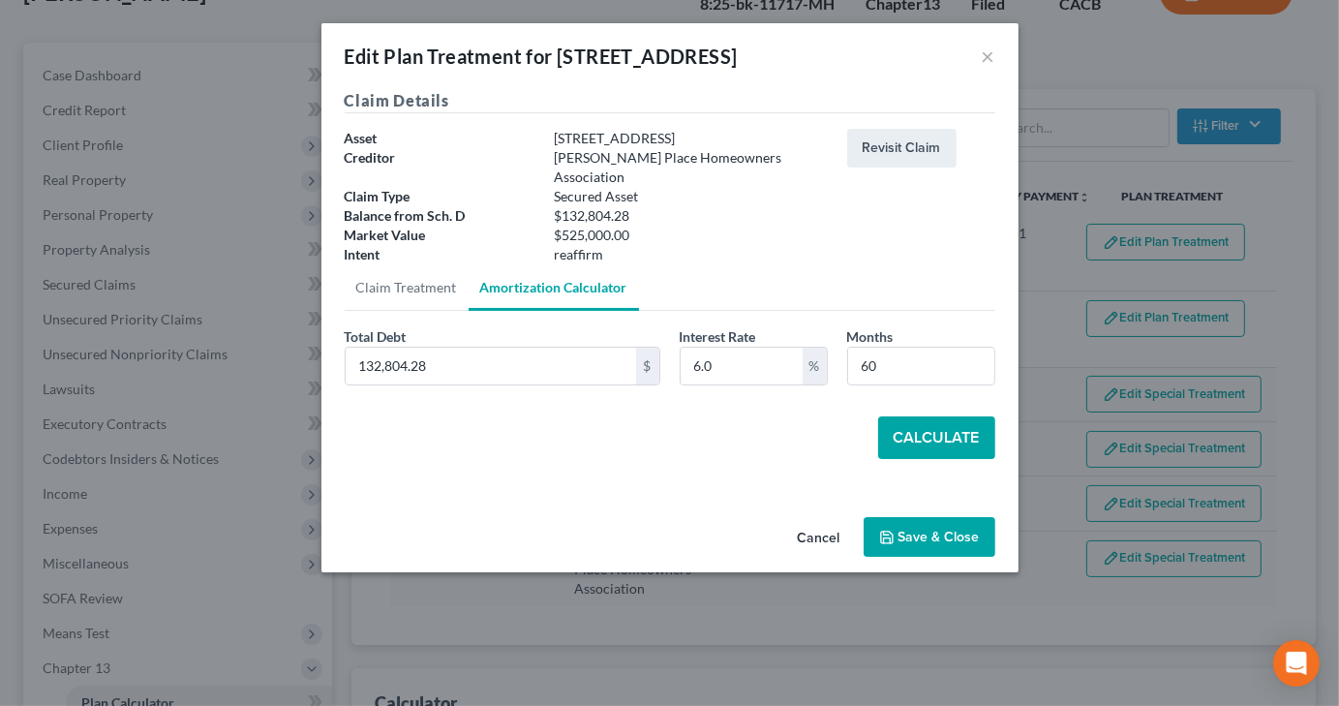
click at [902, 419] on button "Calculate" at bounding box center [936, 437] width 117 height 43
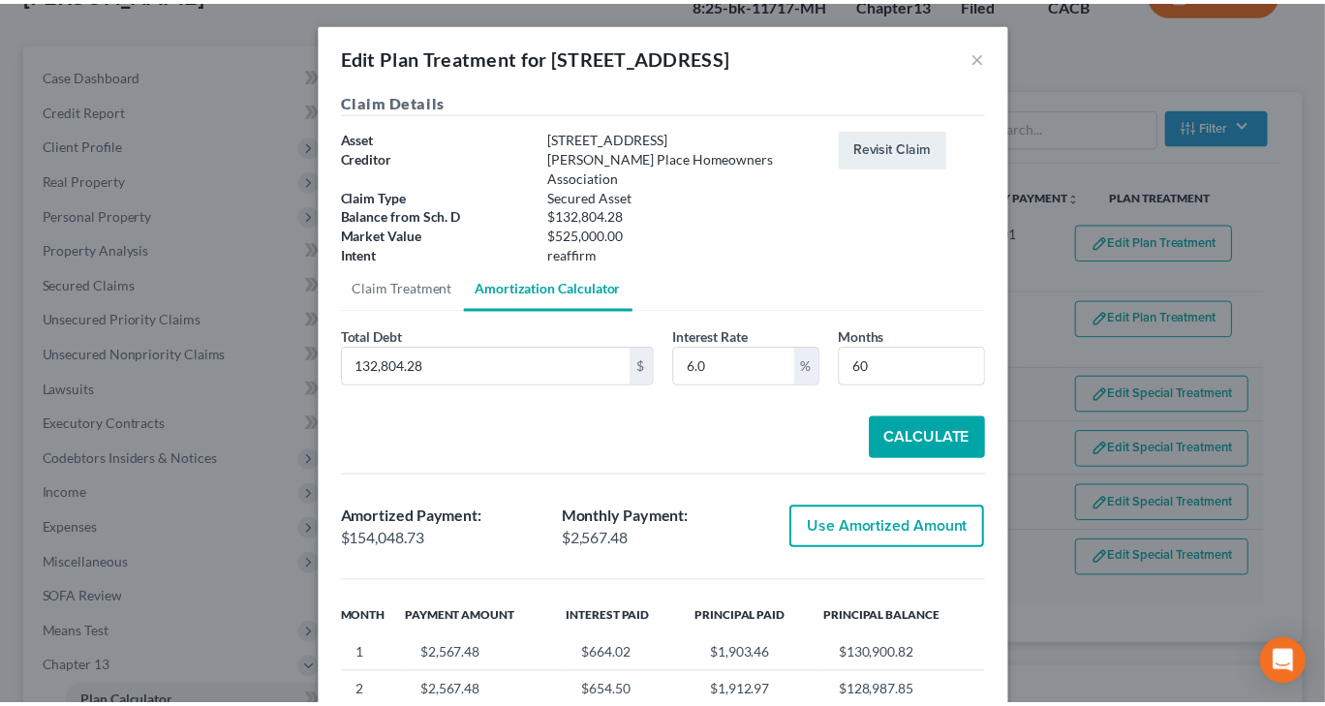
scroll to position [341, 0]
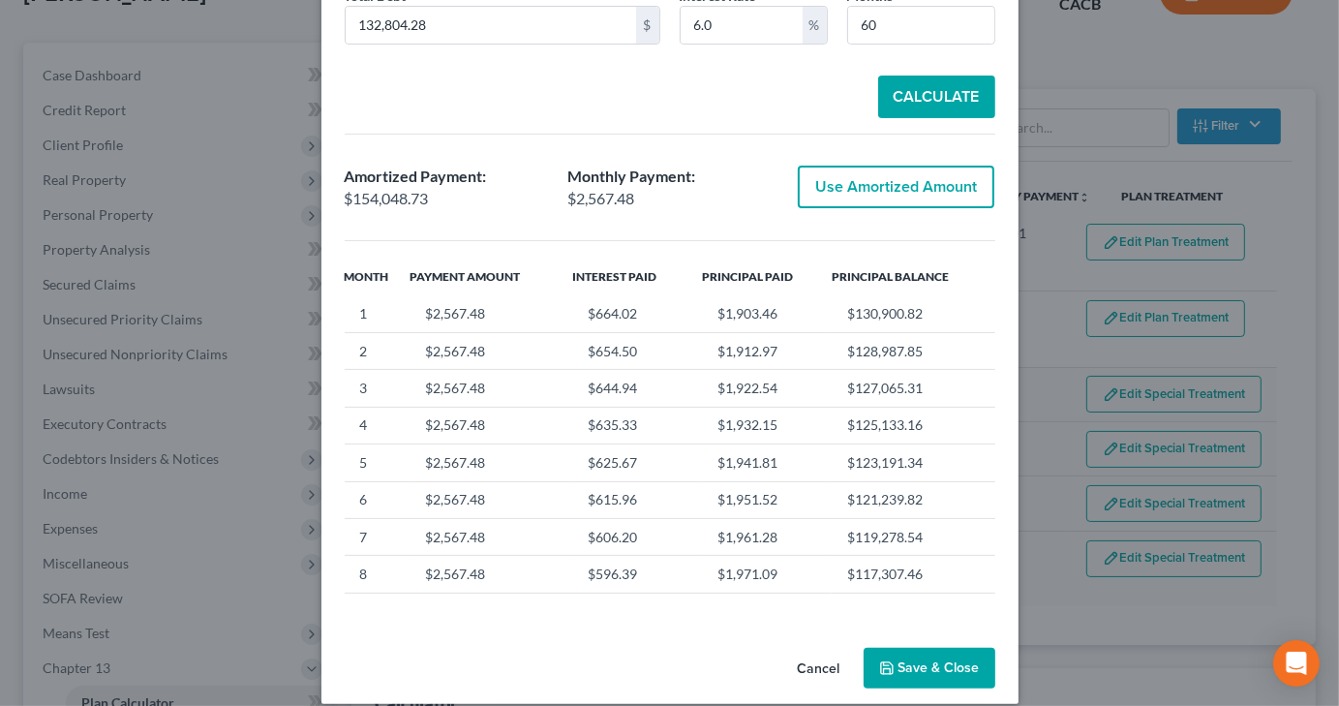
click at [908, 648] on button "Save & Close" at bounding box center [930, 668] width 132 height 41
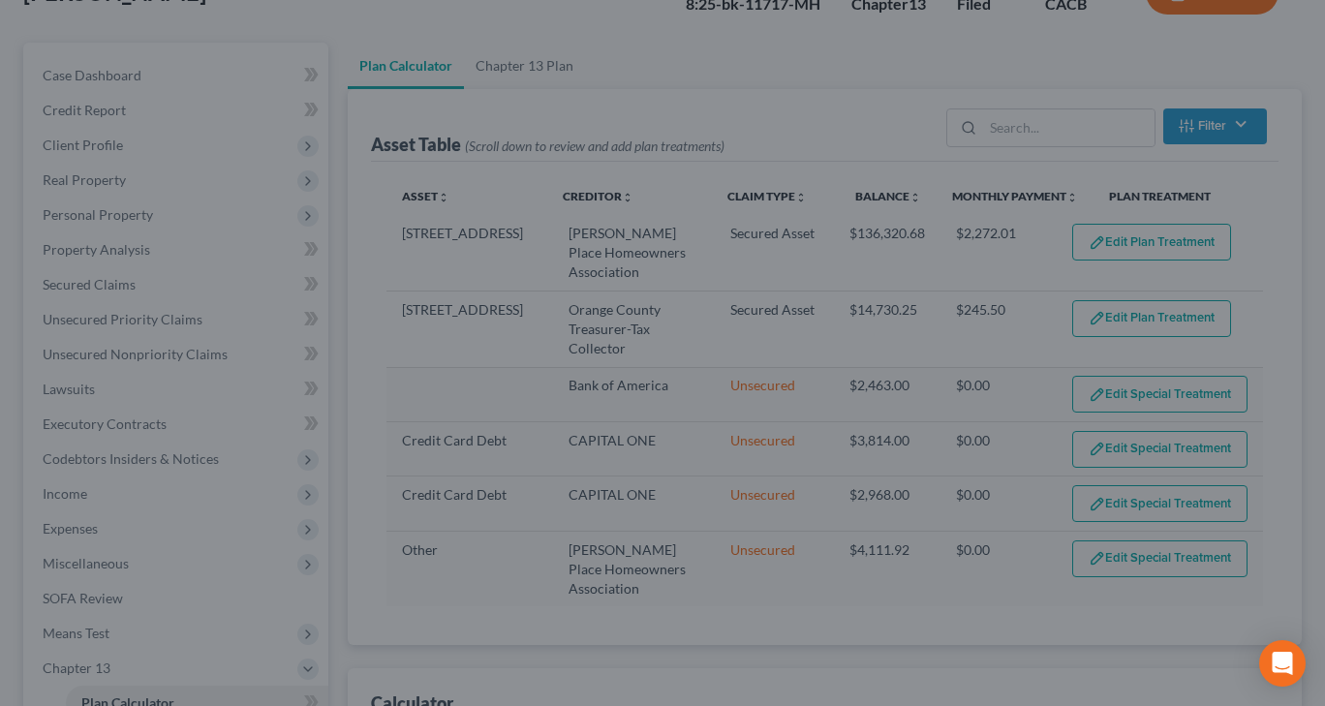
select select "59"
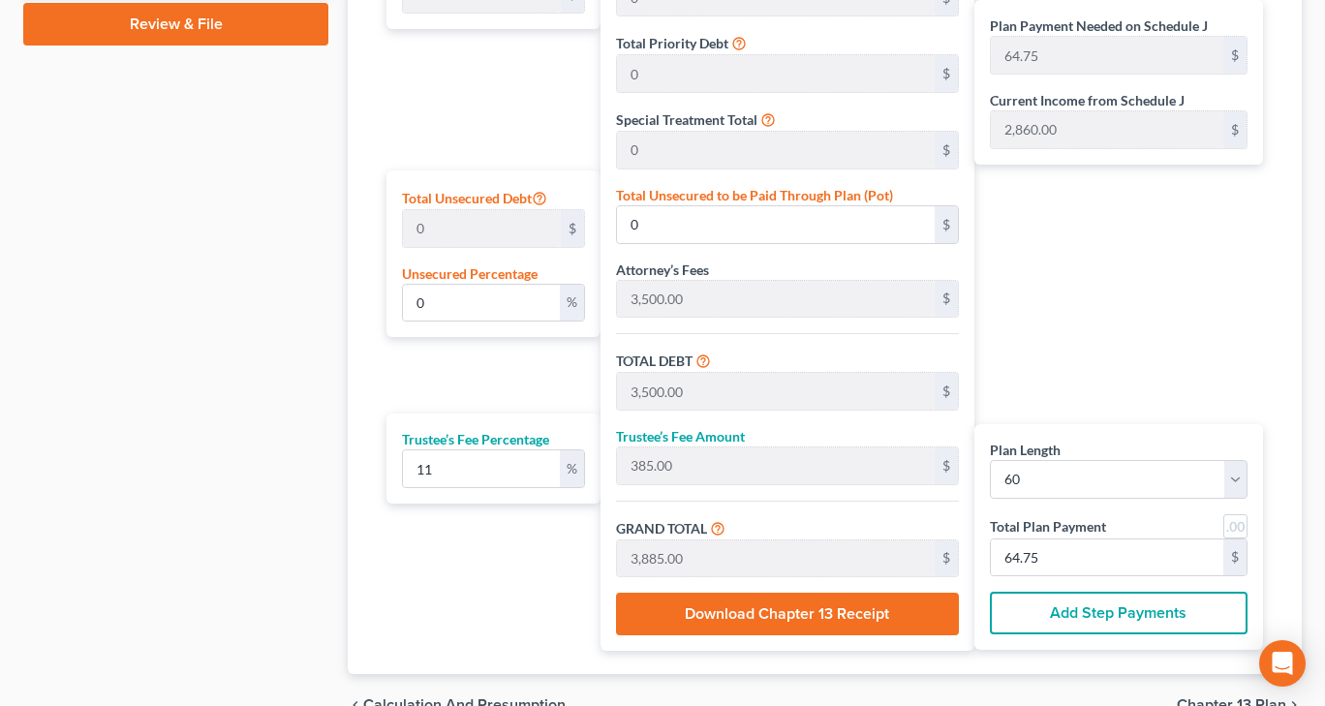
scroll to position [1015, 0]
click at [821, 606] on button "Download Chapter 13 Receipt" at bounding box center [787, 614] width 342 height 43
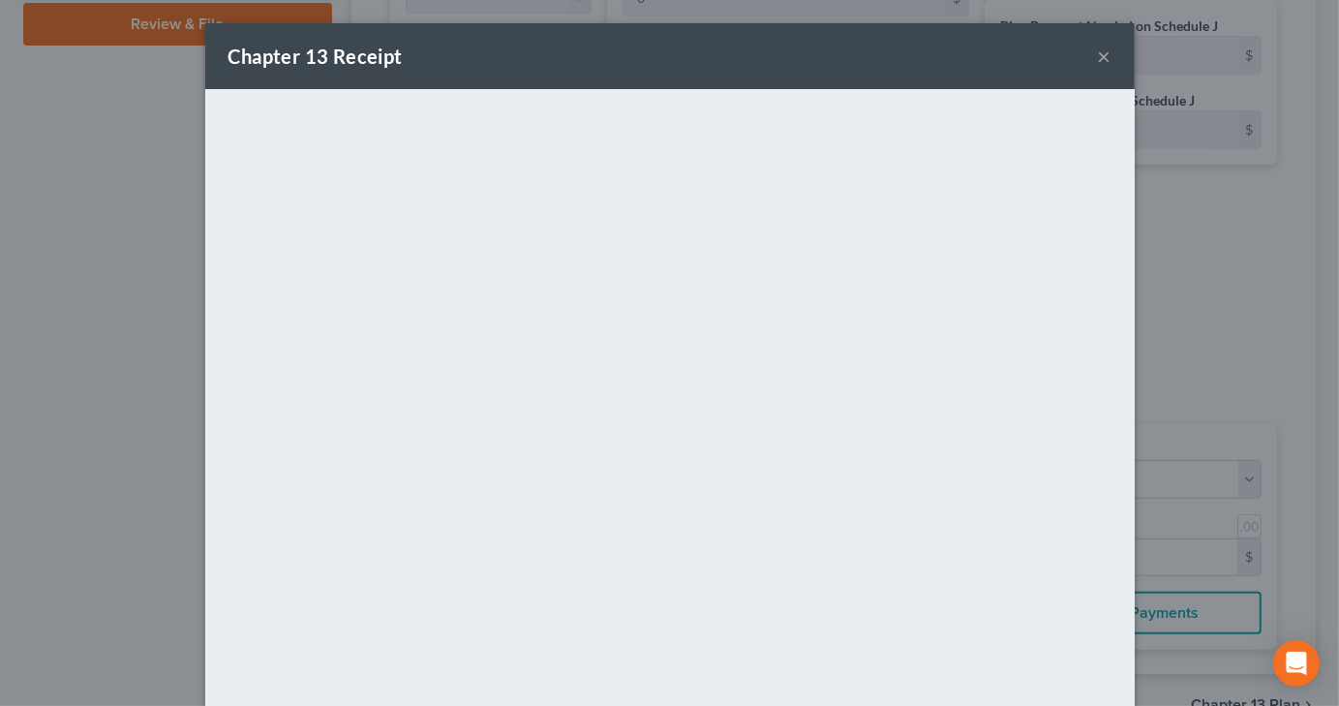
click at [1098, 55] on button "×" at bounding box center [1105, 56] width 14 height 23
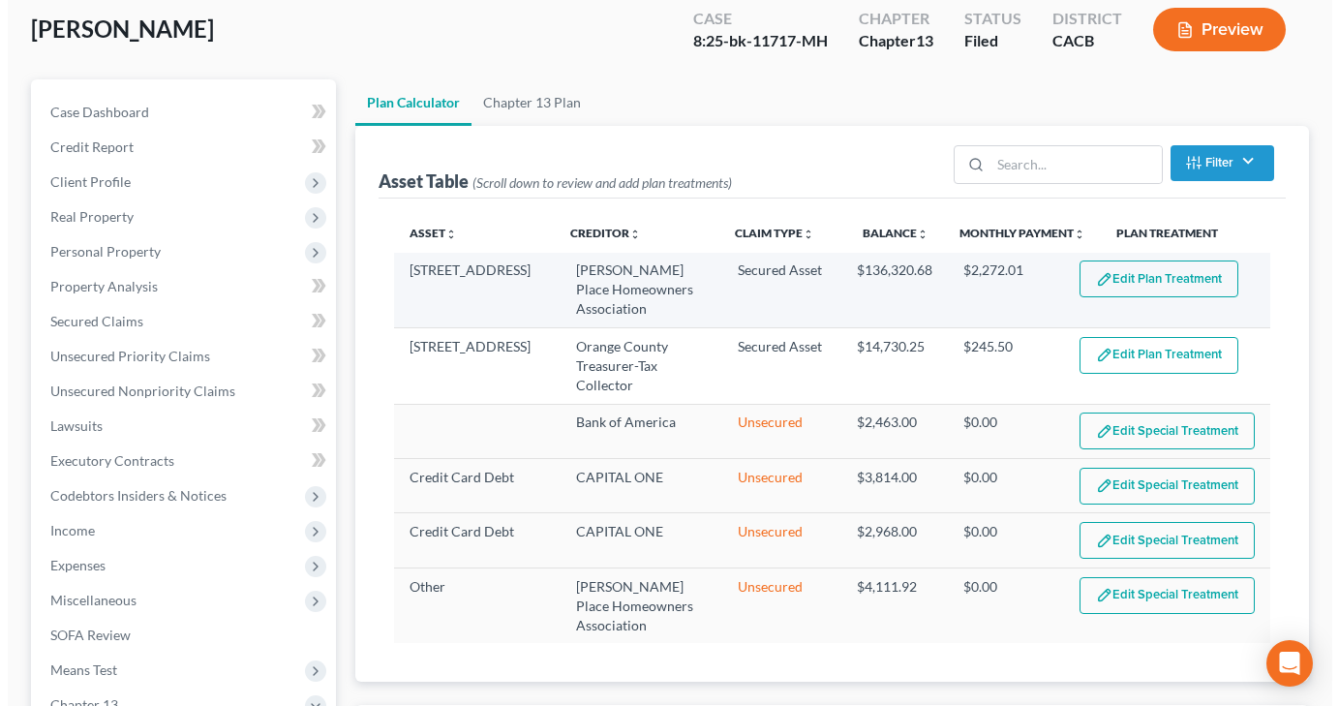
scroll to position [46, 0]
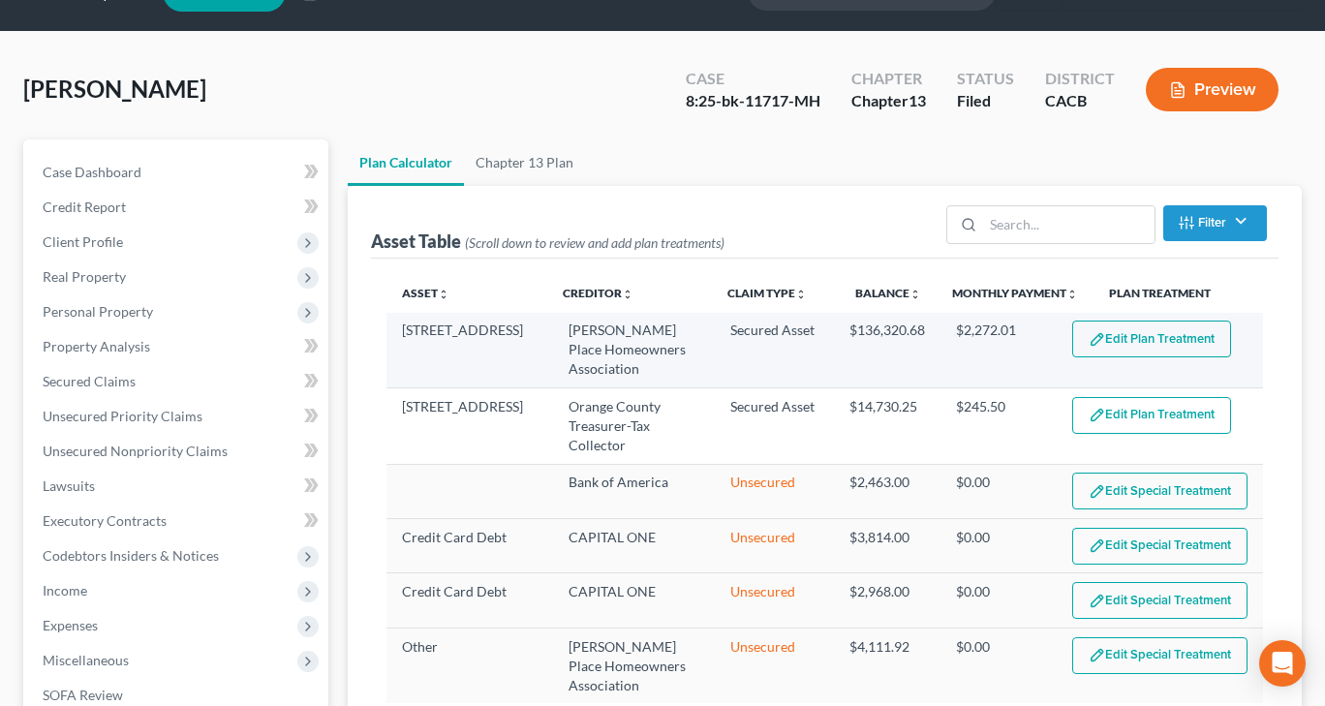
click at [1102, 328] on button "Edit Plan Treatment" at bounding box center [1151, 339] width 159 height 37
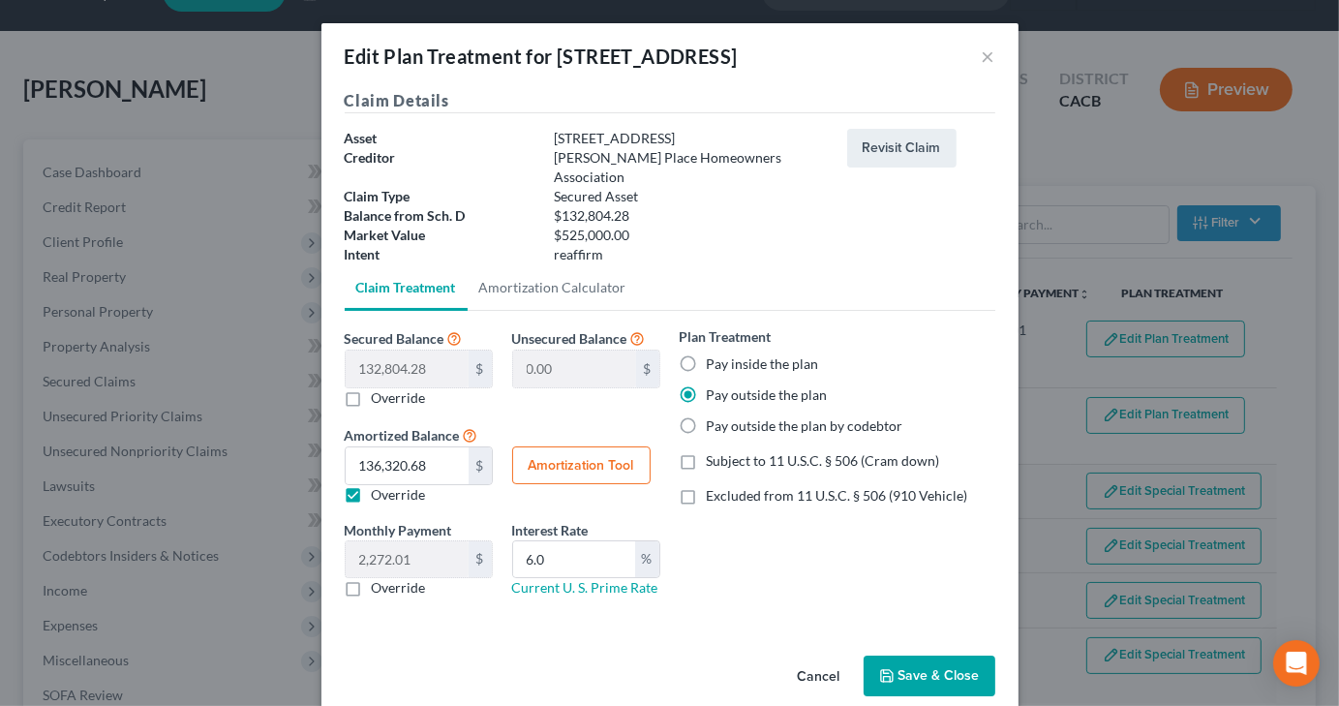
click at [372, 485] on label "Override" at bounding box center [399, 494] width 54 height 19
click at [380, 485] on input "Override" at bounding box center [386, 491] width 13 height 13
checkbox input "false"
type input "2,213.40"
click at [372, 578] on label "Override" at bounding box center [399, 587] width 54 height 19
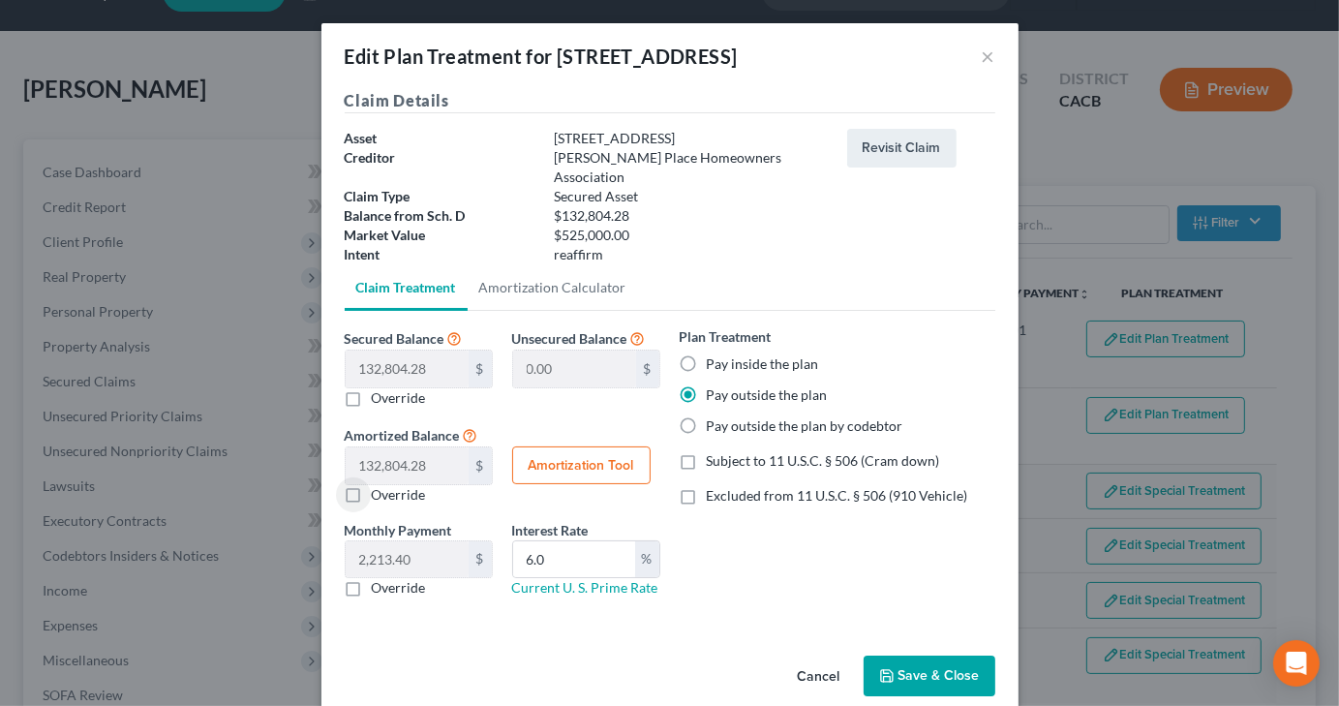
click at [380, 578] on input "Override" at bounding box center [386, 584] width 13 height 13
checkbox input "true"
click at [590, 447] on button "Amortization Tool" at bounding box center [581, 465] width 138 height 39
type input "132,804.28"
type input "6.0"
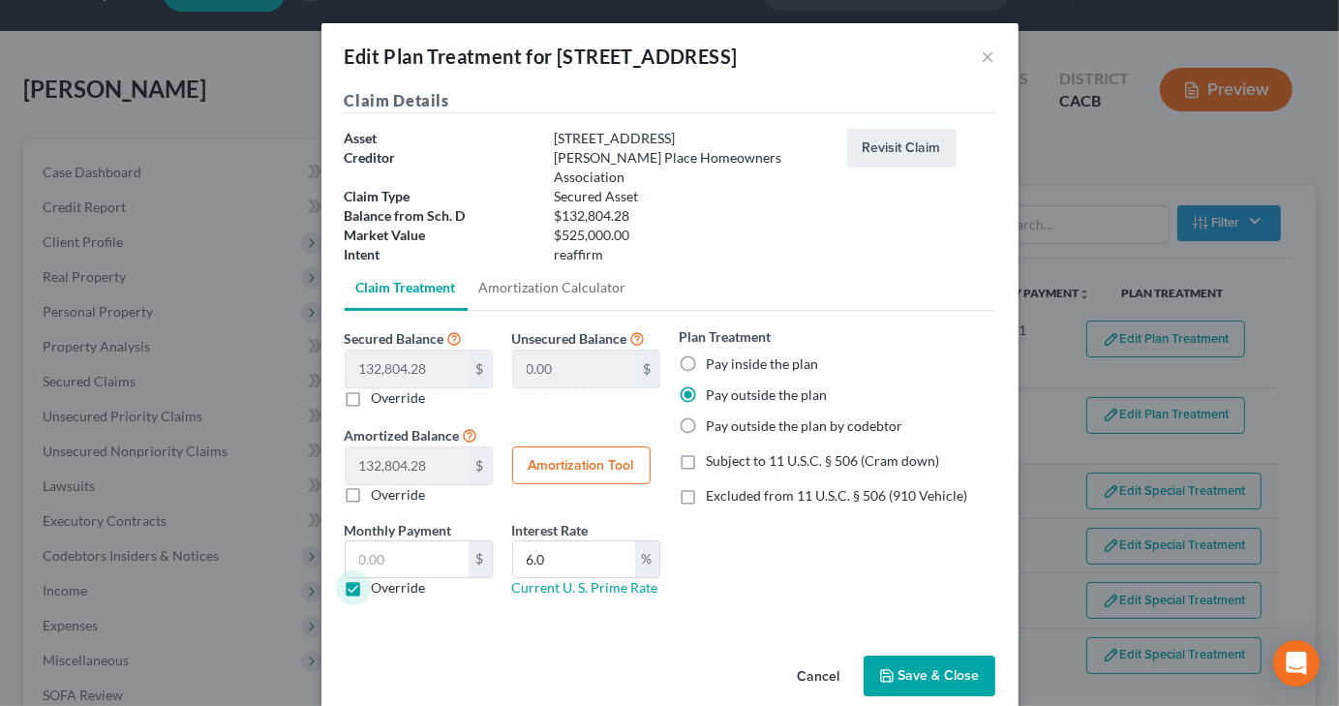
type input "60"
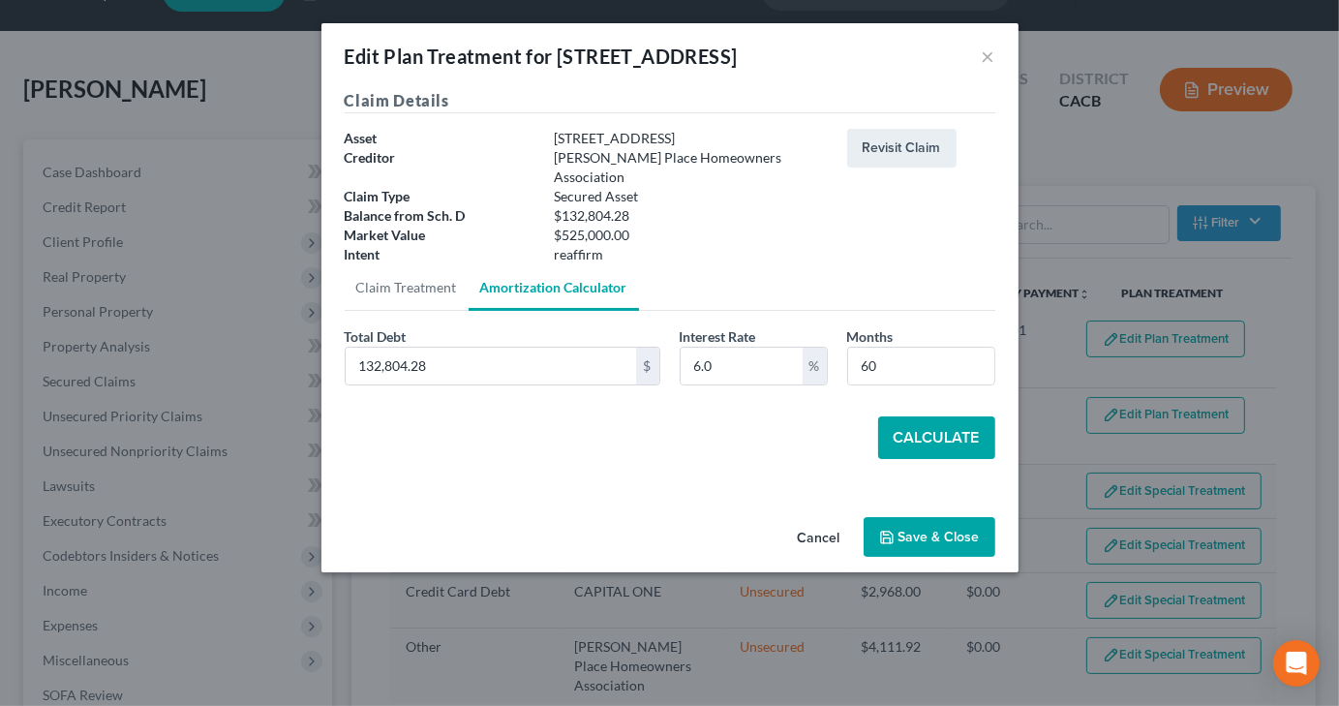
click at [963, 416] on button "Calculate" at bounding box center [936, 437] width 117 height 43
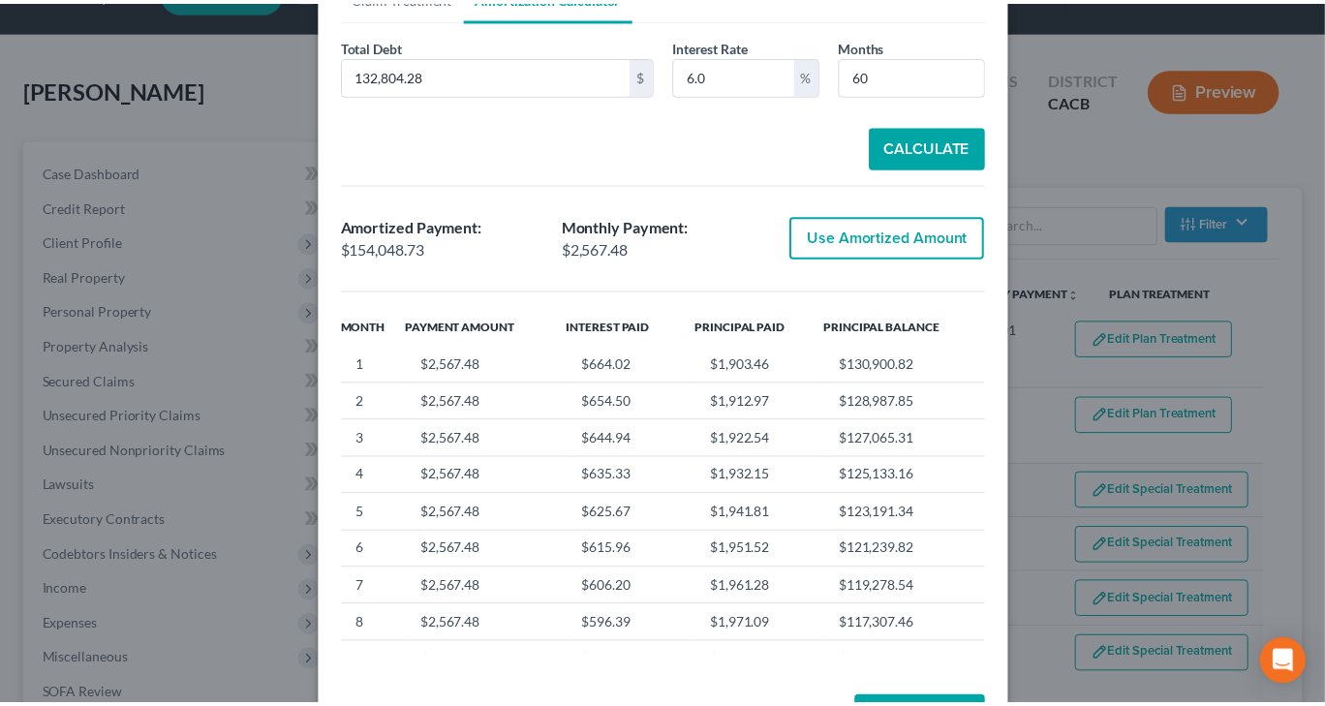
scroll to position [341, 0]
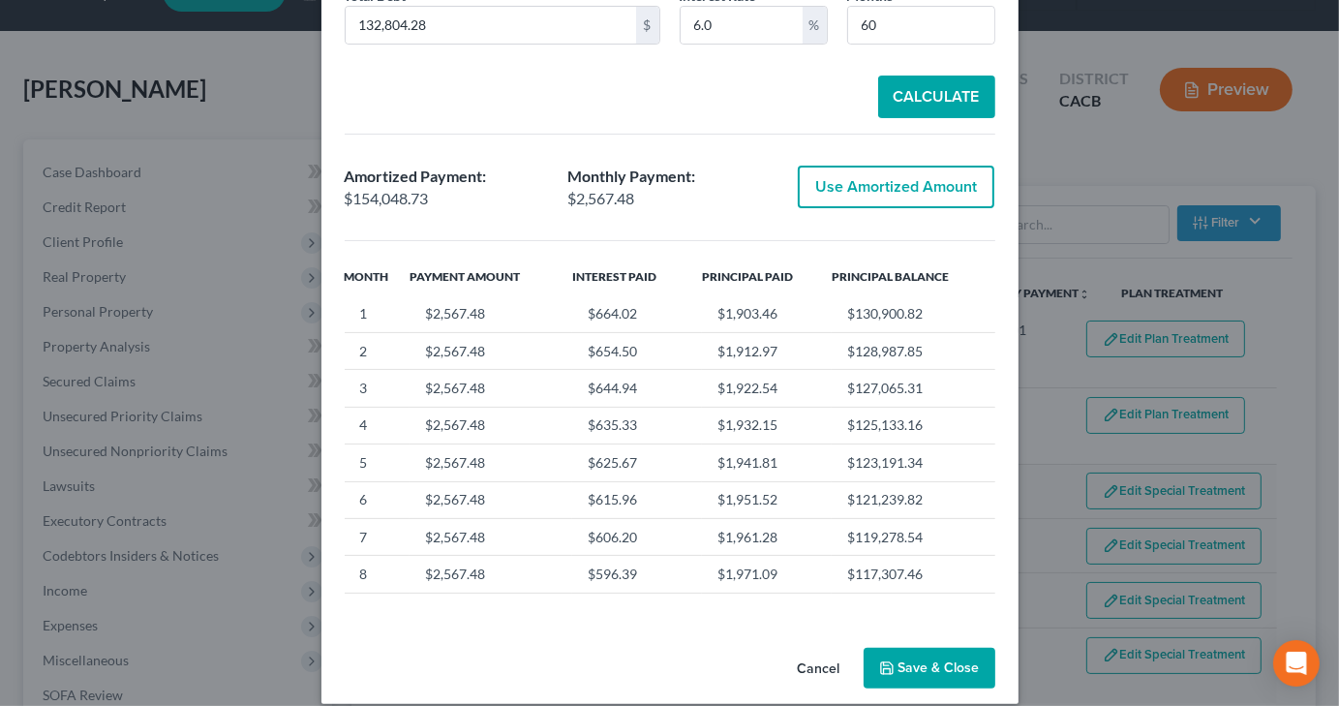
click at [881, 648] on button "Save & Close" at bounding box center [930, 668] width 132 height 41
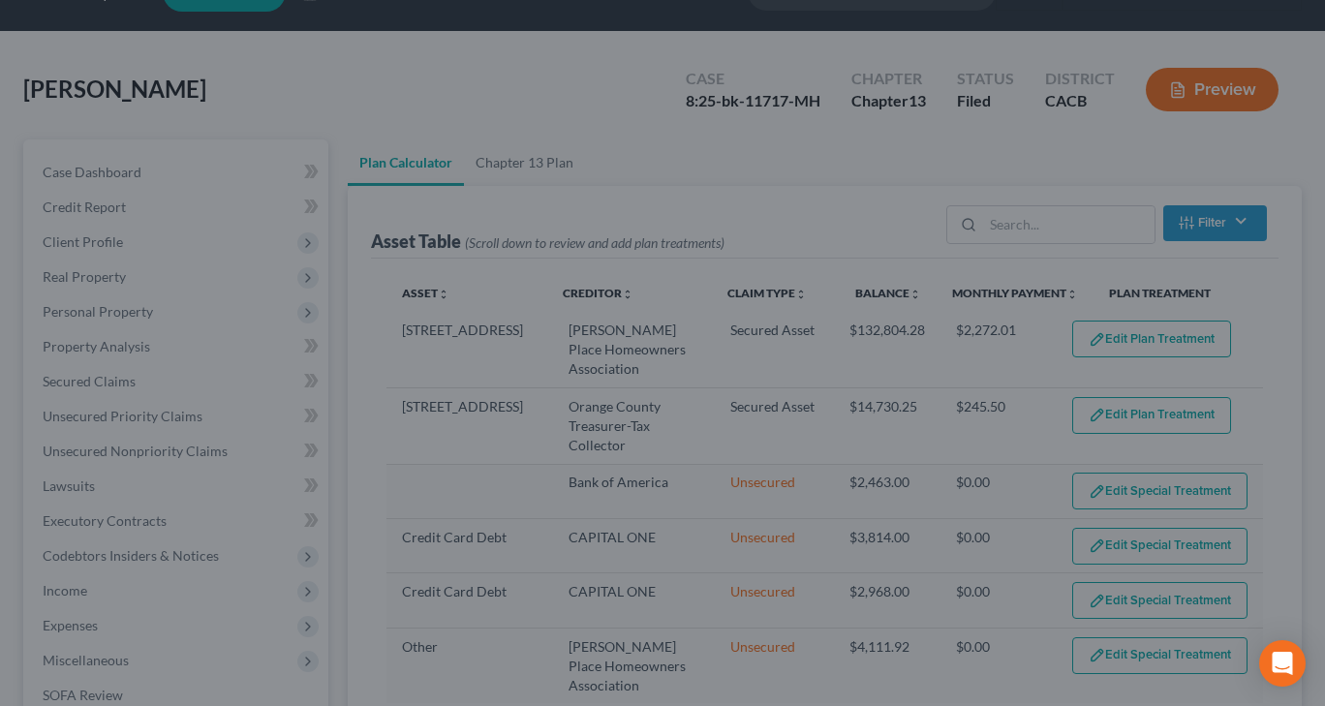
select select "59"
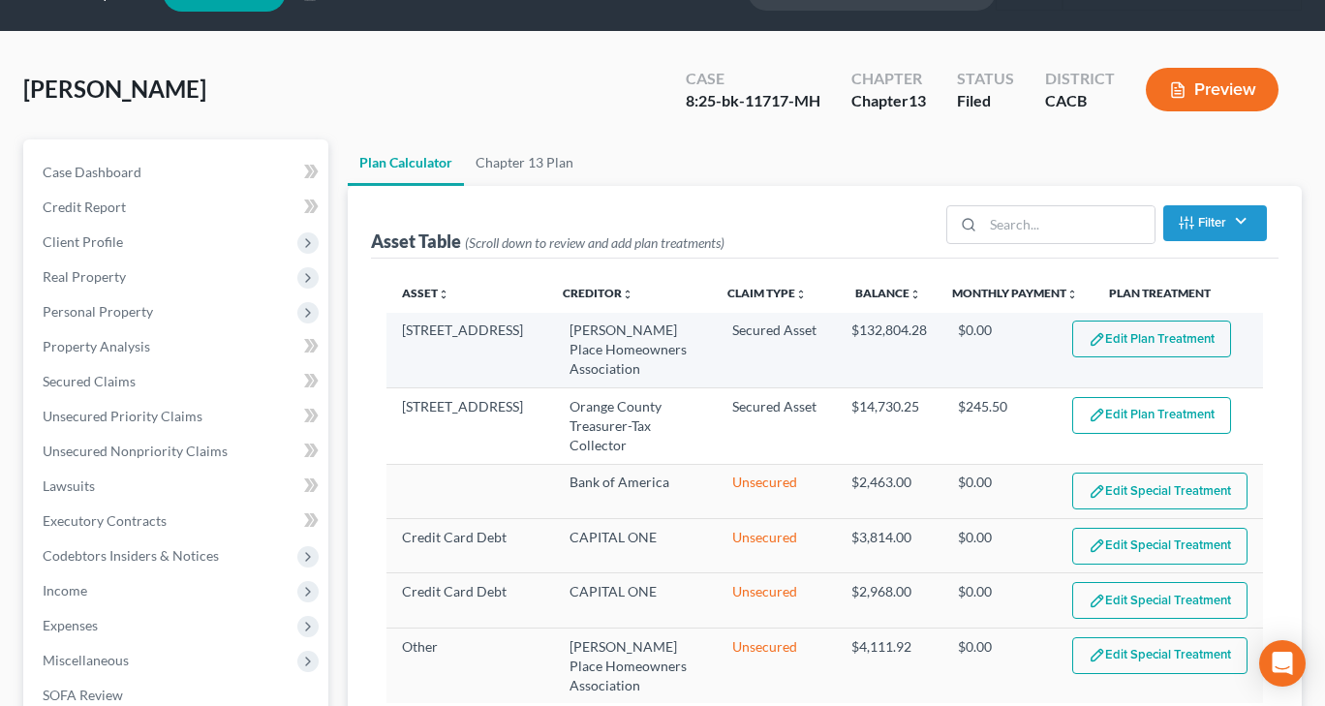
click at [1191, 348] on button "Edit Plan Treatment" at bounding box center [1151, 339] width 159 height 37
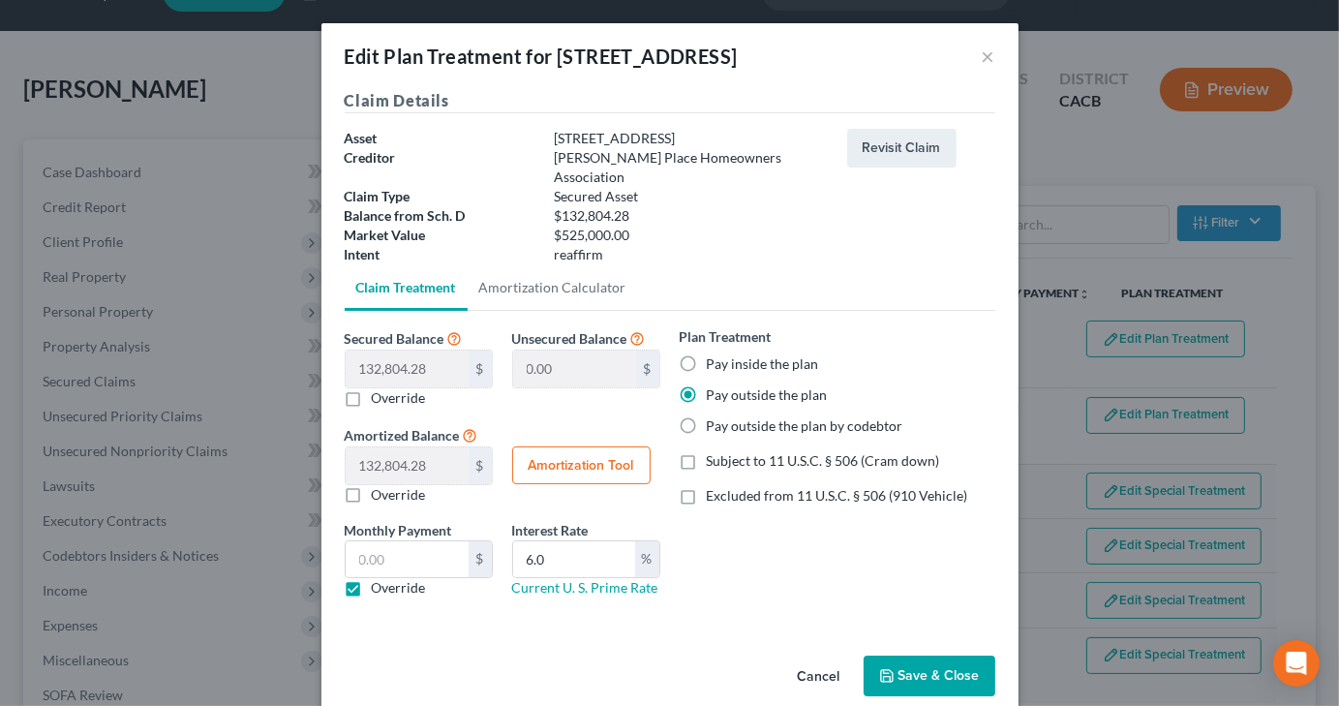
click at [947, 656] on button "Save & Close" at bounding box center [930, 676] width 132 height 41
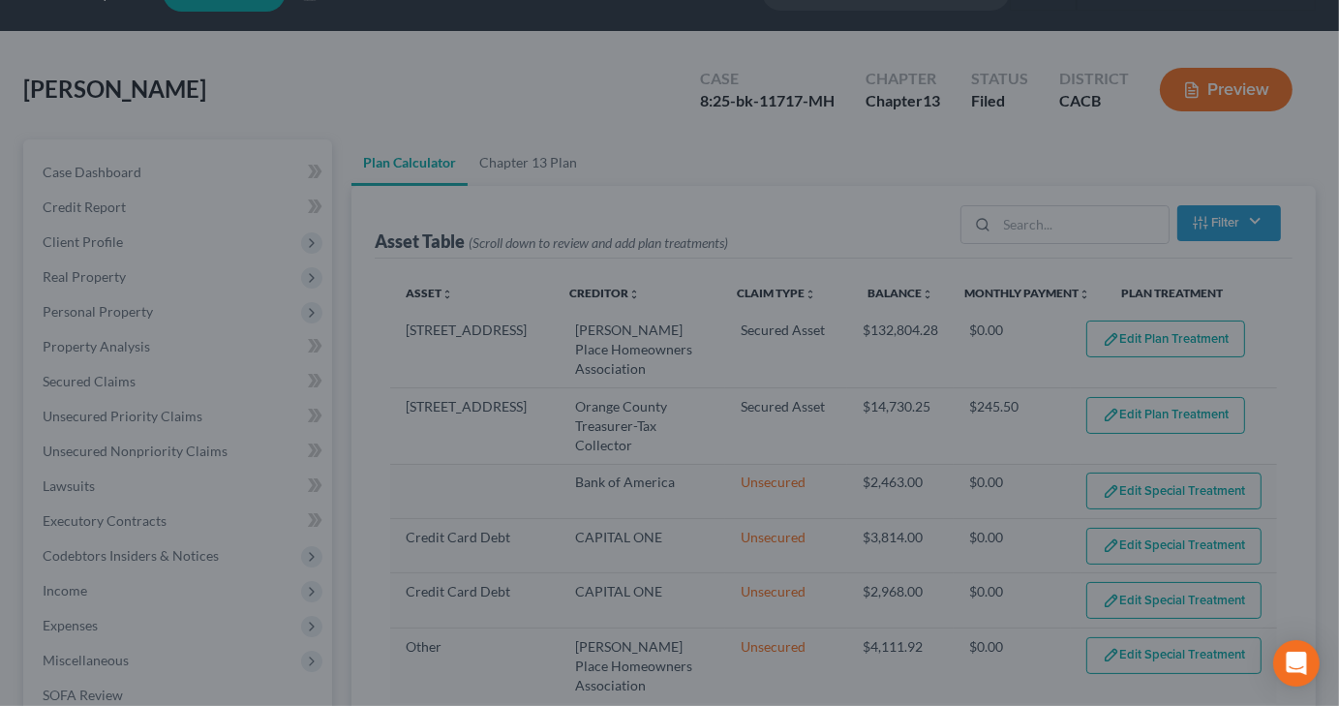
select select "59"
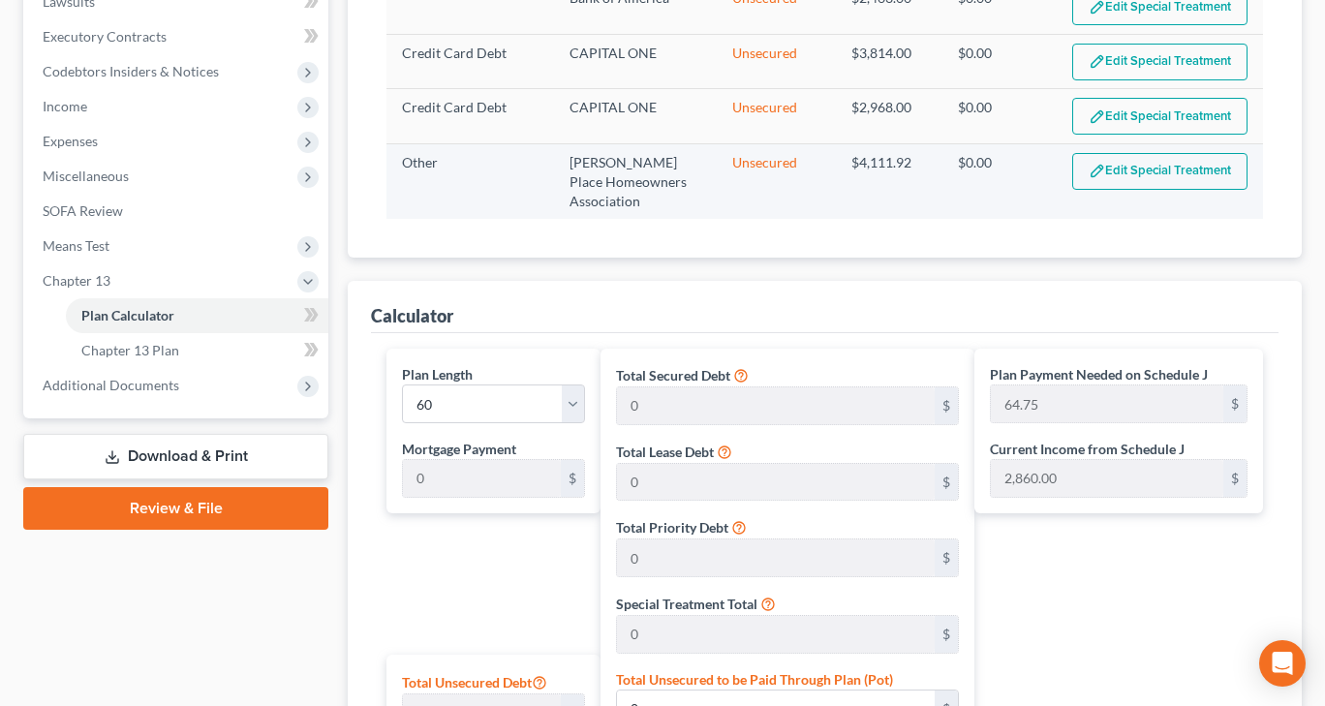
scroll to position [1015, 0]
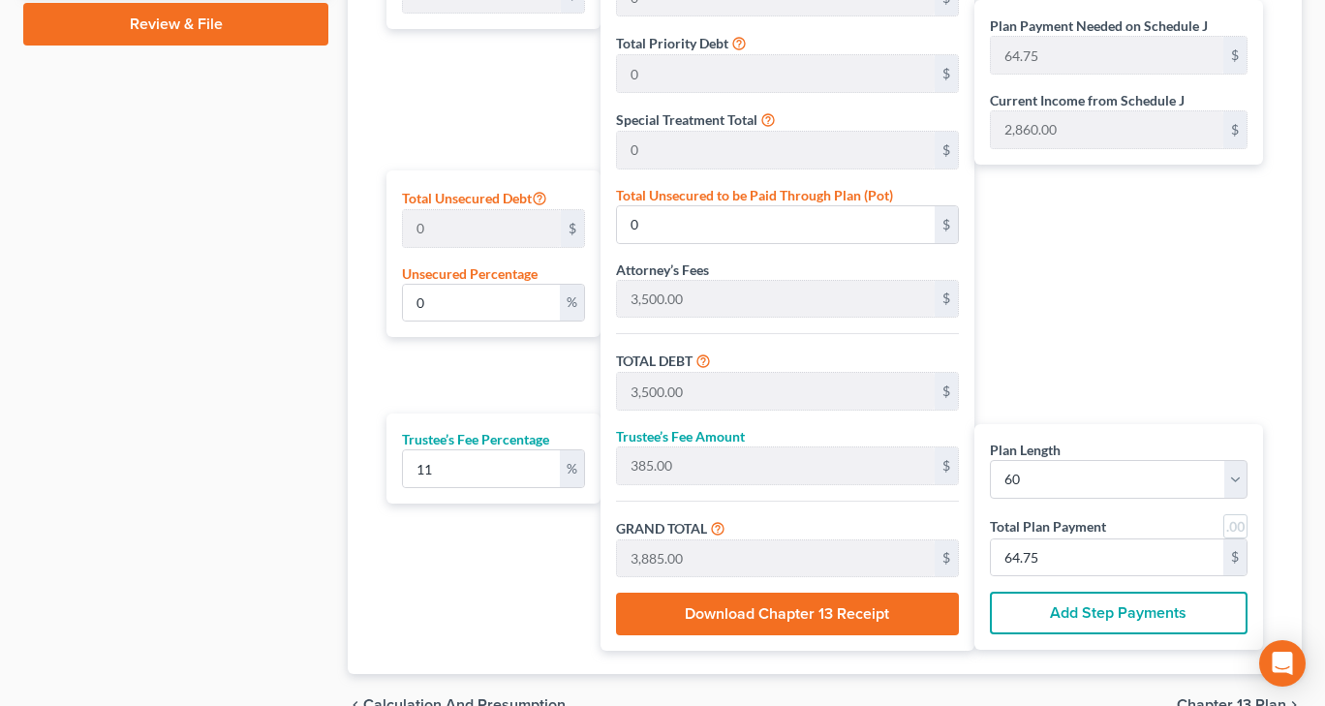
click at [800, 599] on button "Download Chapter 13 Receipt" at bounding box center [787, 614] width 342 height 43
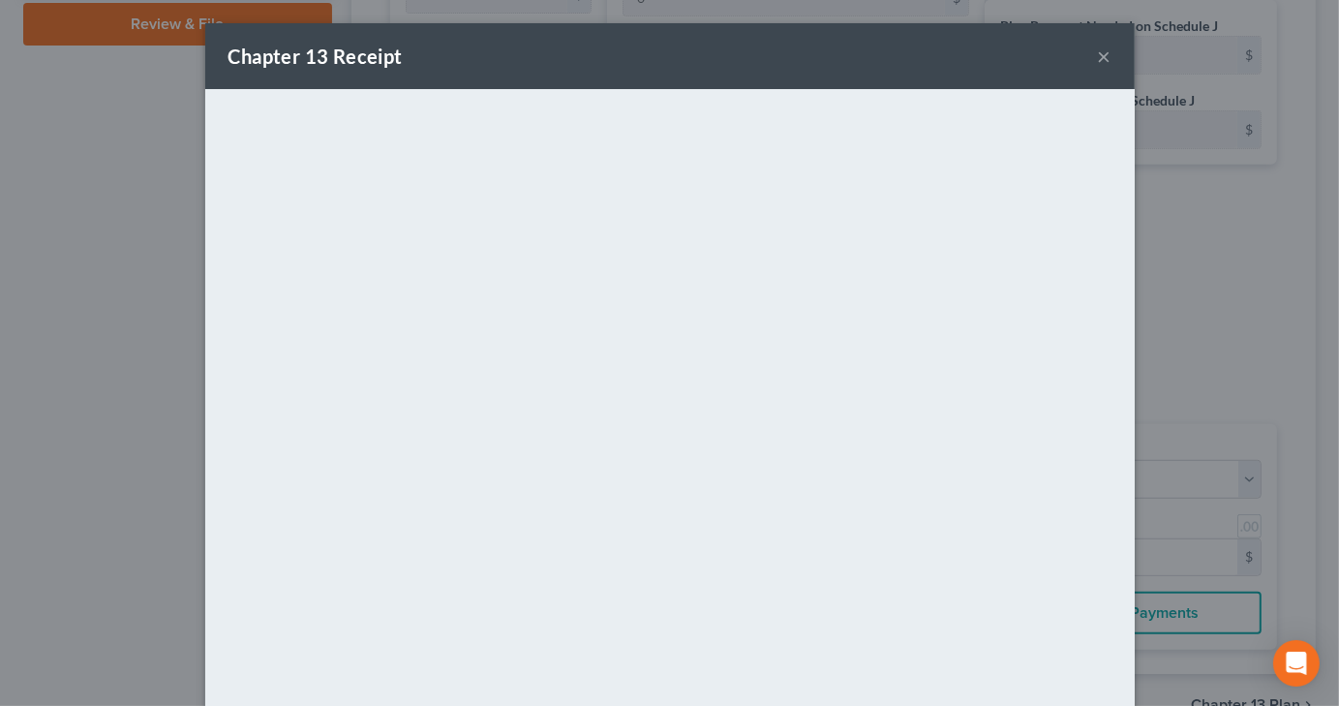
click at [1098, 49] on button "×" at bounding box center [1105, 56] width 14 height 23
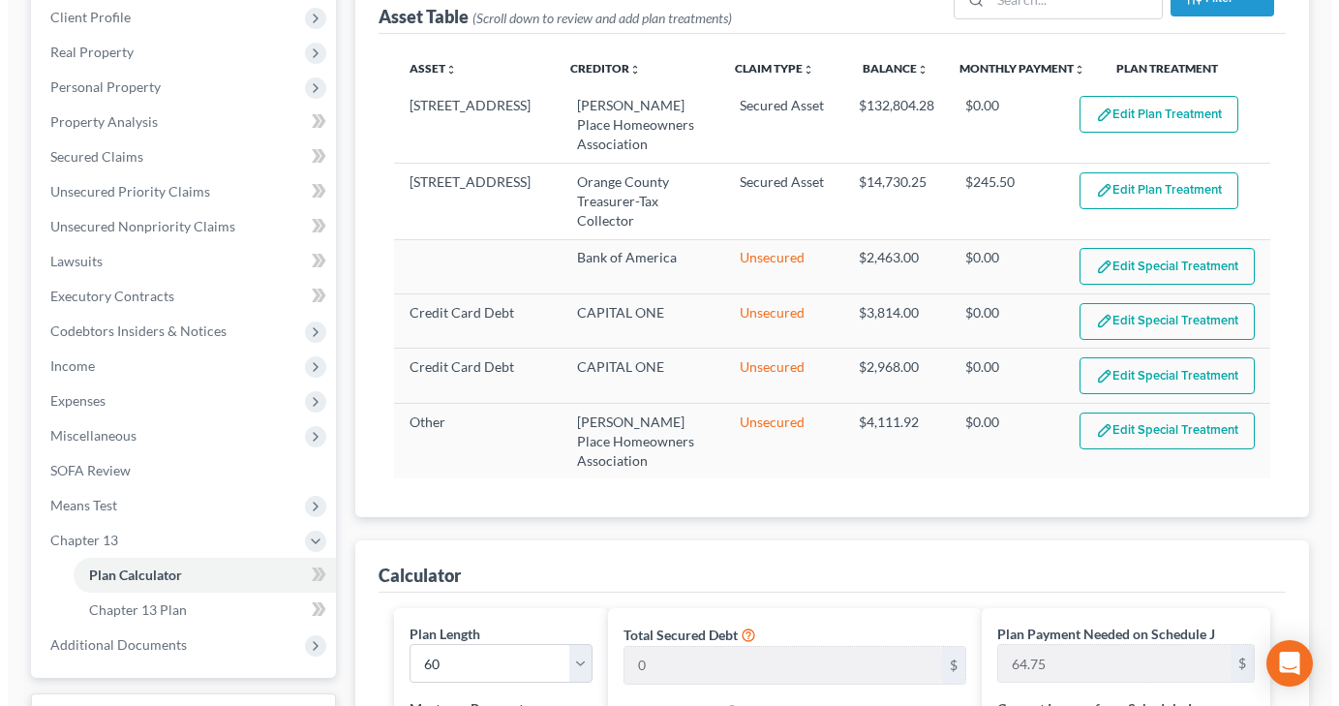
scroll to position [240, 0]
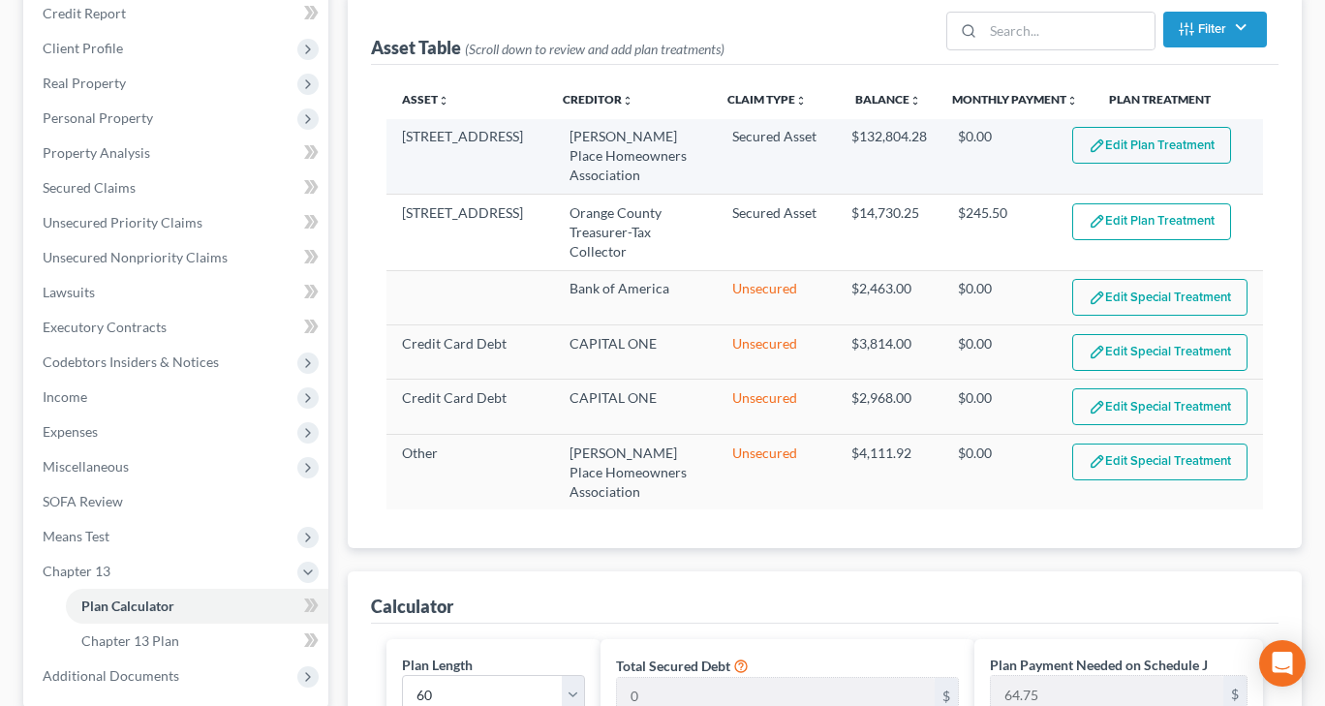
click at [1112, 132] on button "Edit Plan Treatment" at bounding box center [1151, 145] width 159 height 37
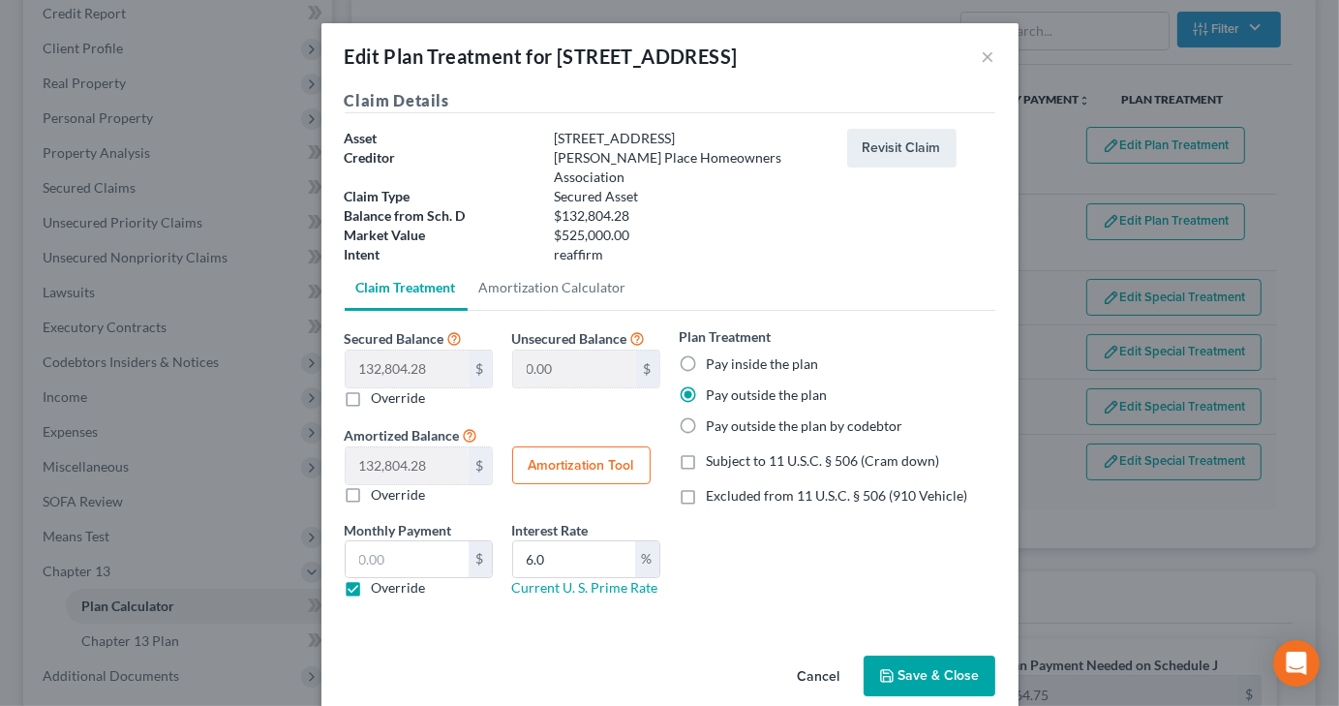
click at [536, 446] on button "Amortization Tool" at bounding box center [581, 465] width 138 height 39
type input "132,804.28"
type input "6.0"
type input "60"
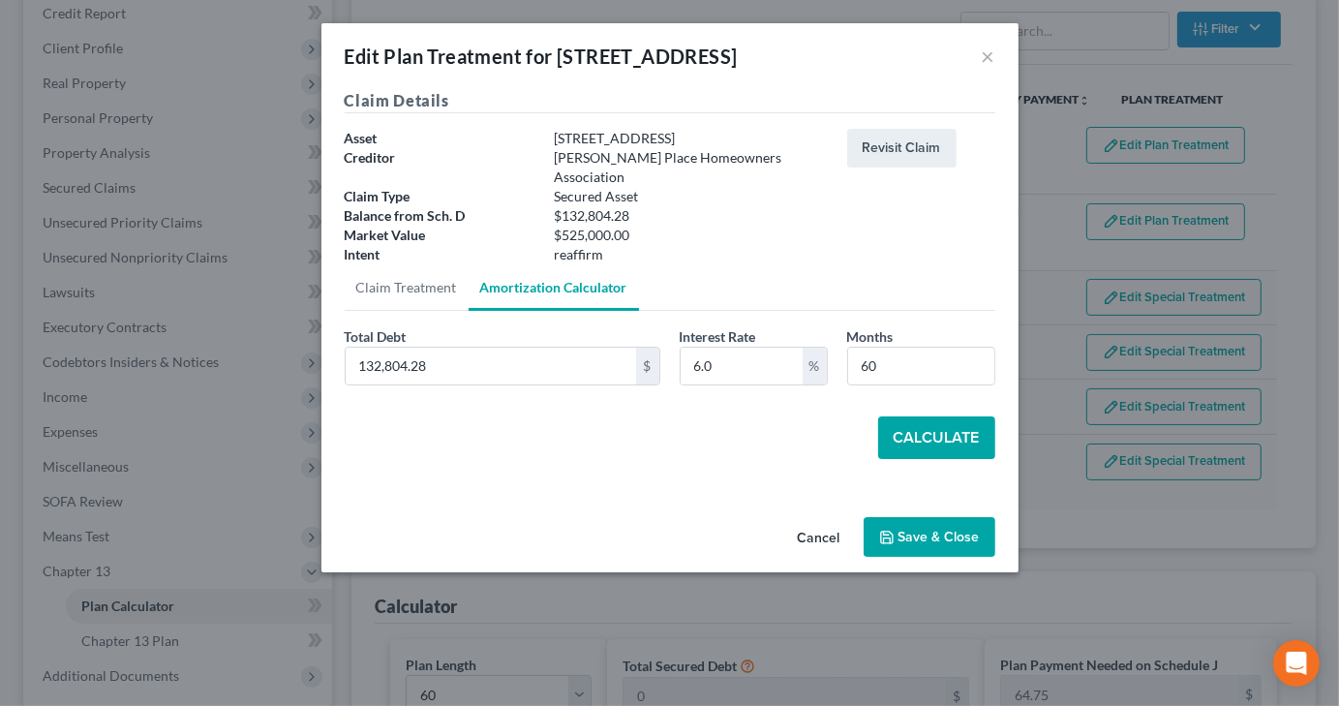
click at [901, 416] on button "Calculate" at bounding box center [936, 437] width 117 height 43
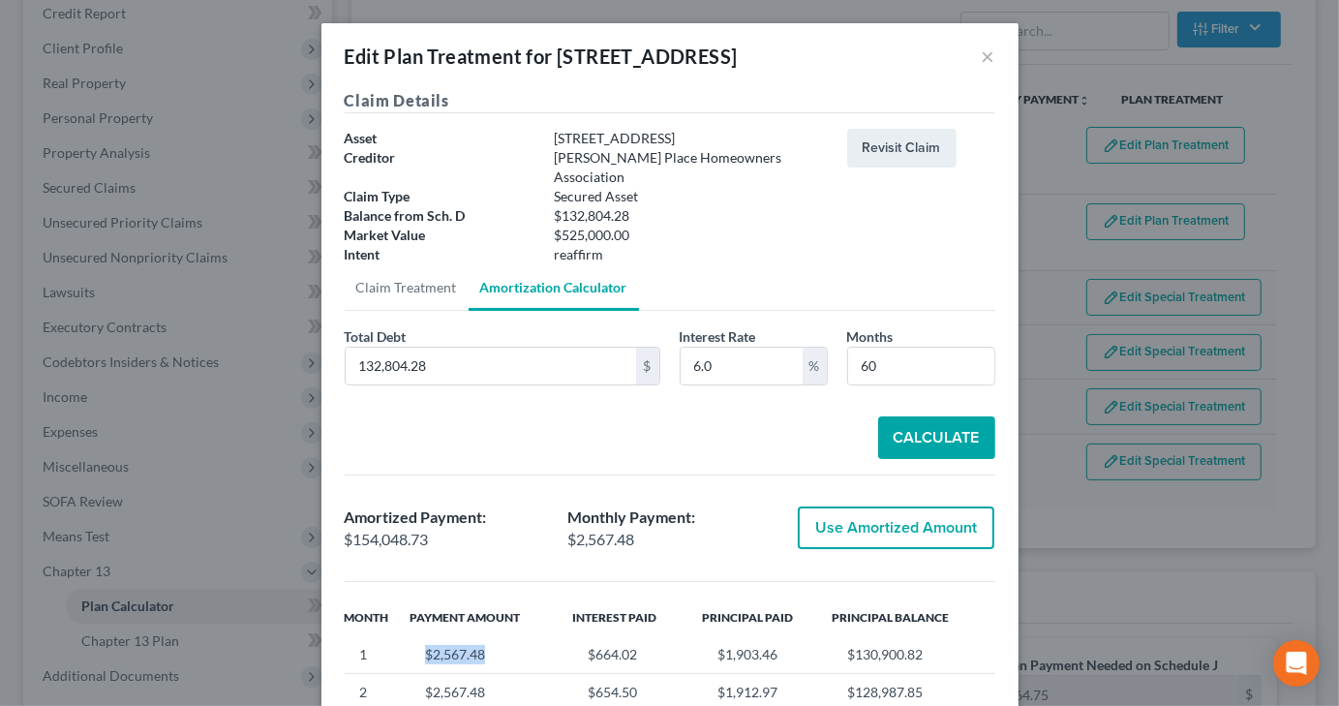
drag, startPoint x: 414, startPoint y: 634, endPoint x: 485, endPoint y: 635, distance: 70.7
click at [485, 636] on td "$2,567.48" at bounding box center [491, 654] width 163 height 37
copy td "$2,567.48"
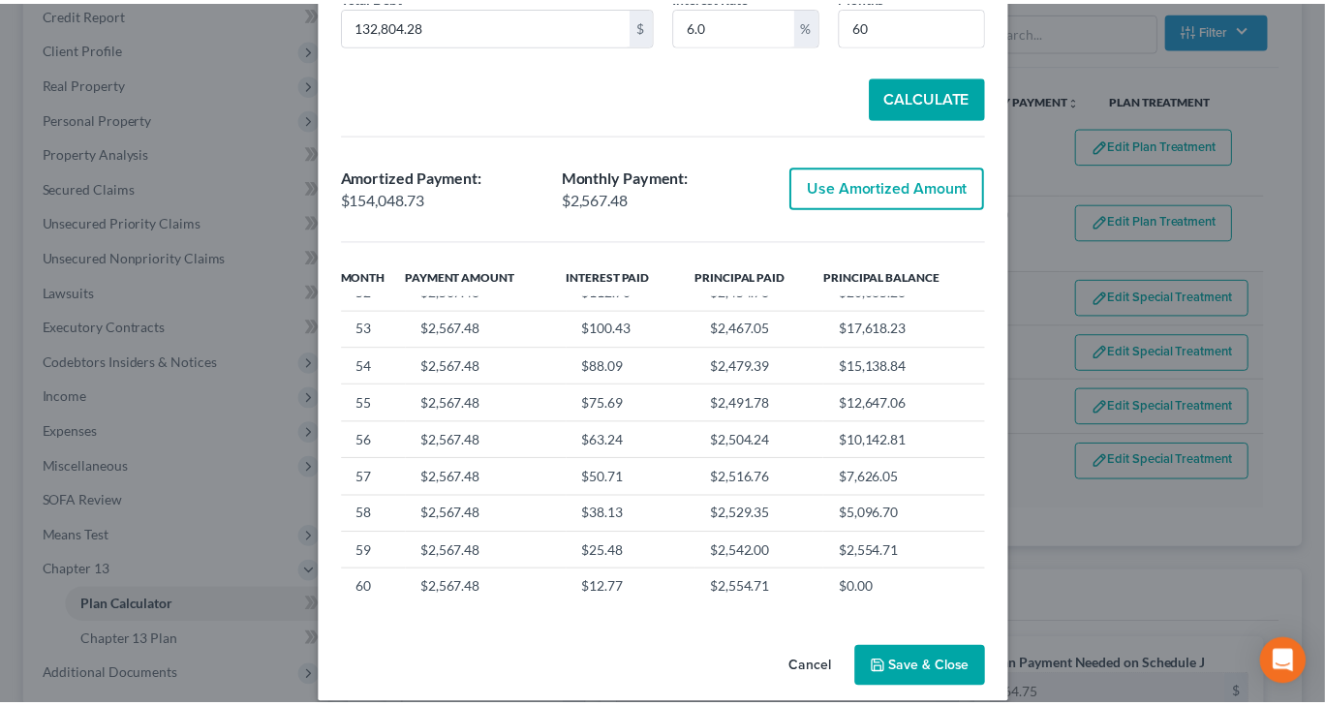
scroll to position [1925, 0]
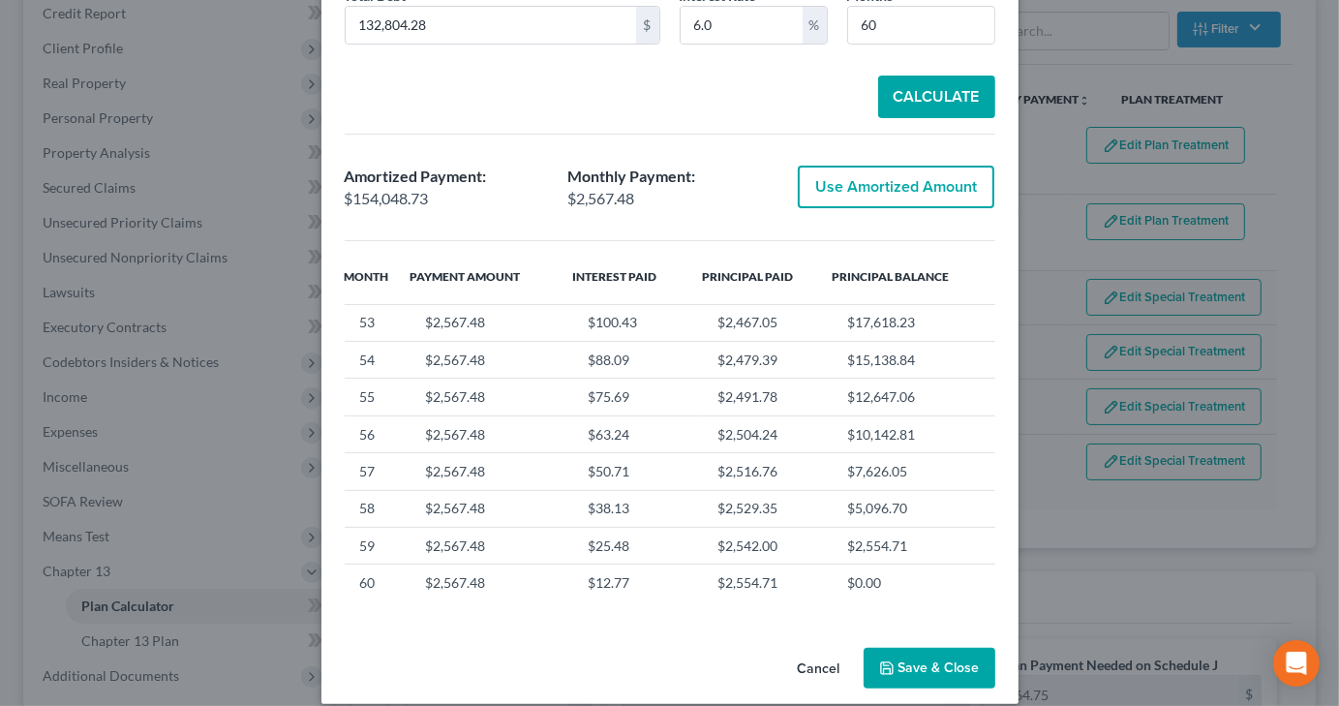
click at [891, 648] on button "Save & Close" at bounding box center [930, 668] width 132 height 41
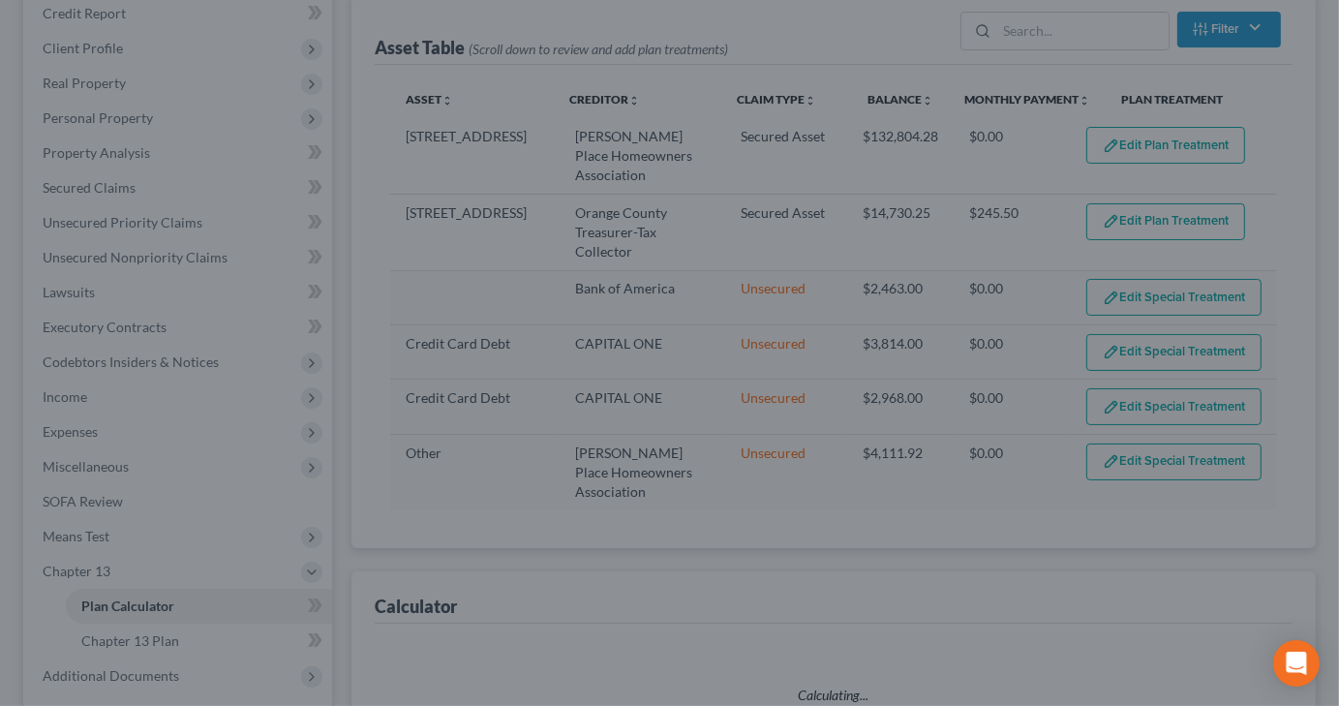
select select "59"
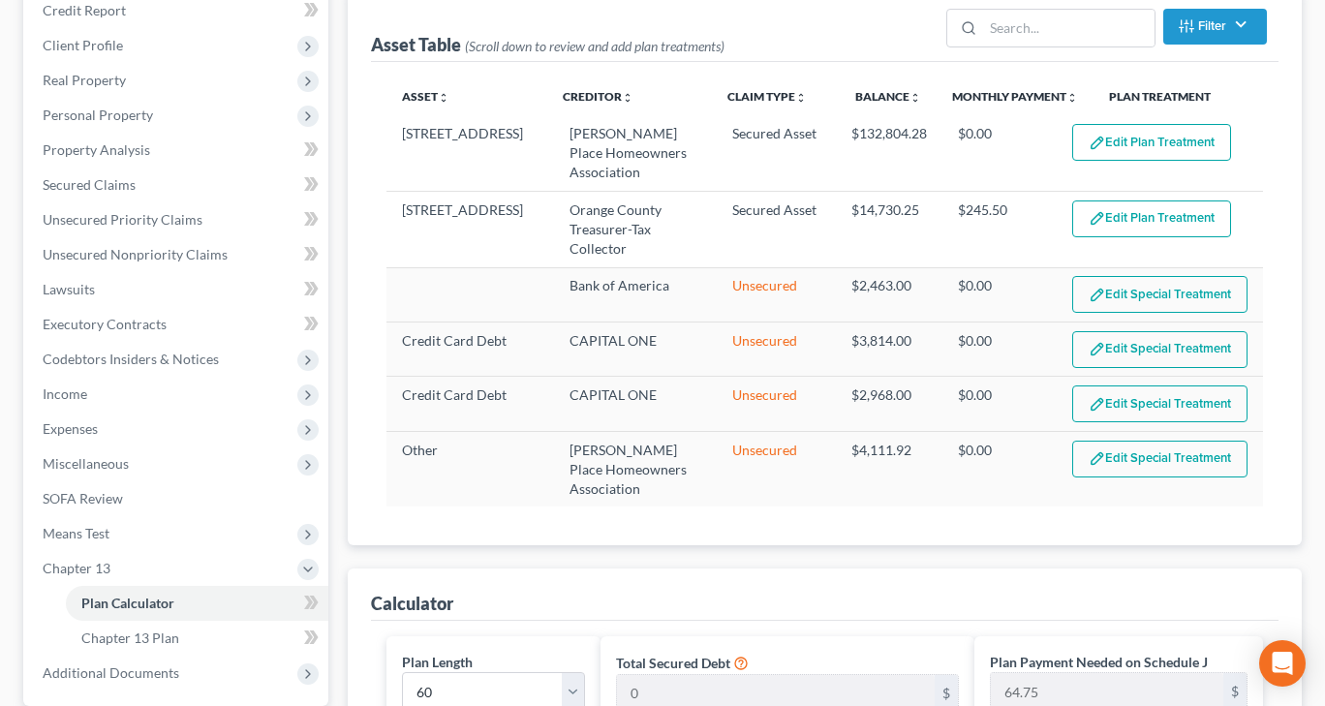
scroll to position [240, 0]
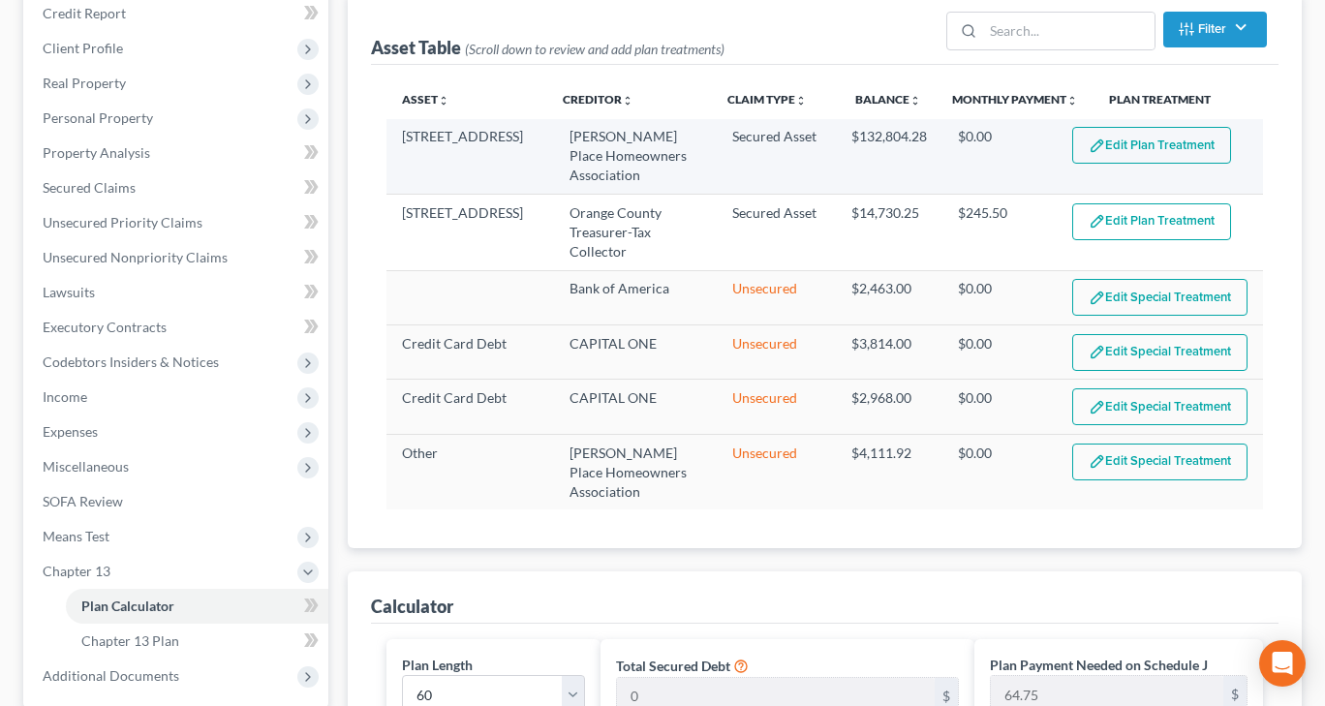
click at [1152, 152] on button "Edit Plan Treatment" at bounding box center [1151, 145] width 159 height 37
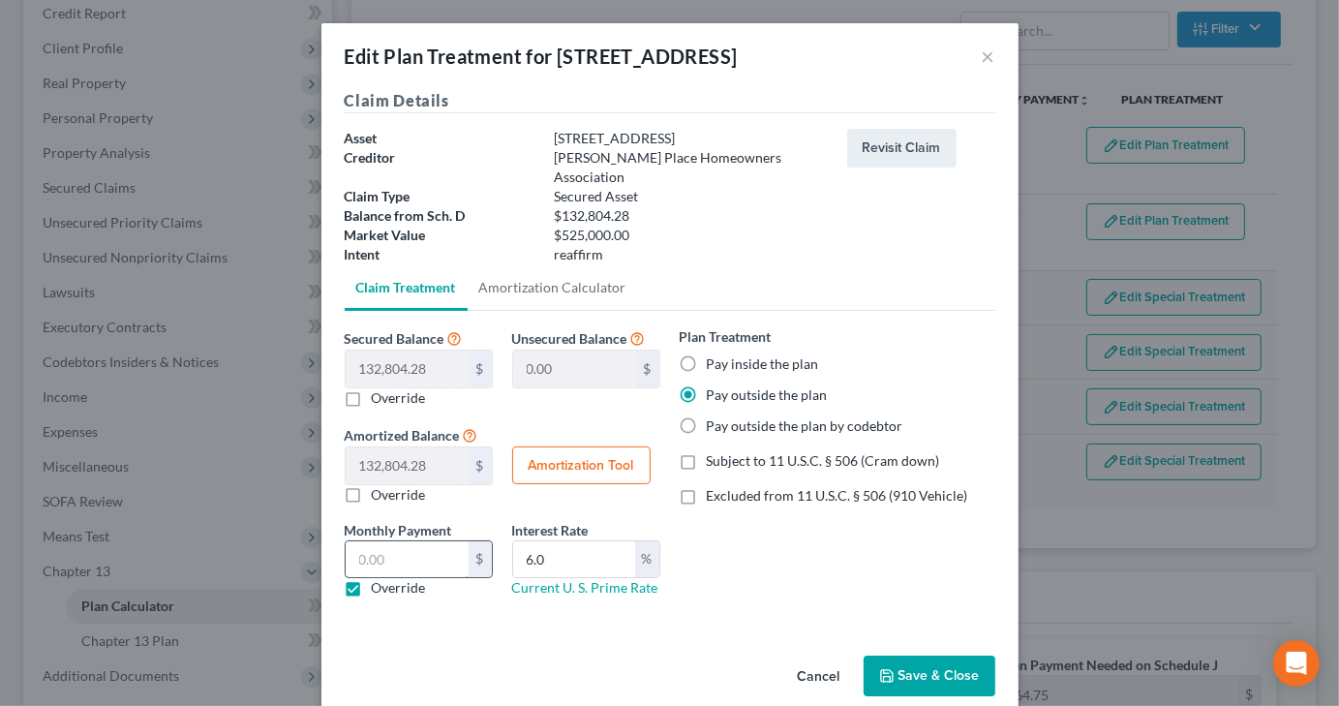
paste input "$2,567.48"
type input "$2,567.48"
click at [889, 659] on button "Save & Close" at bounding box center [930, 676] width 132 height 41
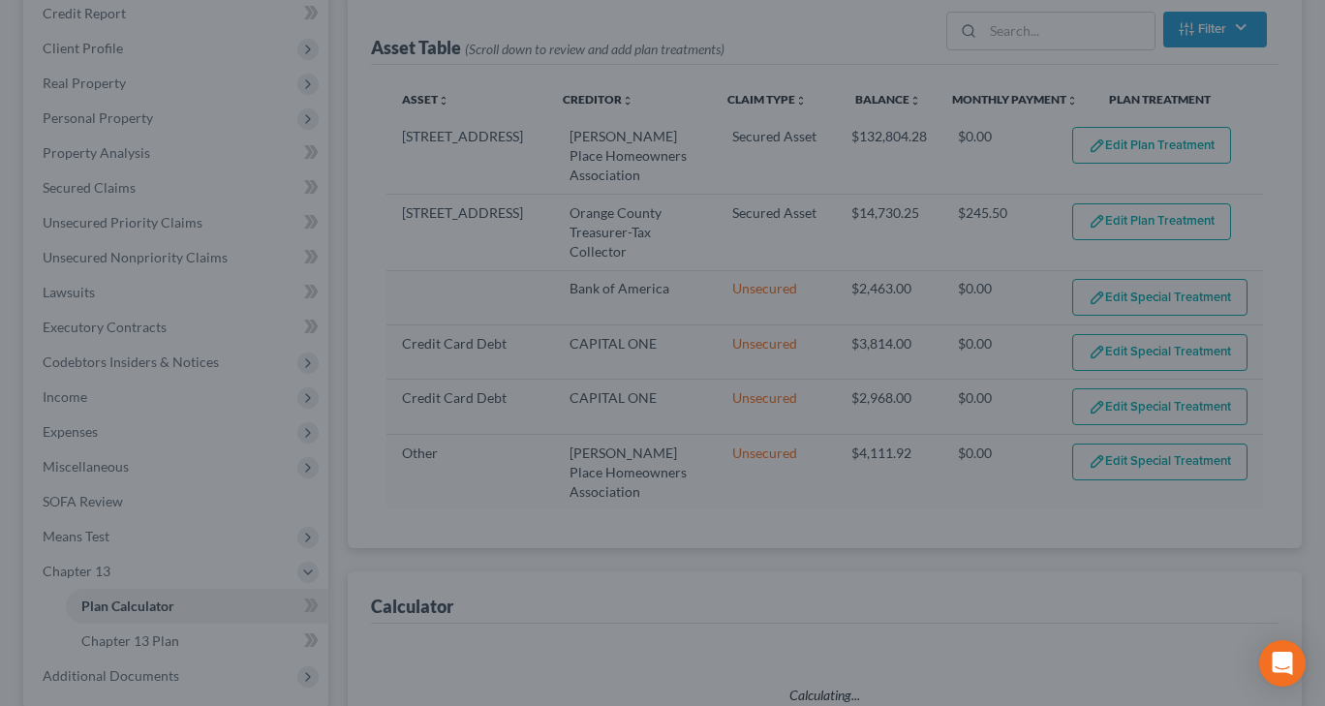
select select "59"
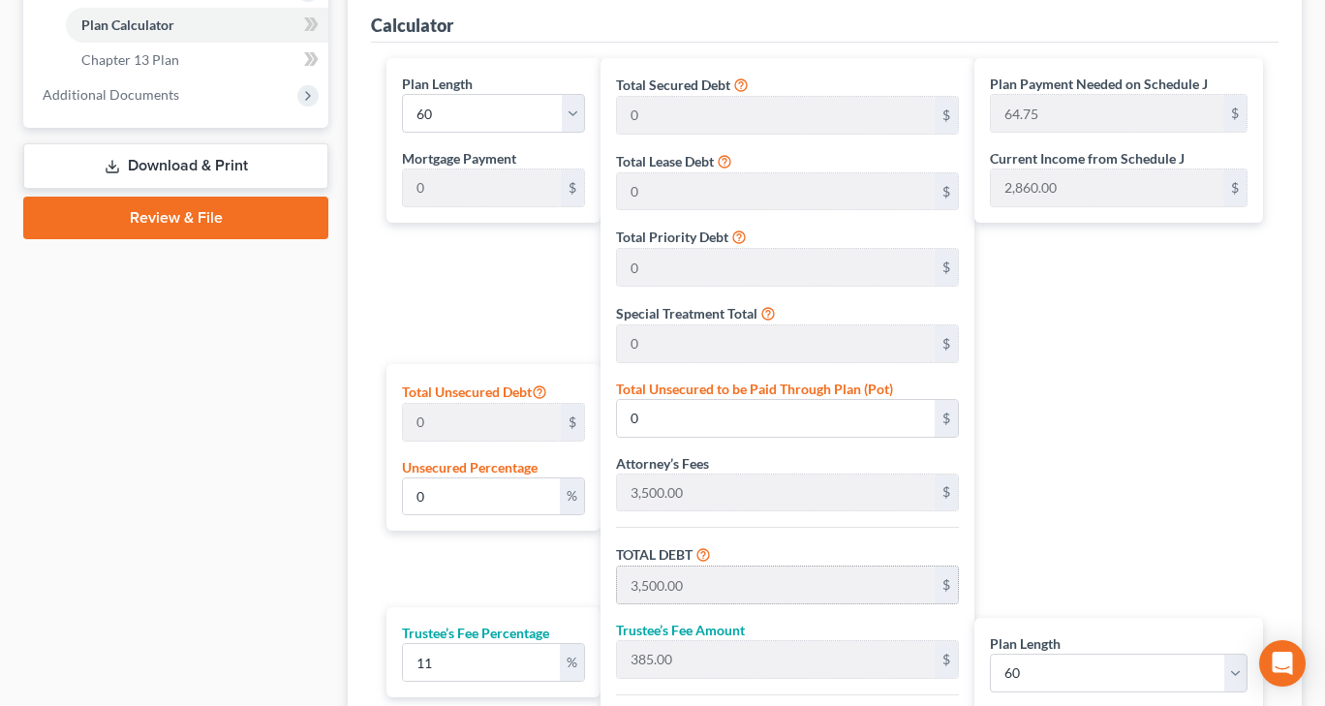
scroll to position [1112, 0]
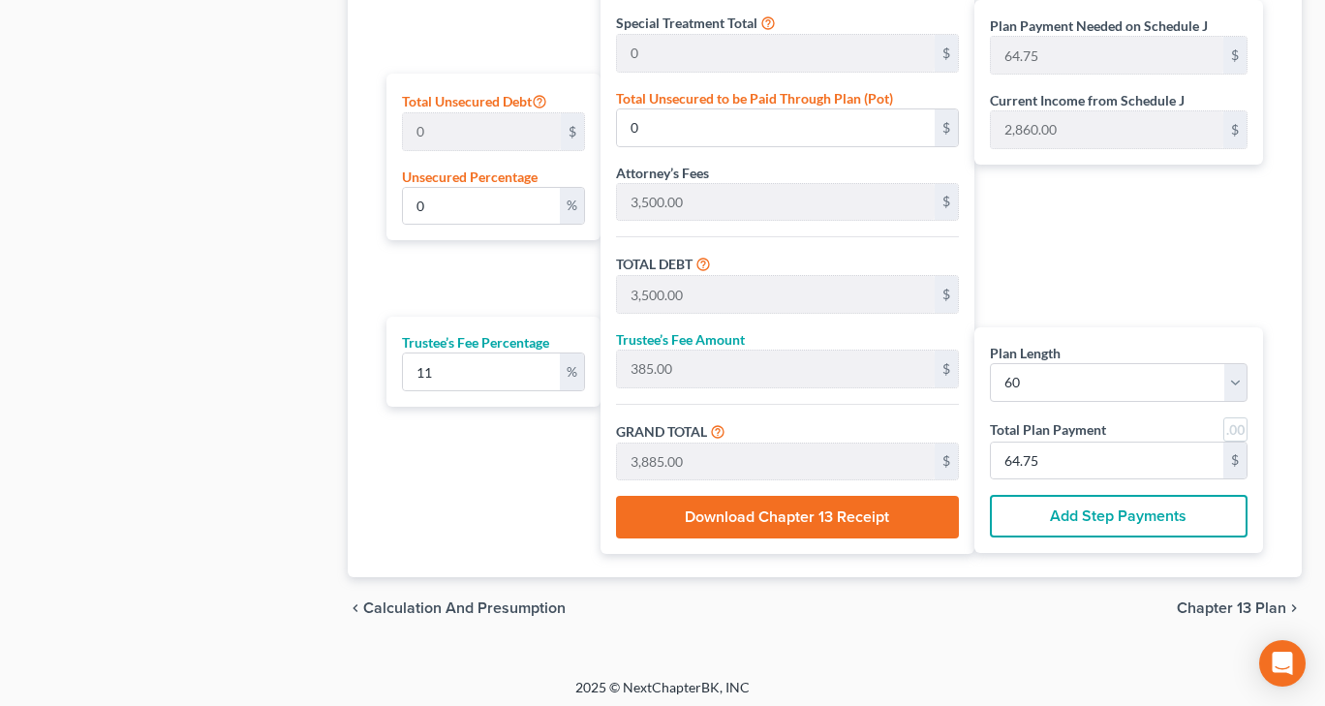
click at [788, 512] on button "Download Chapter 13 Receipt" at bounding box center [787, 517] width 342 height 43
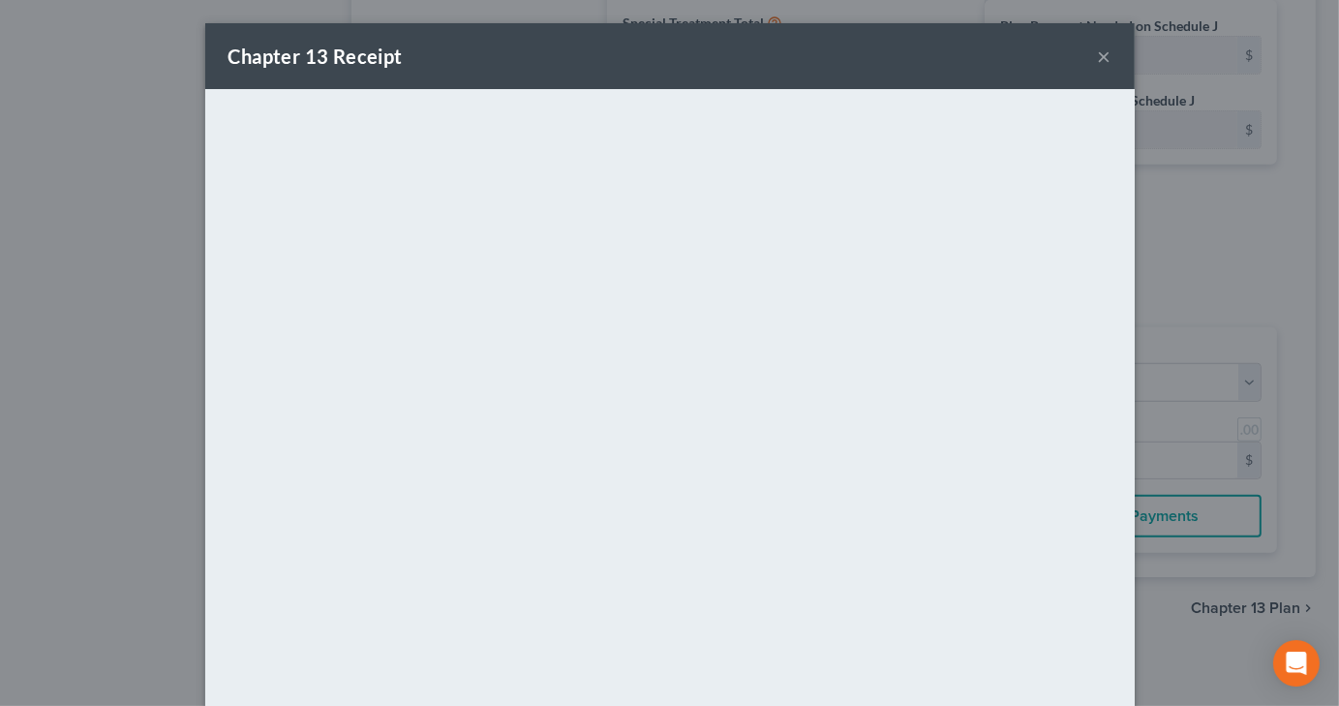
click at [1099, 56] on button "×" at bounding box center [1105, 56] width 14 height 23
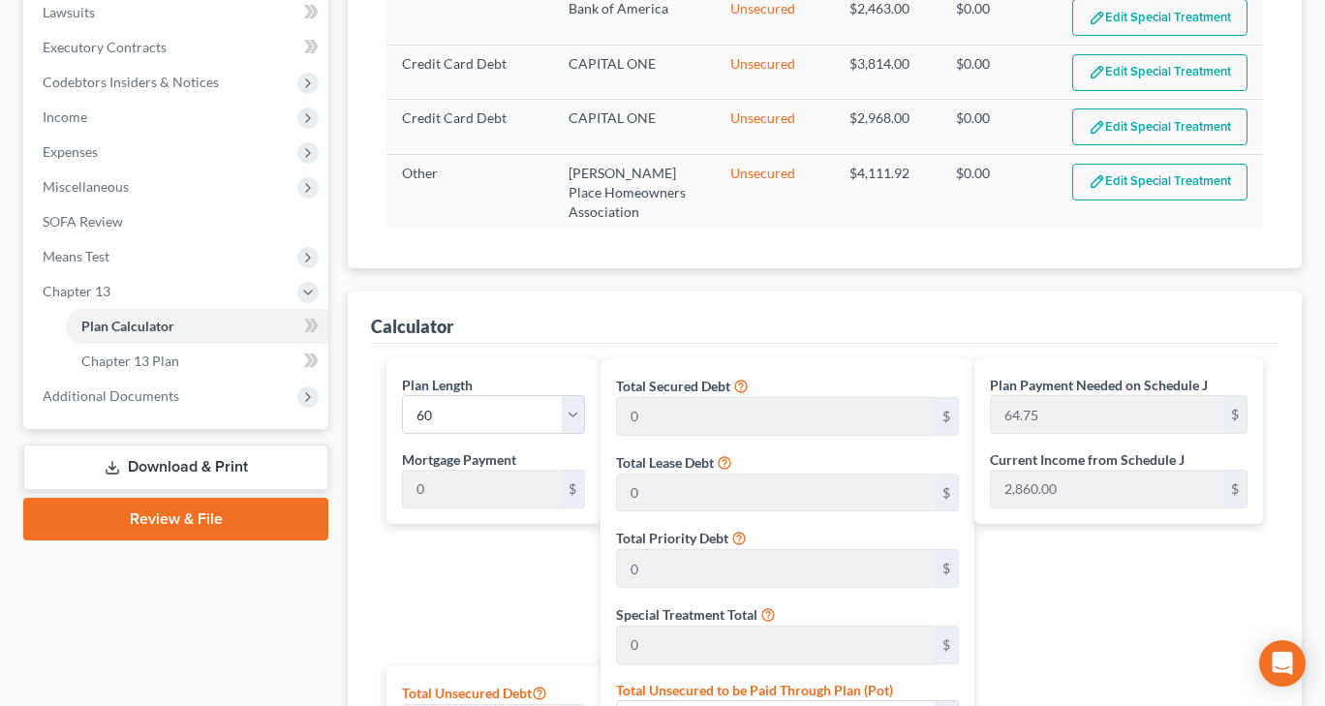
scroll to position [531, 0]
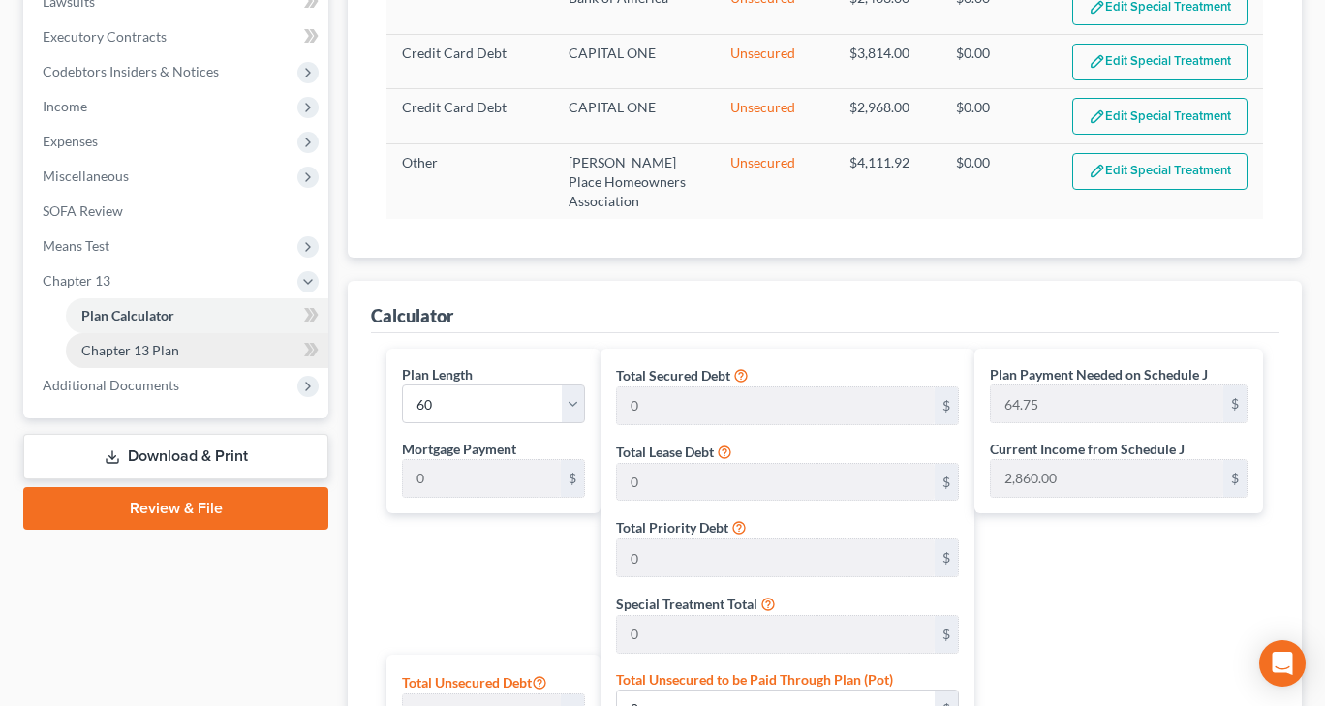
click at [102, 350] on span "Chapter 13 Plan" at bounding box center [130, 350] width 98 height 16
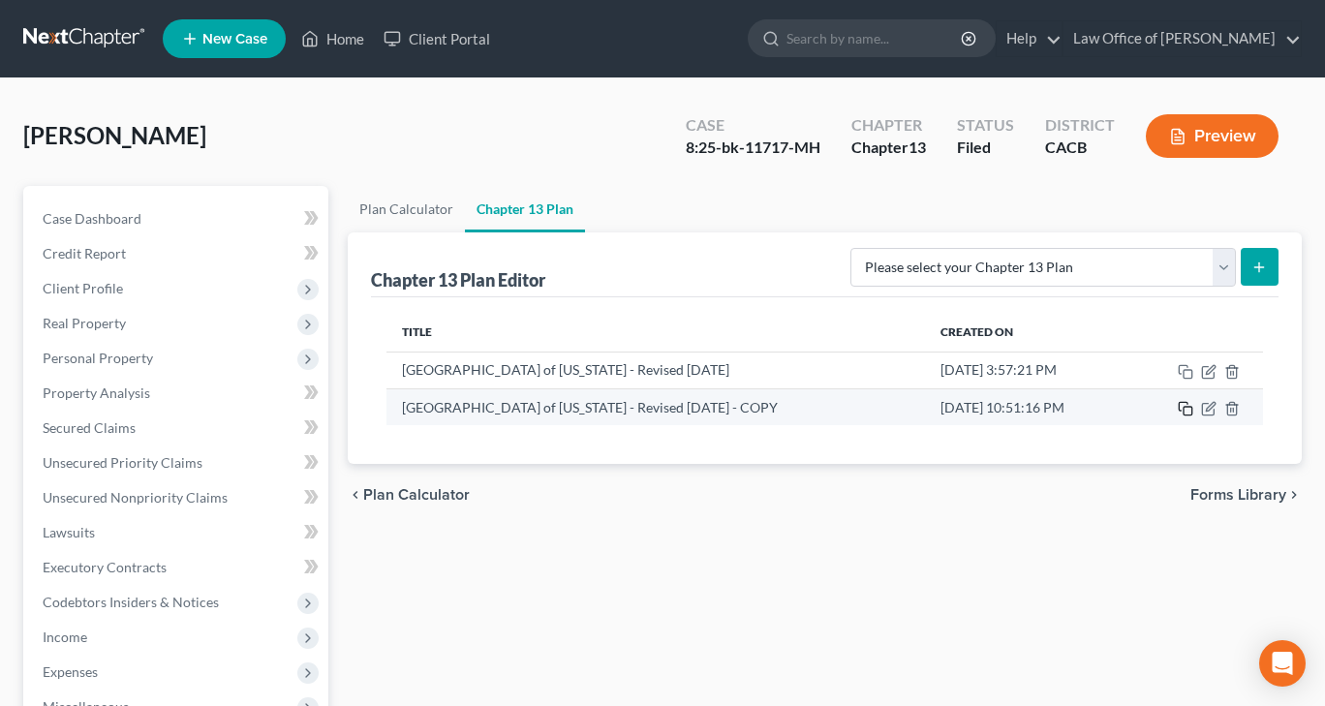
click at [1183, 410] on rect "button" at bounding box center [1187, 411] width 9 height 9
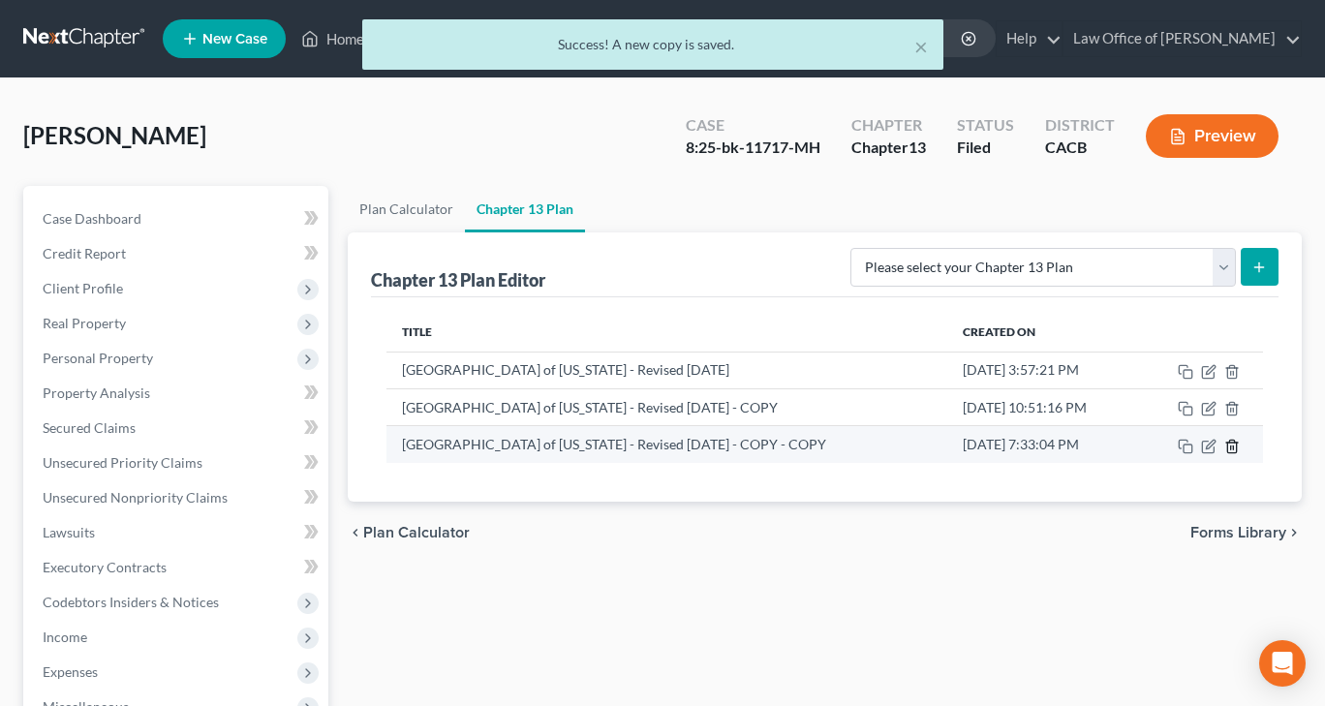
click at [1232, 443] on icon "button" at bounding box center [1231, 446] width 15 height 15
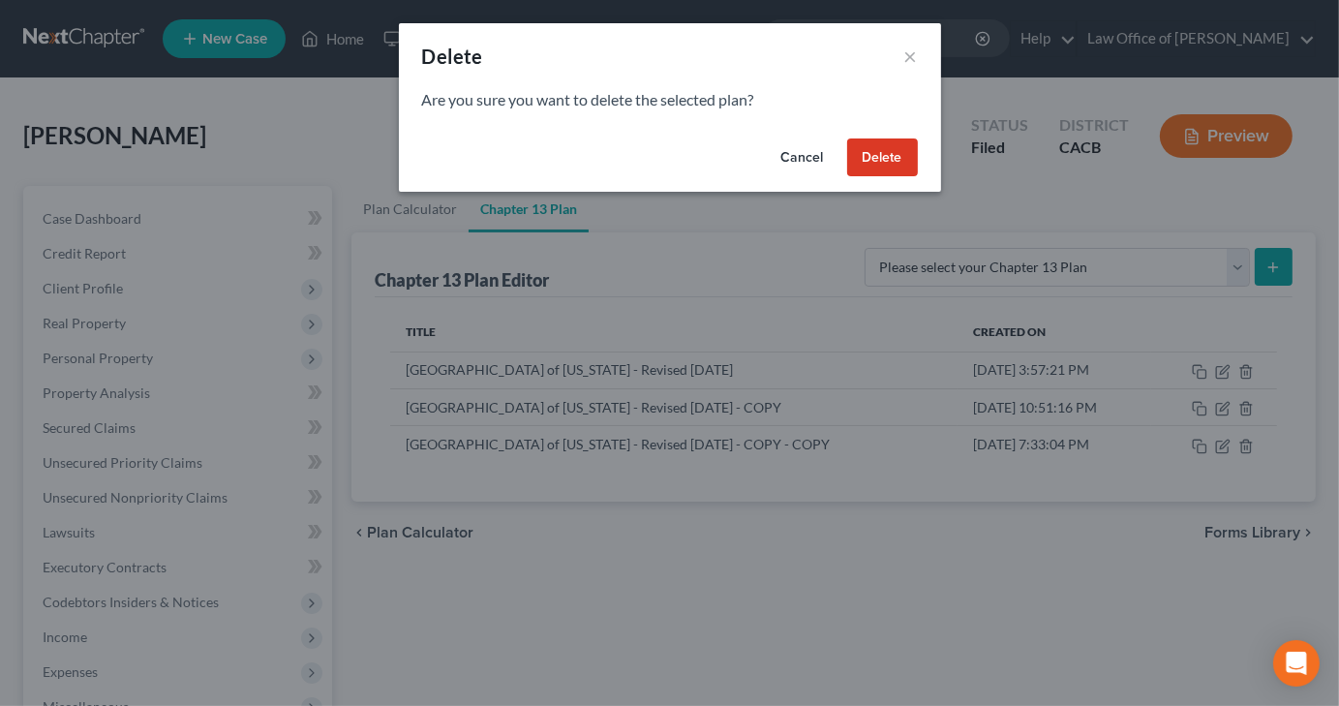
click at [895, 146] on button "Delete" at bounding box center [882, 157] width 71 height 39
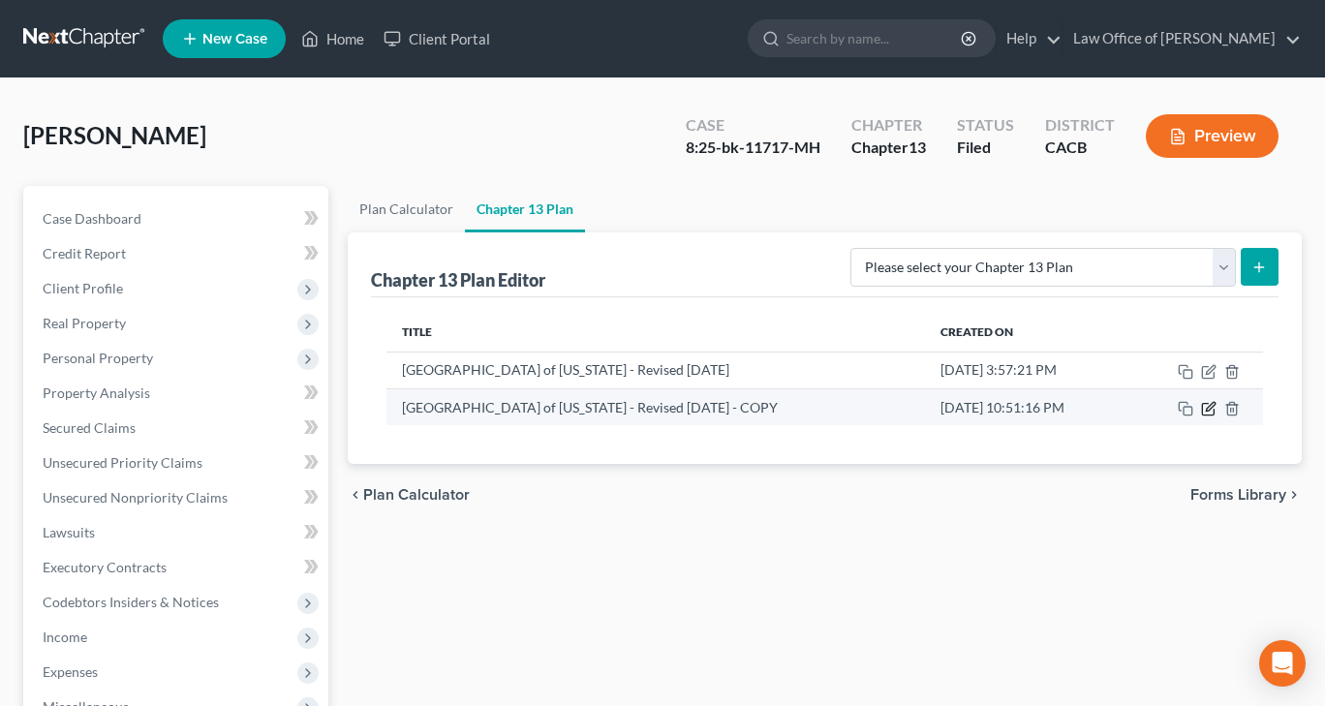
click at [1210, 409] on icon "button" at bounding box center [1208, 408] width 15 height 15
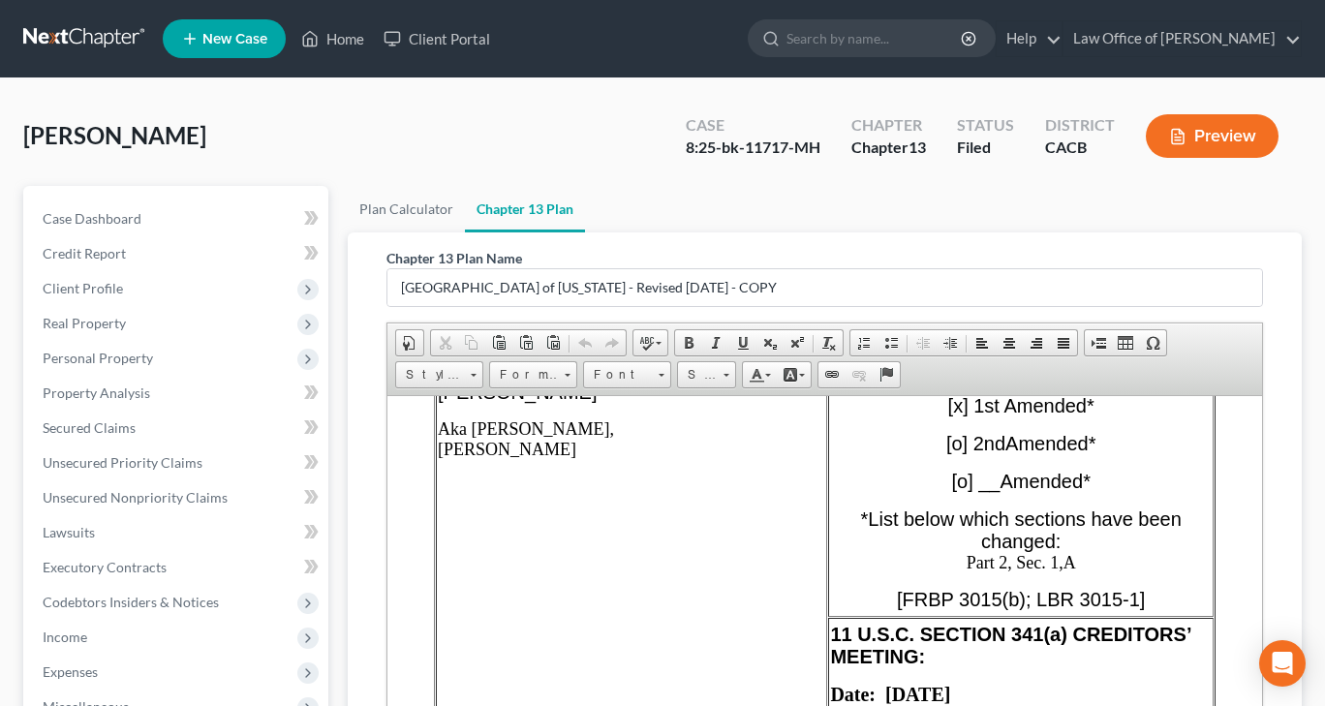
scroll to position [775, 0]
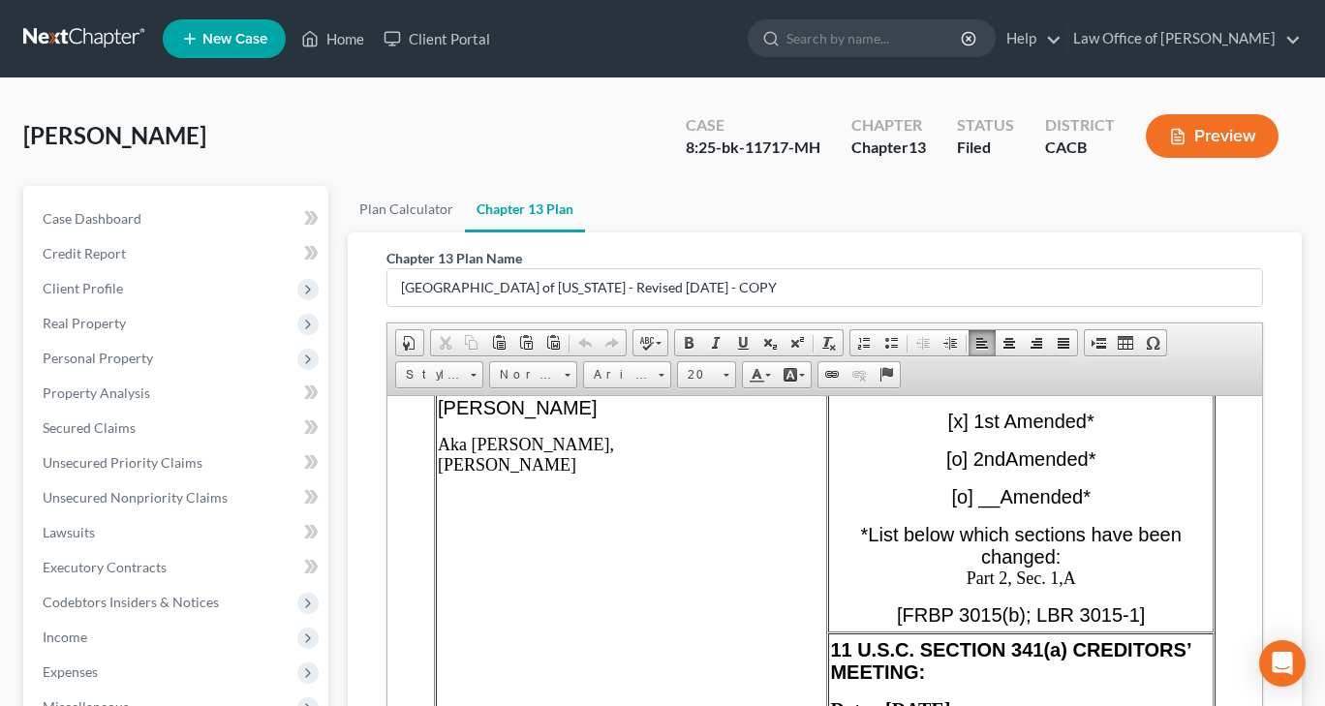
click at [1070, 567] on span "Part 2, Sec. 1,A" at bounding box center [1020, 576] width 109 height 19
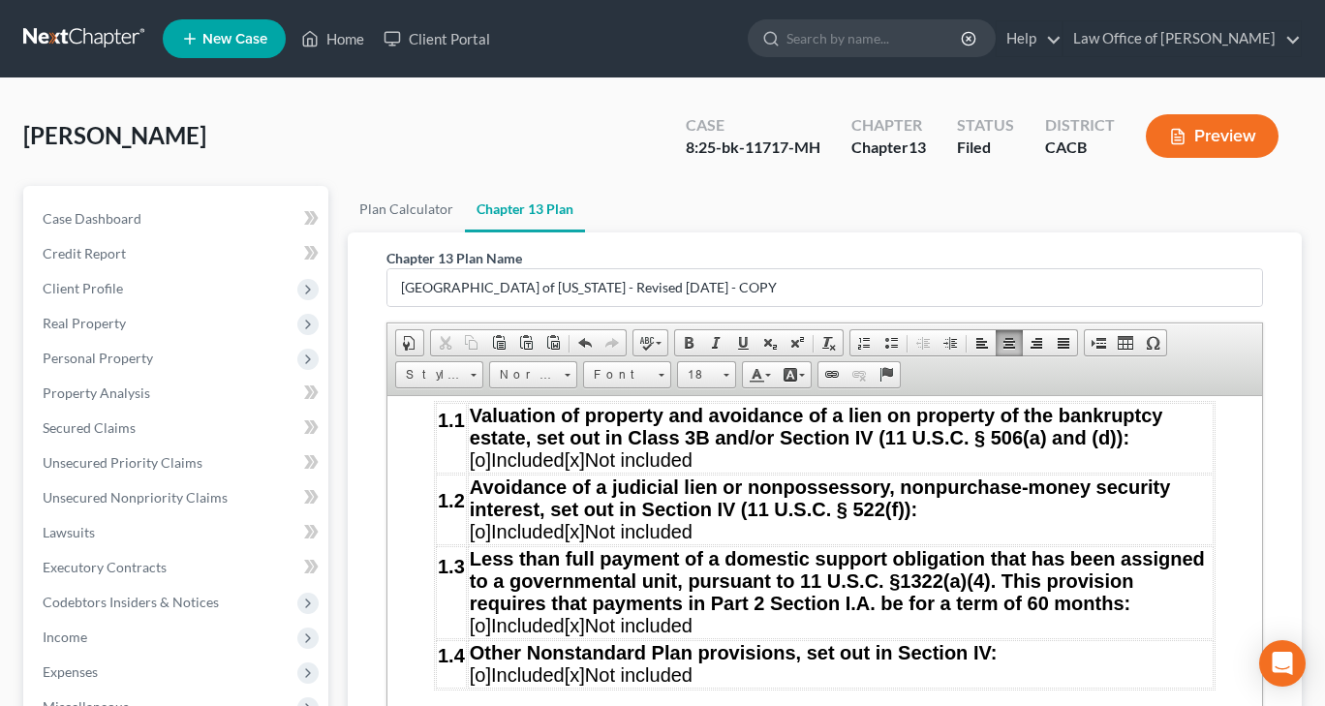
scroll to position [3002, 0]
